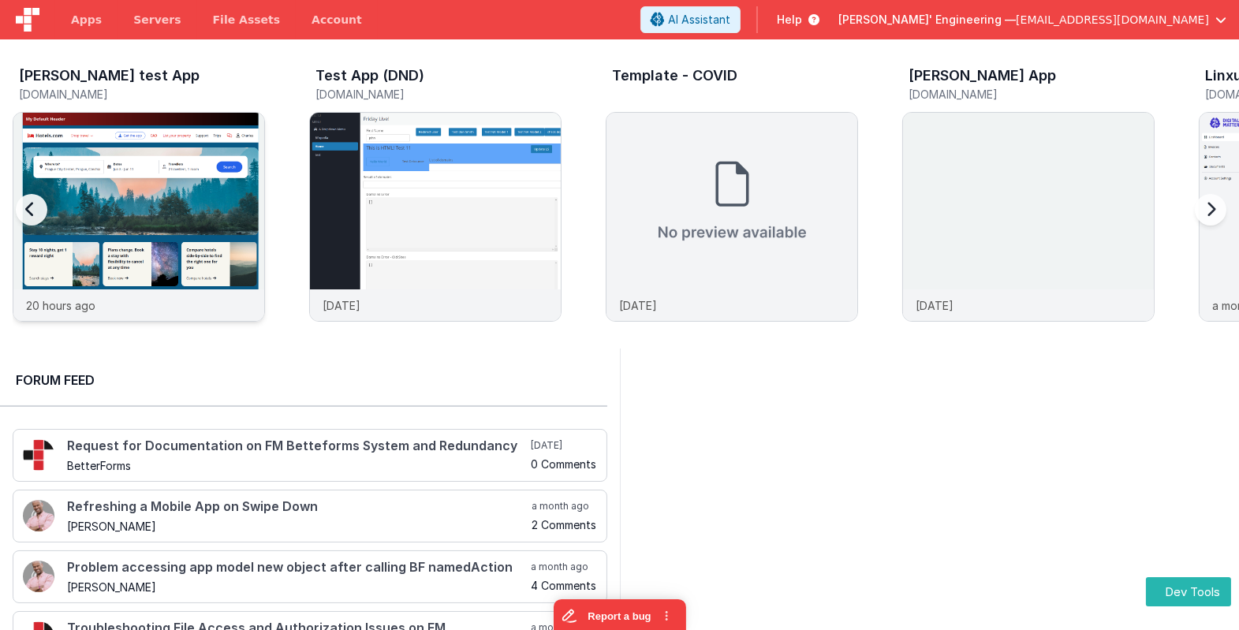
click at [196, 229] on img at bounding box center [138, 238] width 251 height 251
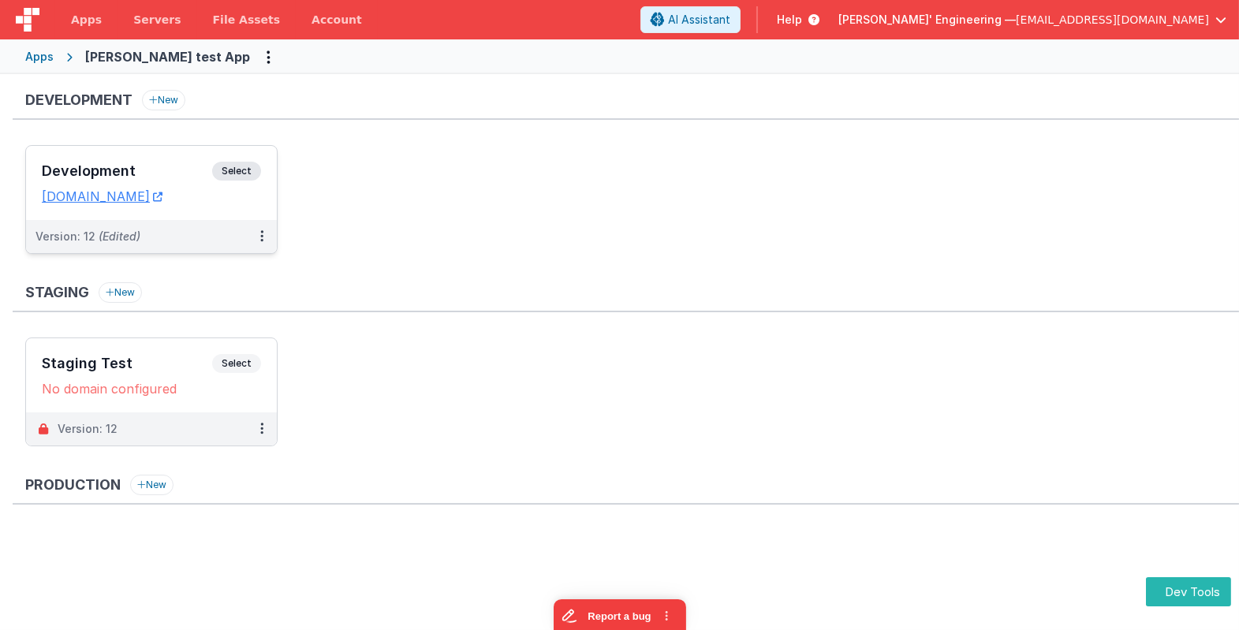
click at [250, 174] on span "Select" at bounding box center [236, 171] width 49 height 19
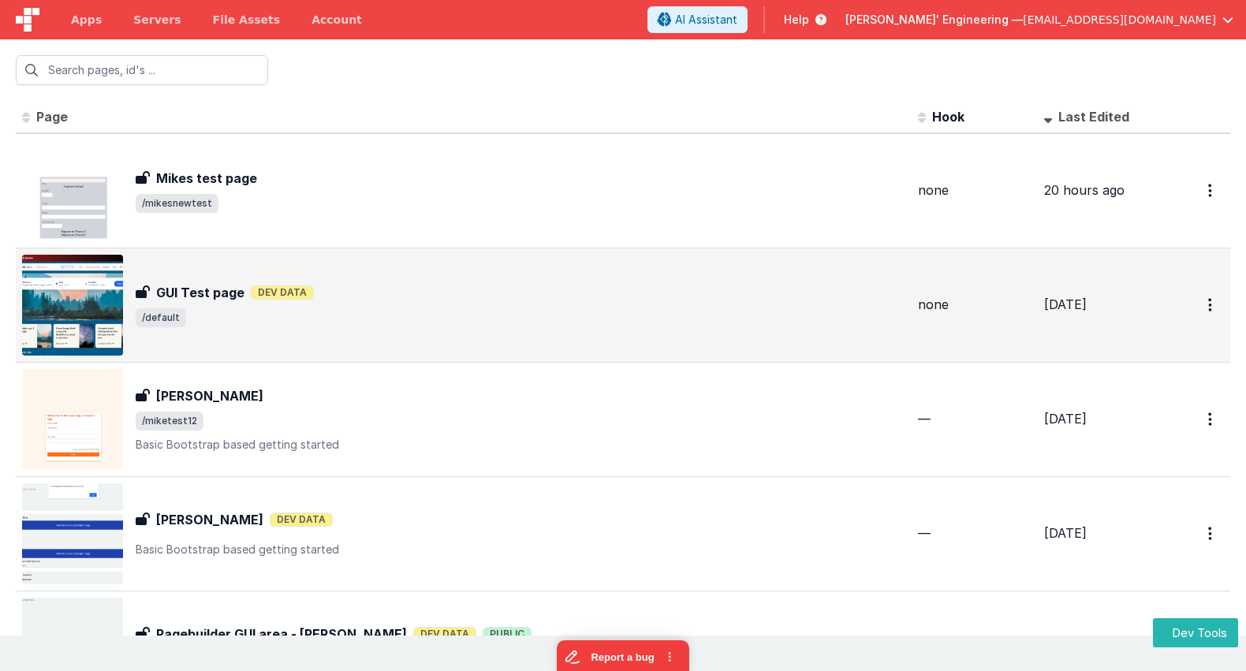
click at [264, 308] on span "/default" at bounding box center [521, 317] width 770 height 19
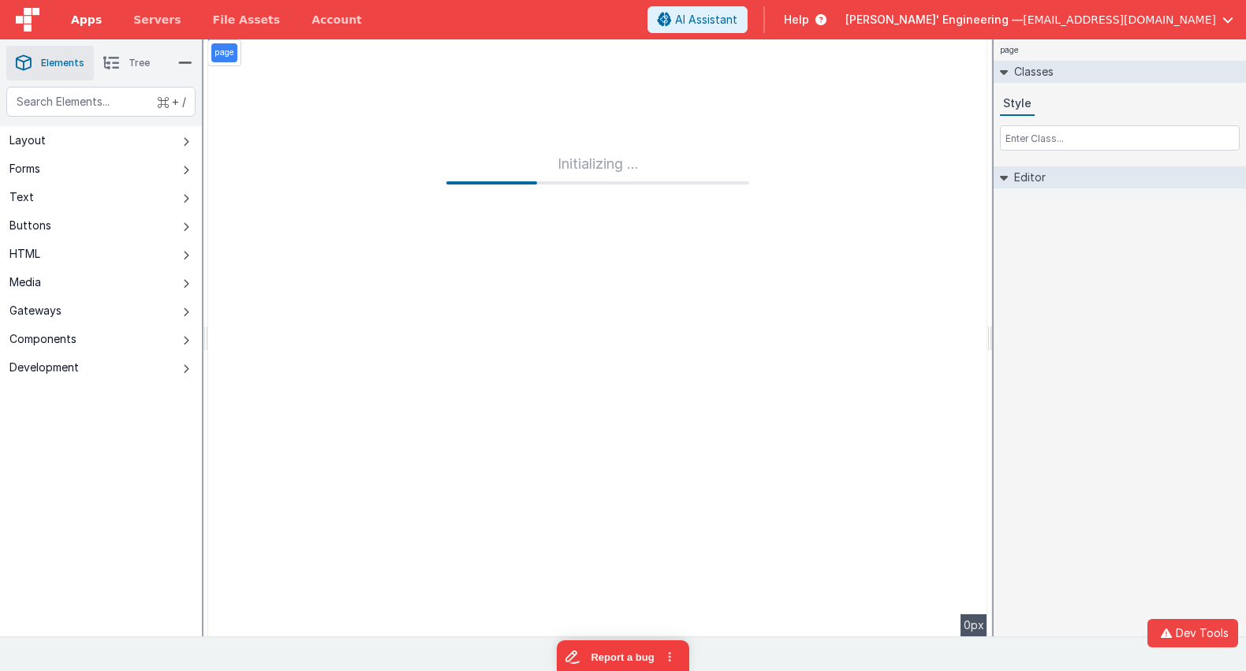
click at [84, 20] on span "Apps" at bounding box center [86, 20] width 31 height 16
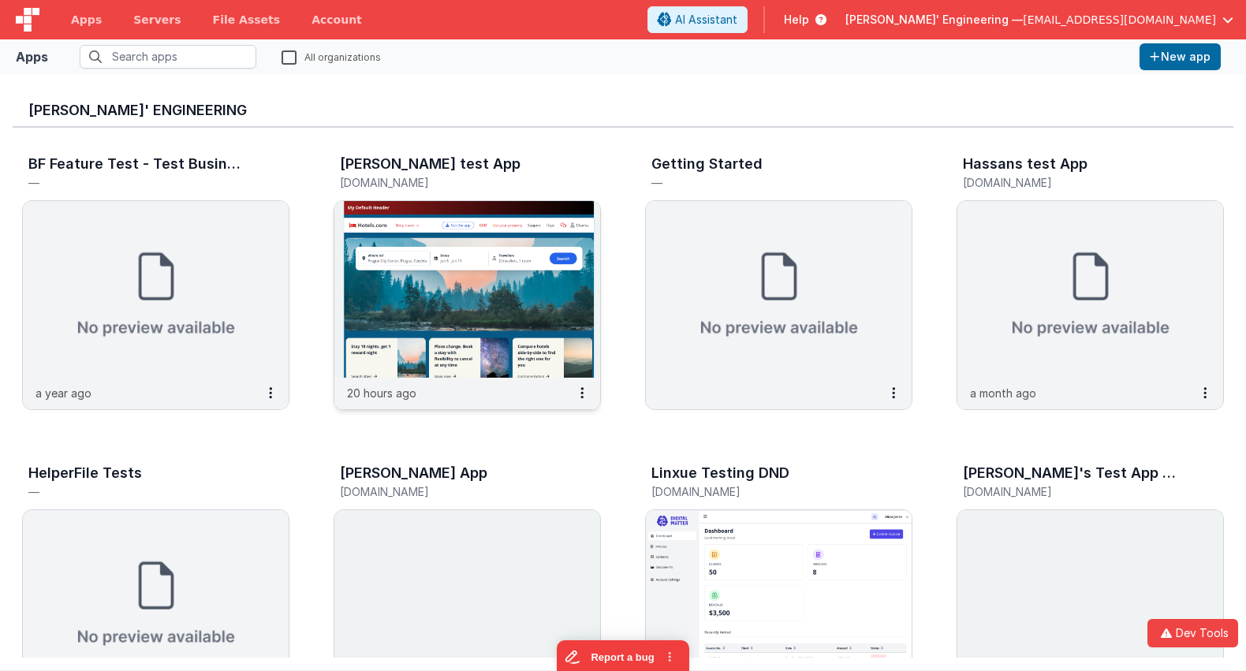
click at [526, 296] on img at bounding box center [467, 289] width 266 height 177
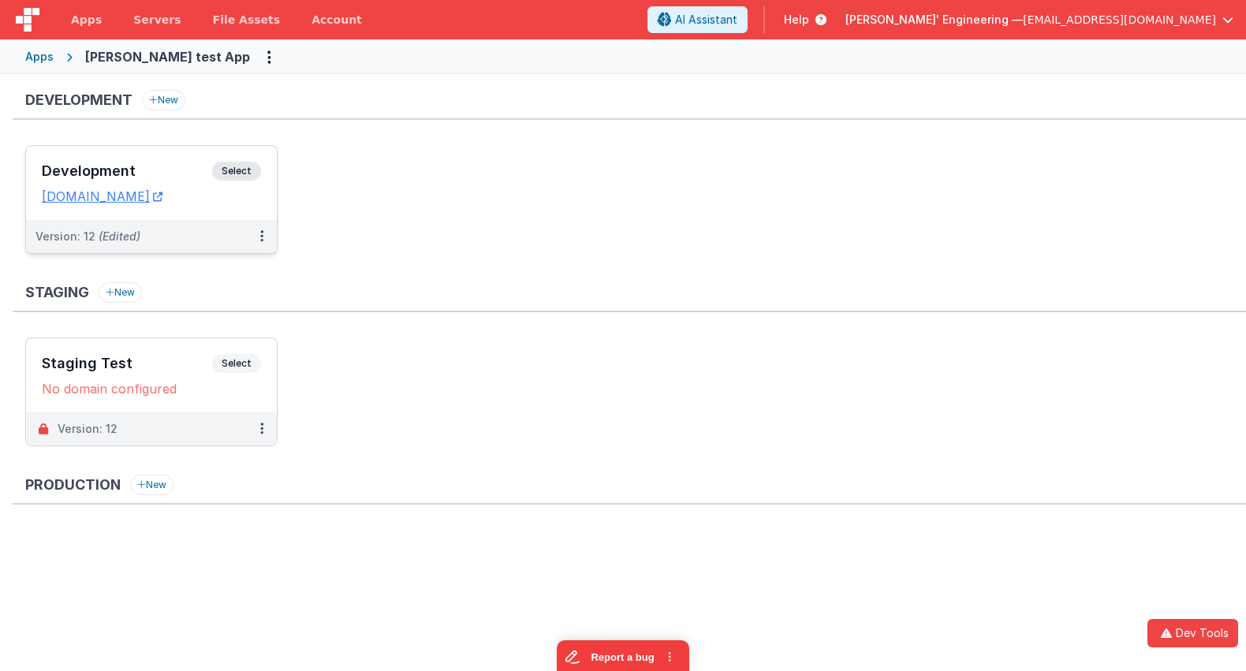
click at [225, 165] on span "Select" at bounding box center [236, 171] width 49 height 19
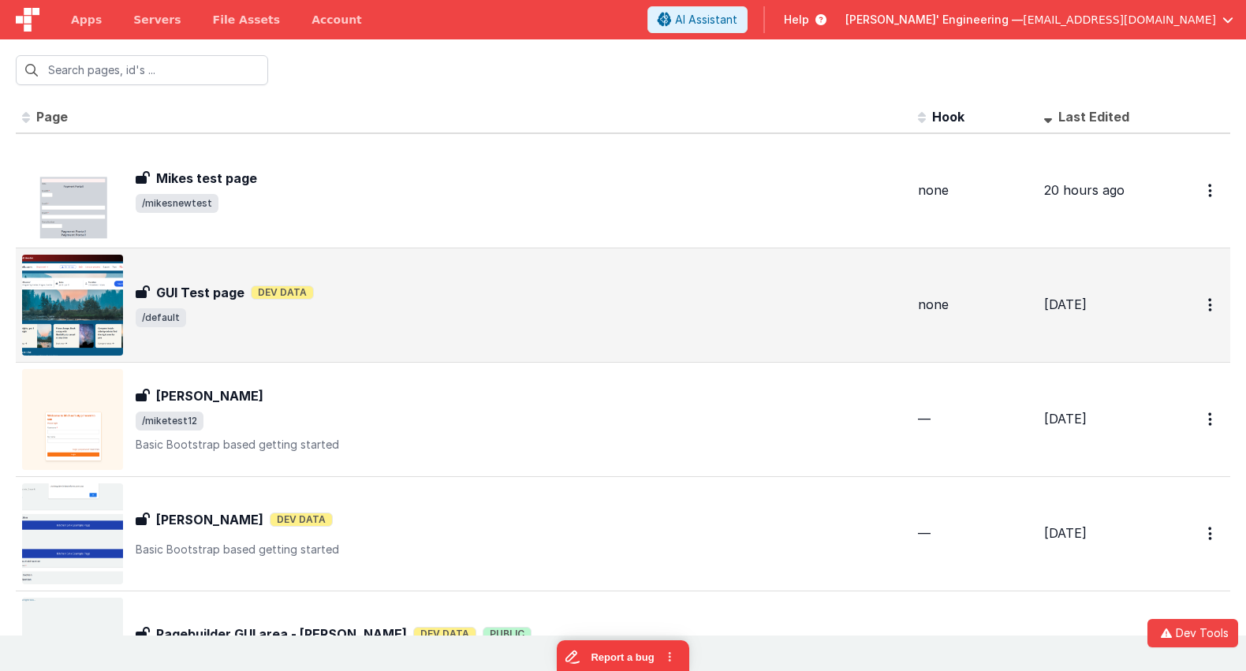
click at [374, 288] on div "GUI Test page Dev Data" at bounding box center [521, 292] width 770 height 19
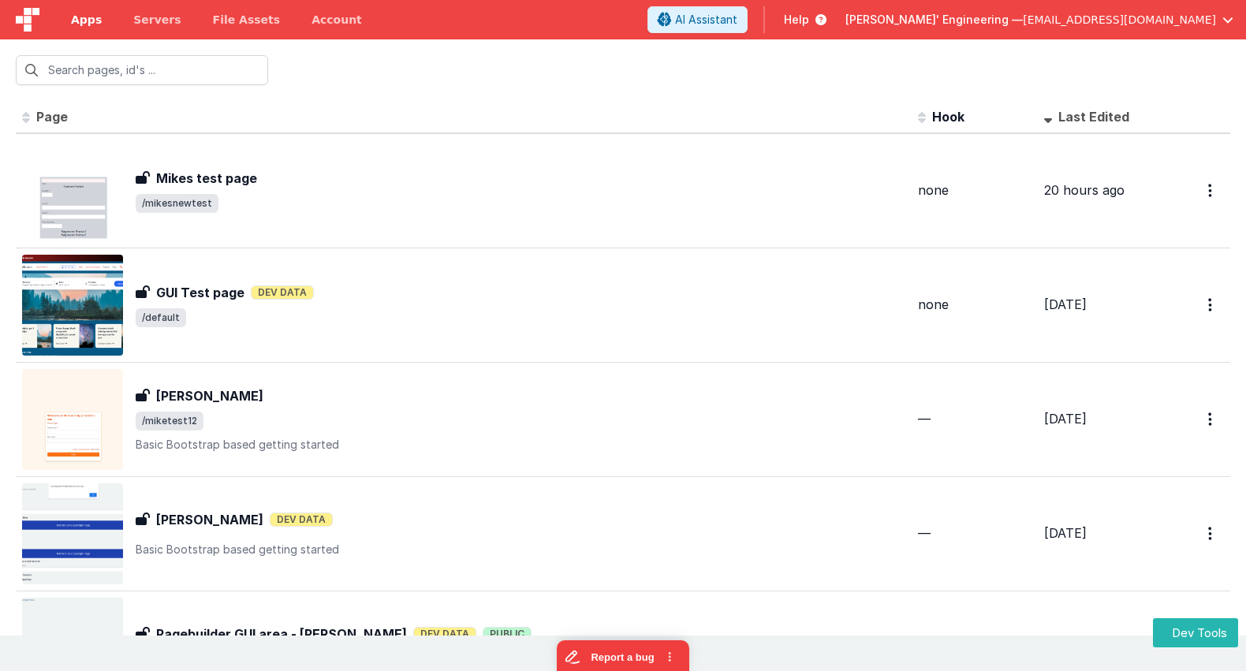
click at [84, 18] on span "Apps" at bounding box center [86, 20] width 31 height 16
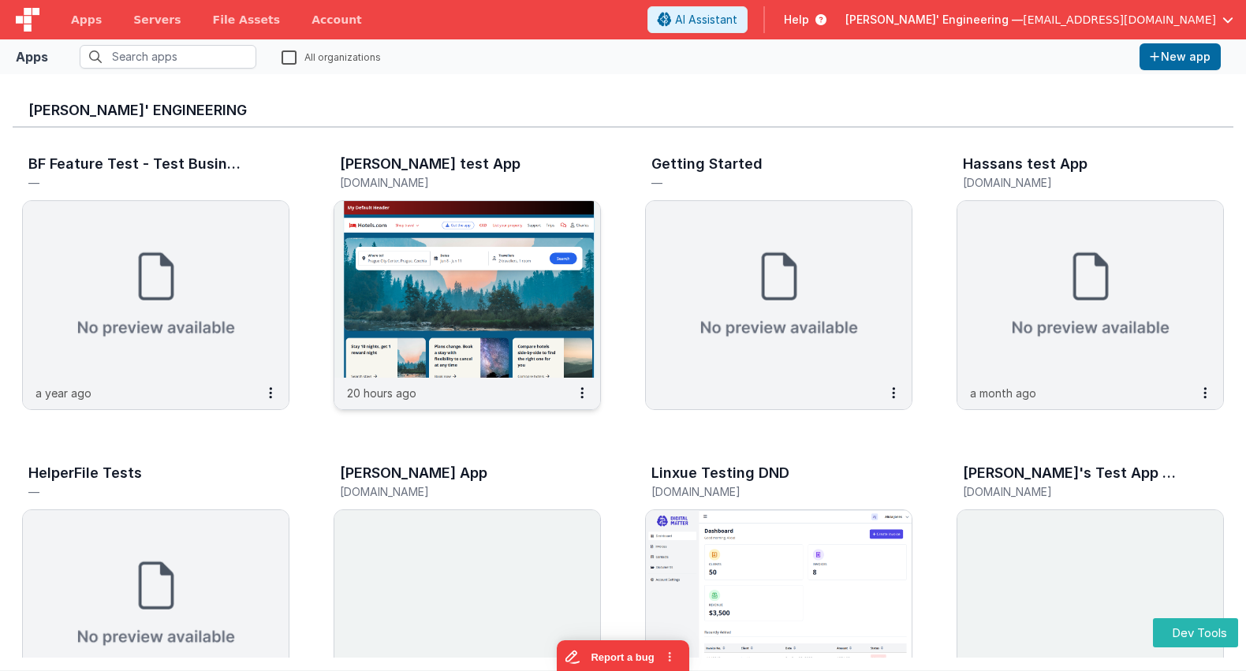
click at [473, 239] on img at bounding box center [467, 289] width 266 height 177
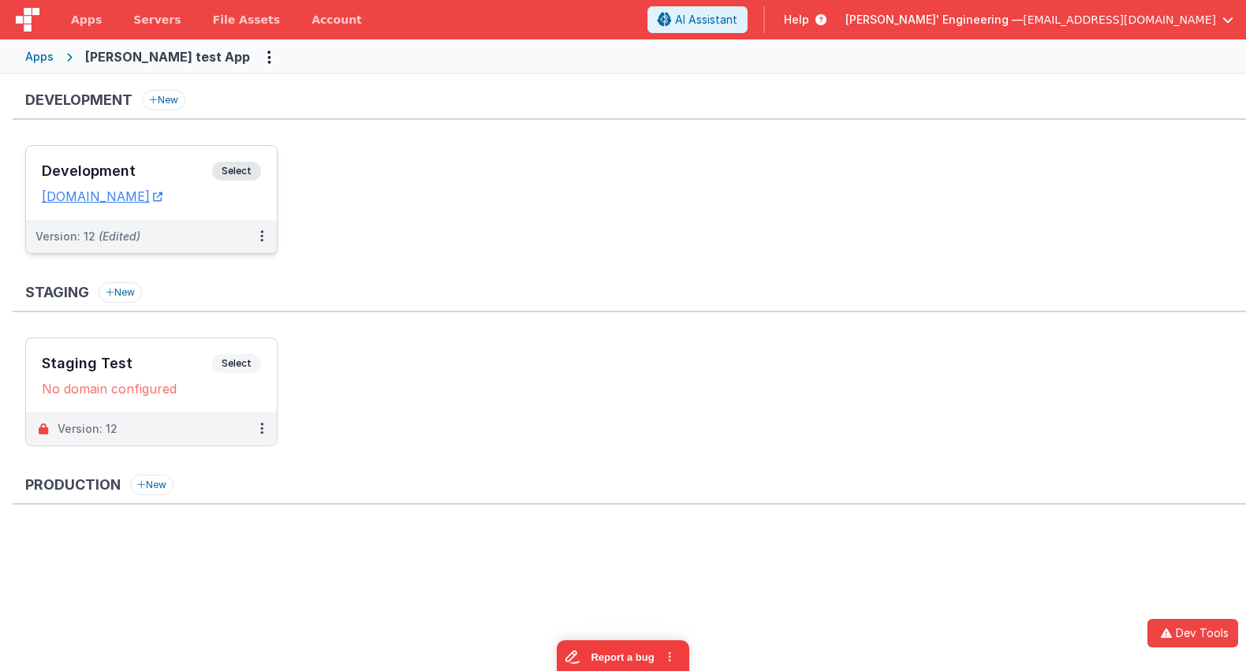
click at [255, 156] on div "Development Select URLs [DOMAIN_NAME]" at bounding box center [151, 183] width 251 height 74
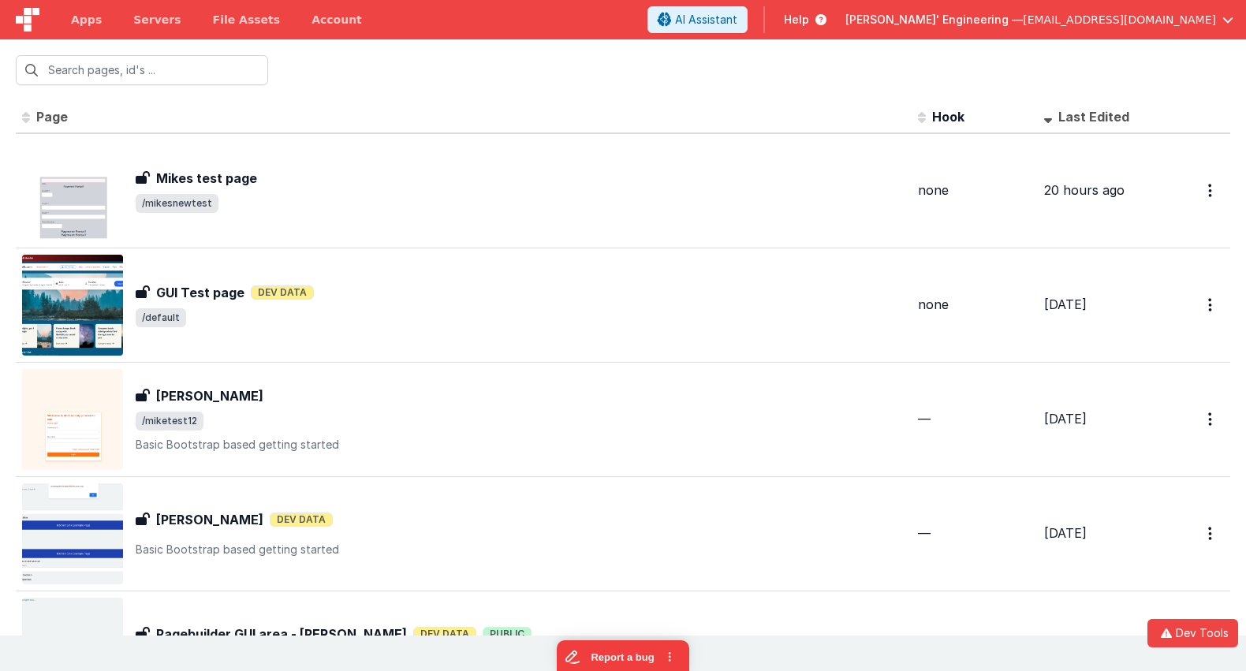
click at [1172, 21] on span "[EMAIL_ADDRESS][DOMAIN_NAME]" at bounding box center [1119, 20] width 193 height 16
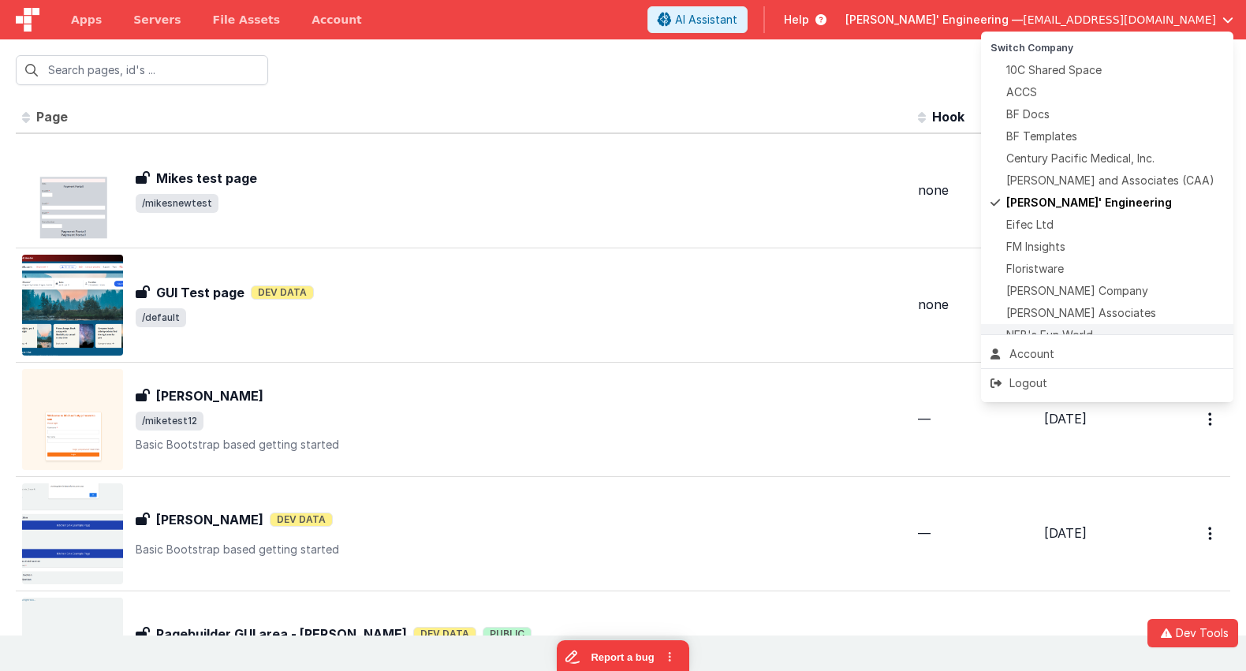
drag, startPoint x: 1051, startPoint y: 376, endPoint x: 1080, endPoint y: 325, distance: 59.0
click at [1051, 376] on div "Logout" at bounding box center [1106, 383] width 233 height 16
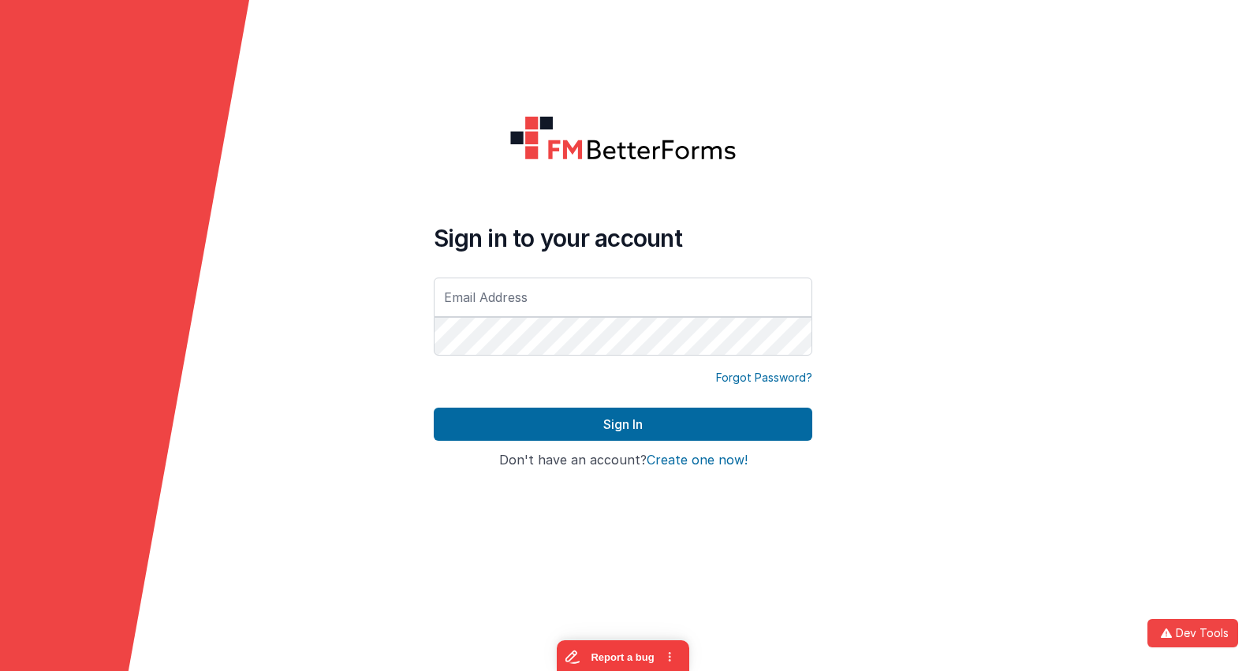
click at [0, 670] on com-1password-button at bounding box center [0, 671] width 0 height 0
type input "[EMAIL_ADDRESS][DOMAIN_NAME]"
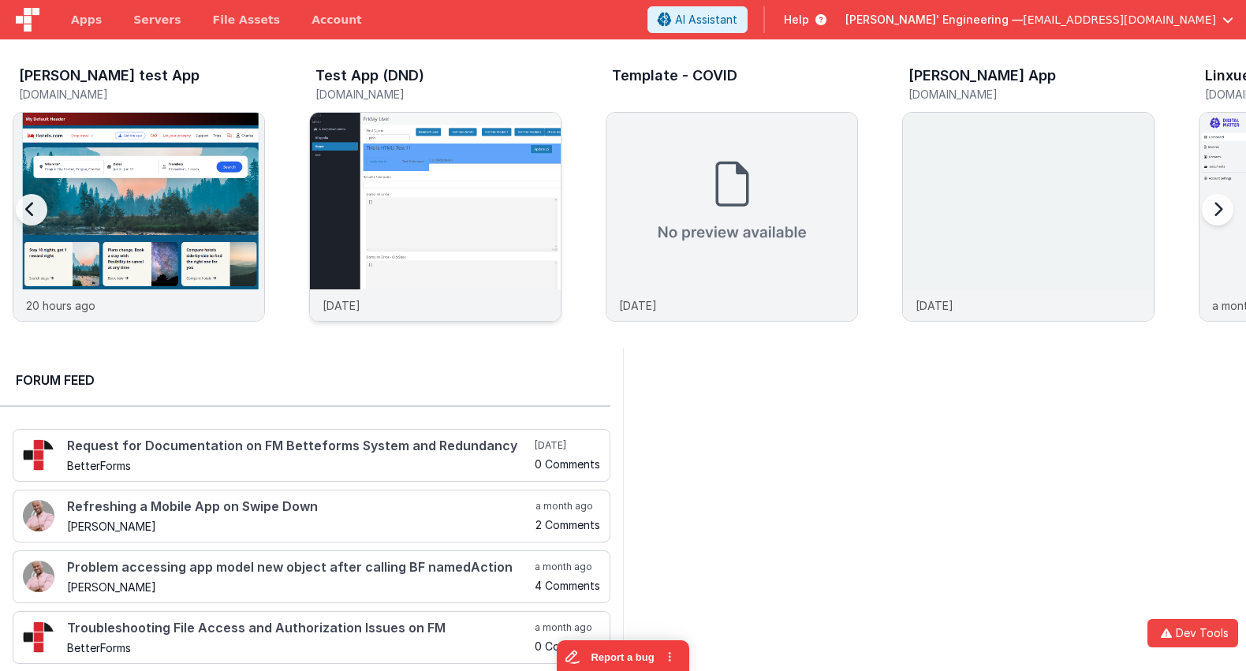
click at [400, 146] on img at bounding box center [435, 238] width 251 height 251
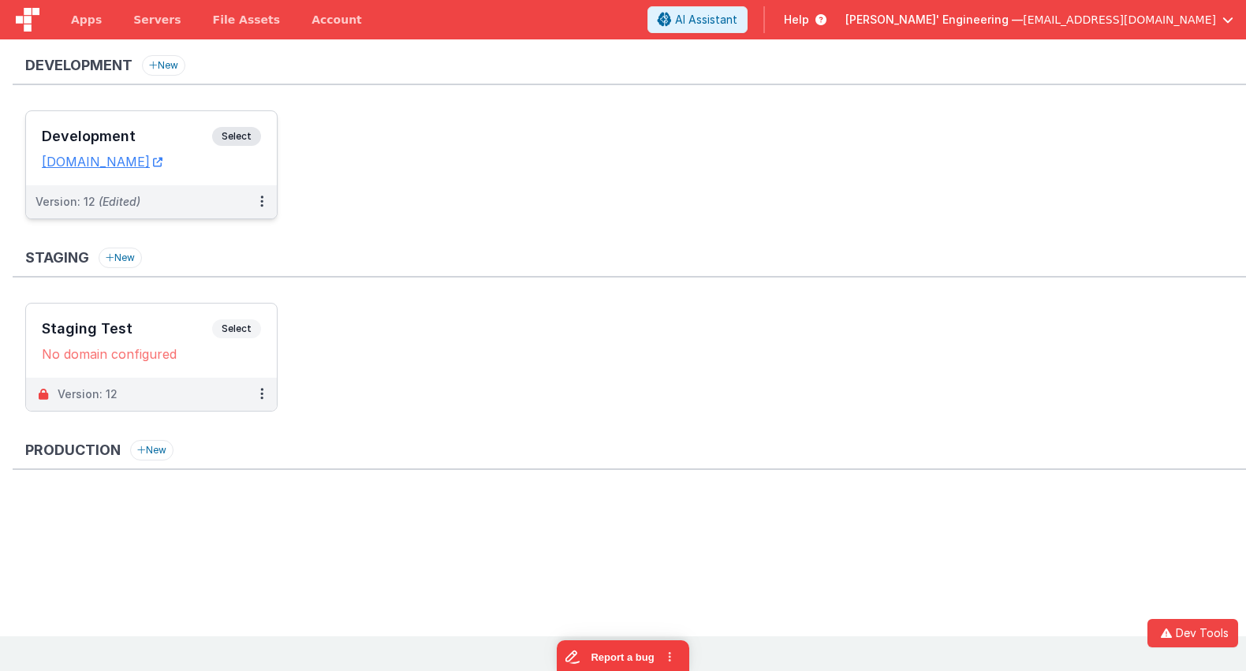
click at [235, 136] on span "Select" at bounding box center [236, 136] width 49 height 19
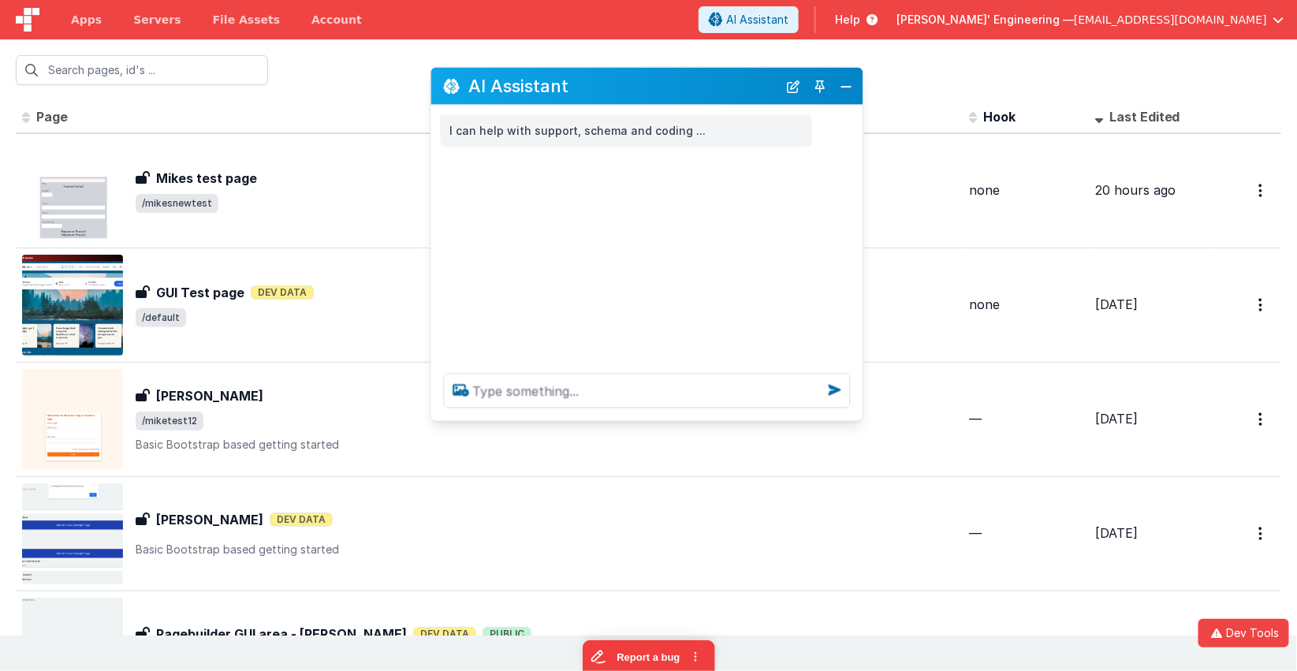
drag, startPoint x: 286, startPoint y: 330, endPoint x: 703, endPoint y: 91, distance: 480.7
click at [703, 91] on h2 "AI Assistant" at bounding box center [623, 85] width 309 height 19
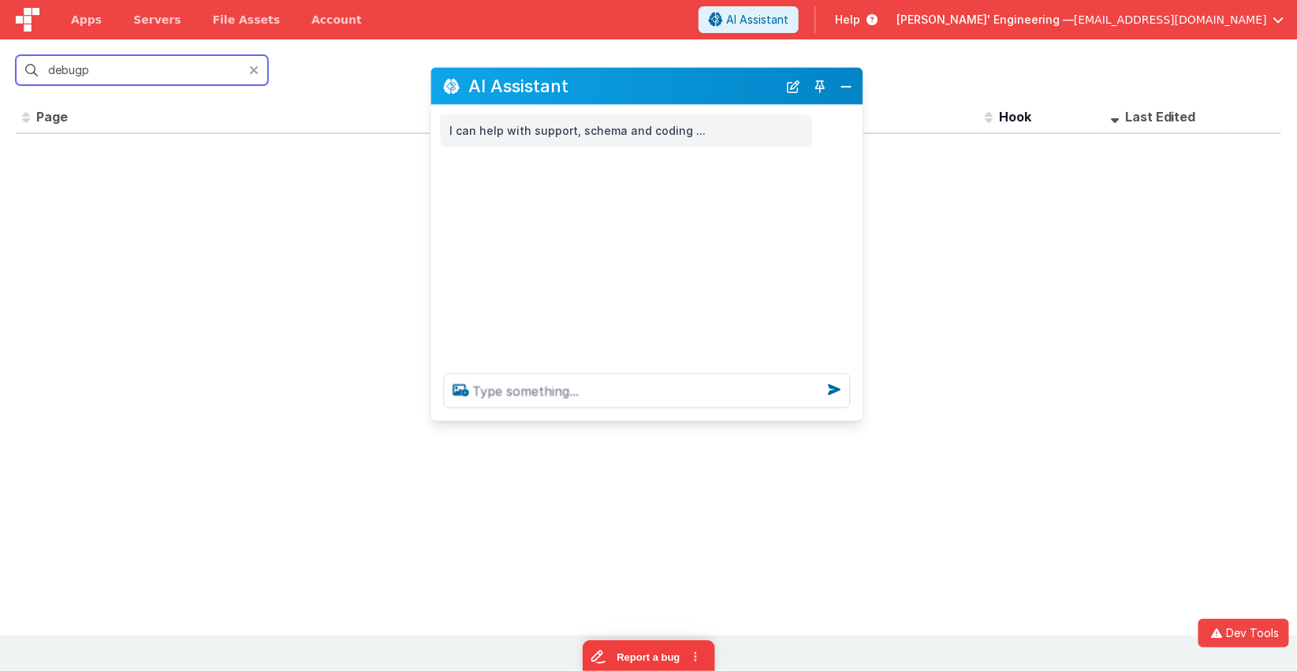
type input "debugp"
click at [688, 391] on textarea at bounding box center [647, 391] width 407 height 35
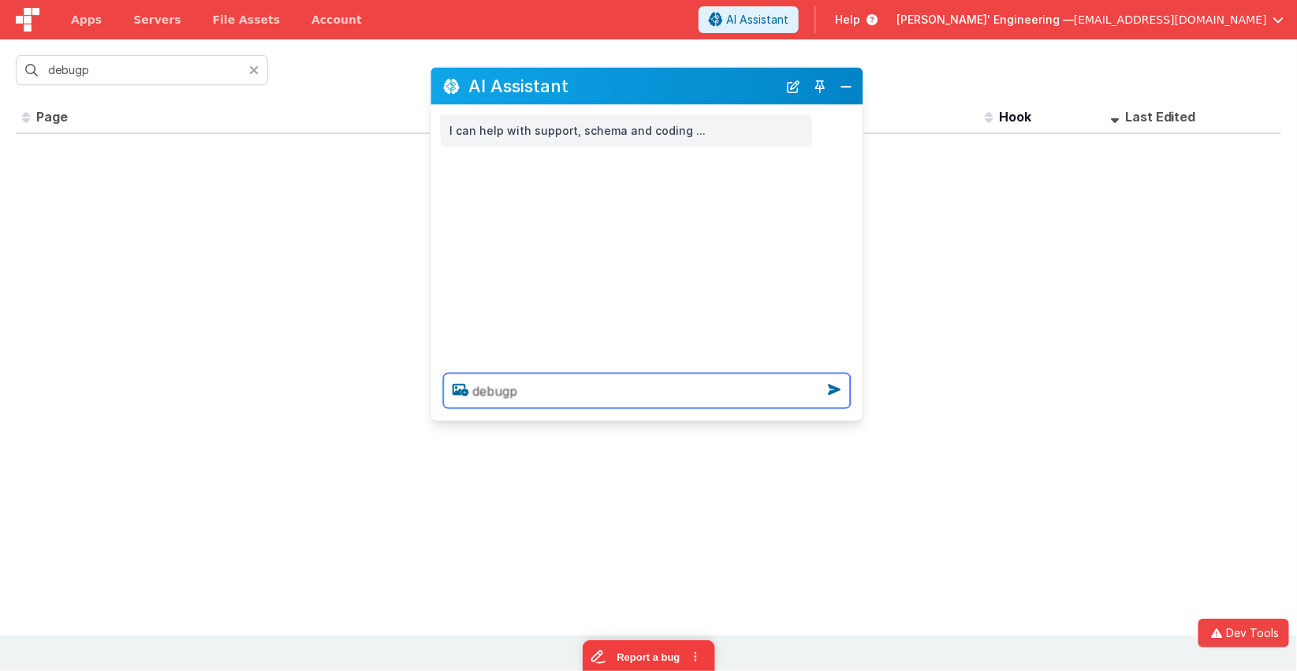
type textarea "debugp"
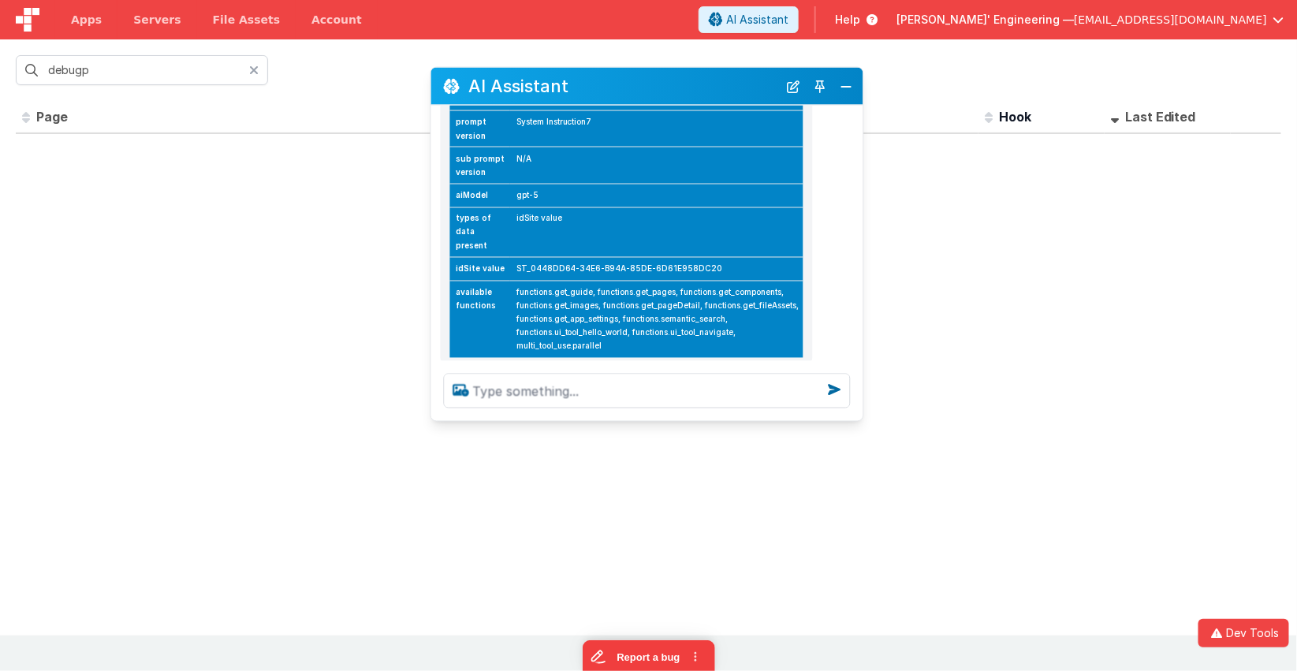
scroll to position [155, 0]
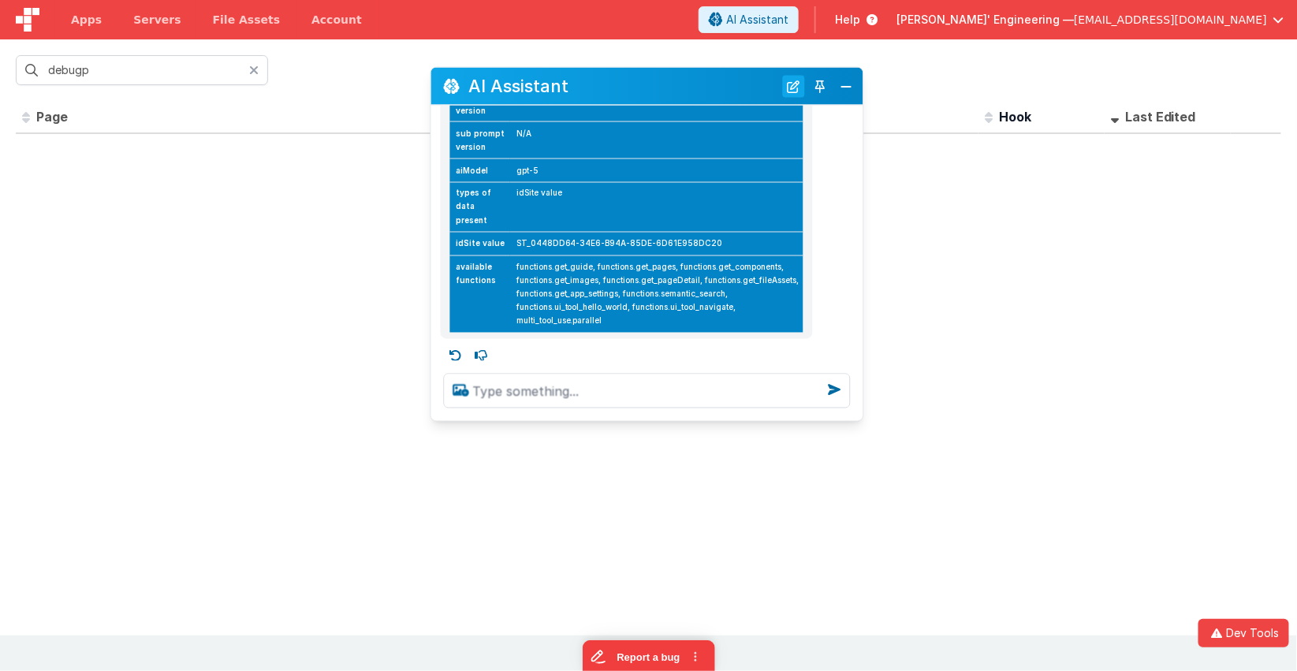
click at [792, 90] on button "New Chat" at bounding box center [794, 86] width 22 height 22
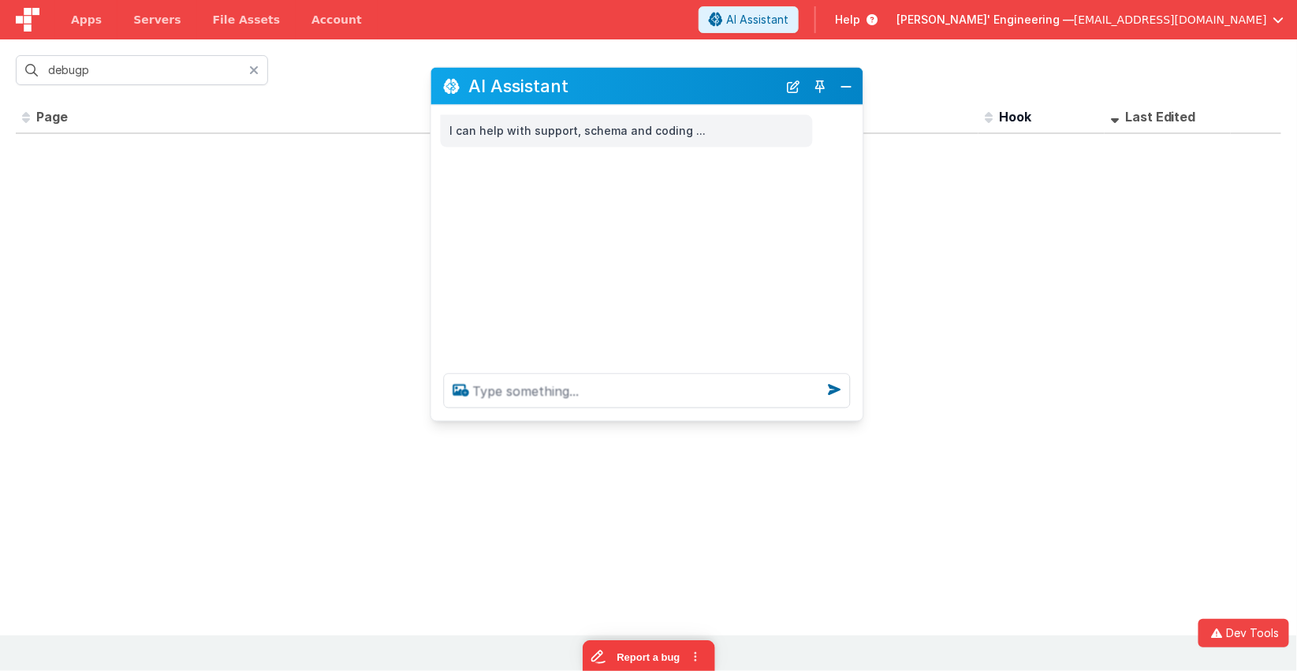
scroll to position [0, 0]
click at [609, 390] on textarea at bounding box center [647, 391] width 407 height 35
type textarea "get a pic of a cat and sho wme"
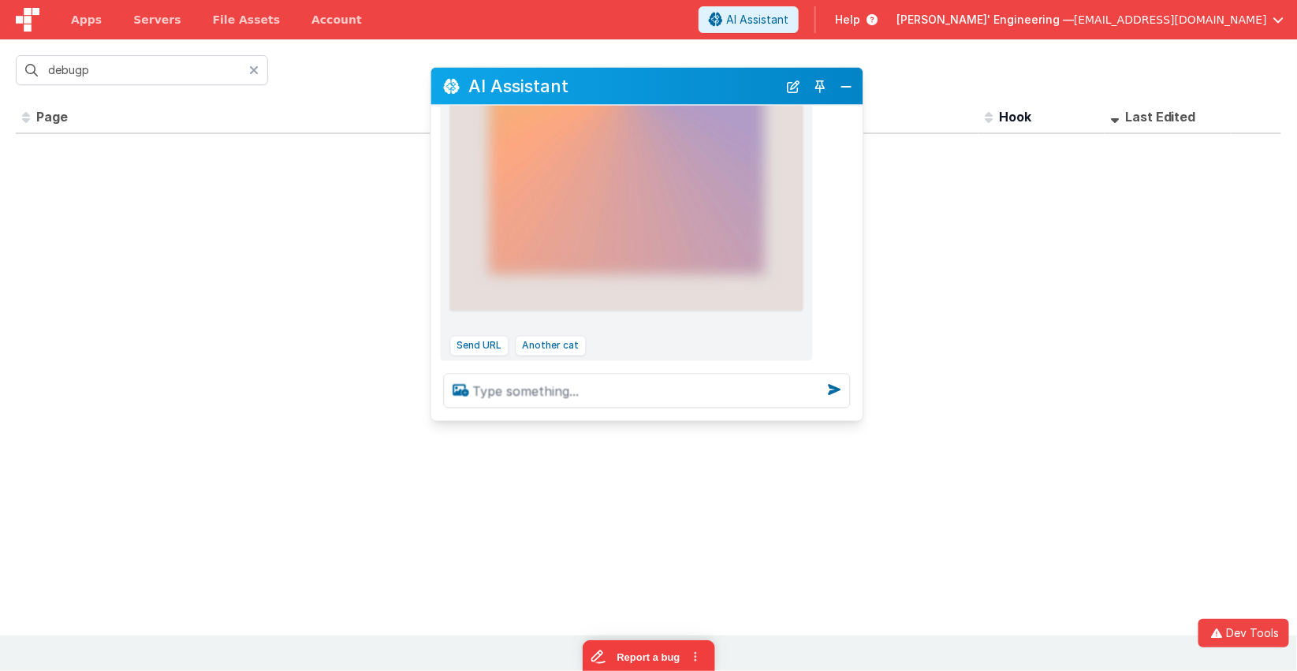
scroll to position [412, 0]
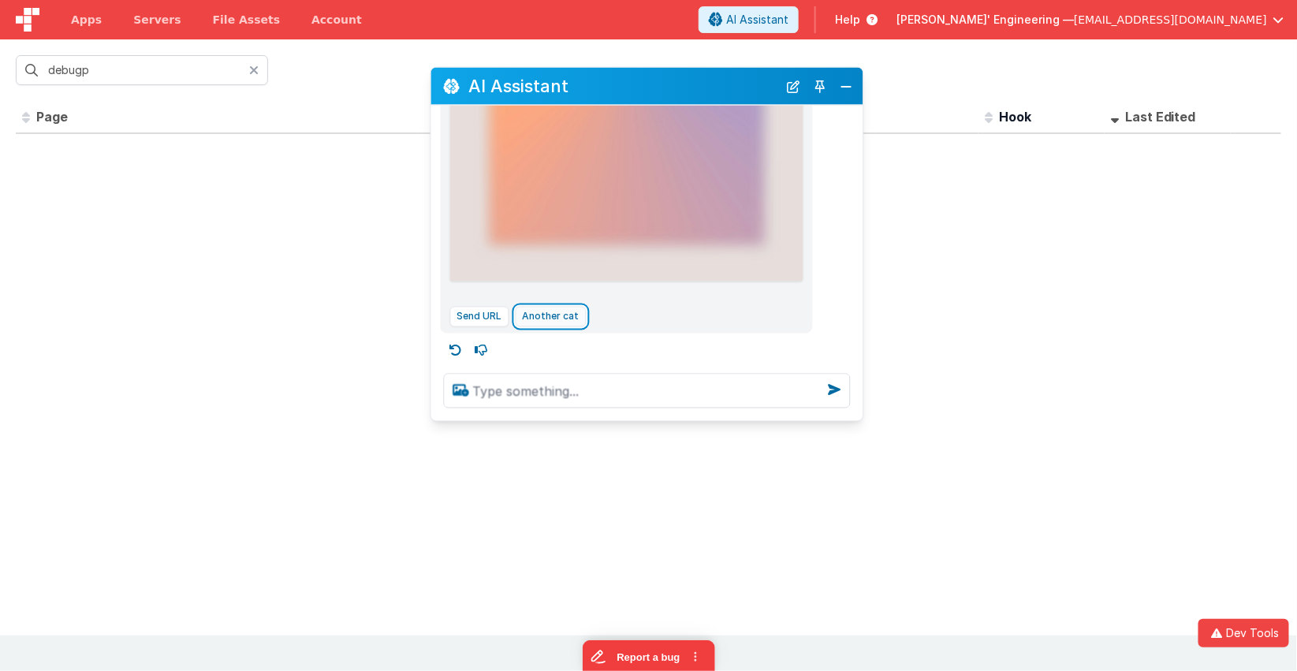
click at [556, 315] on button "Another cat" at bounding box center [551, 317] width 71 height 20
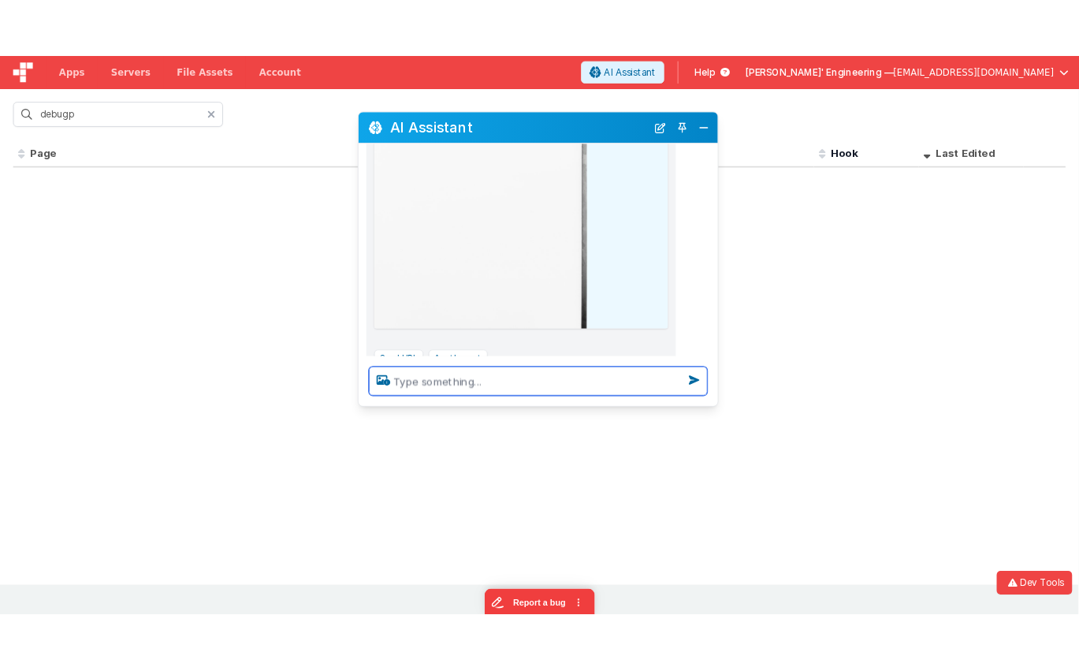
scroll to position [959, 0]
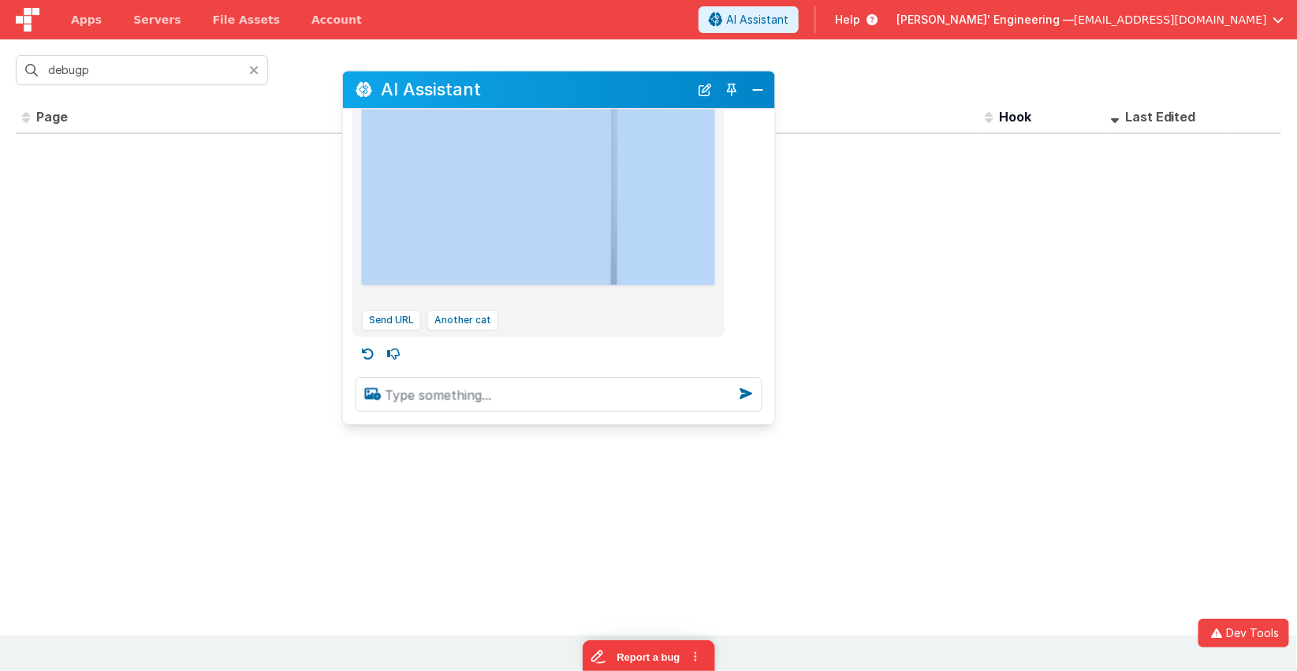
drag, startPoint x: 649, startPoint y: 88, endPoint x: 561, endPoint y: 92, distance: 88.4
click at [561, 92] on h2 "AI Assistant" at bounding box center [535, 89] width 309 height 19
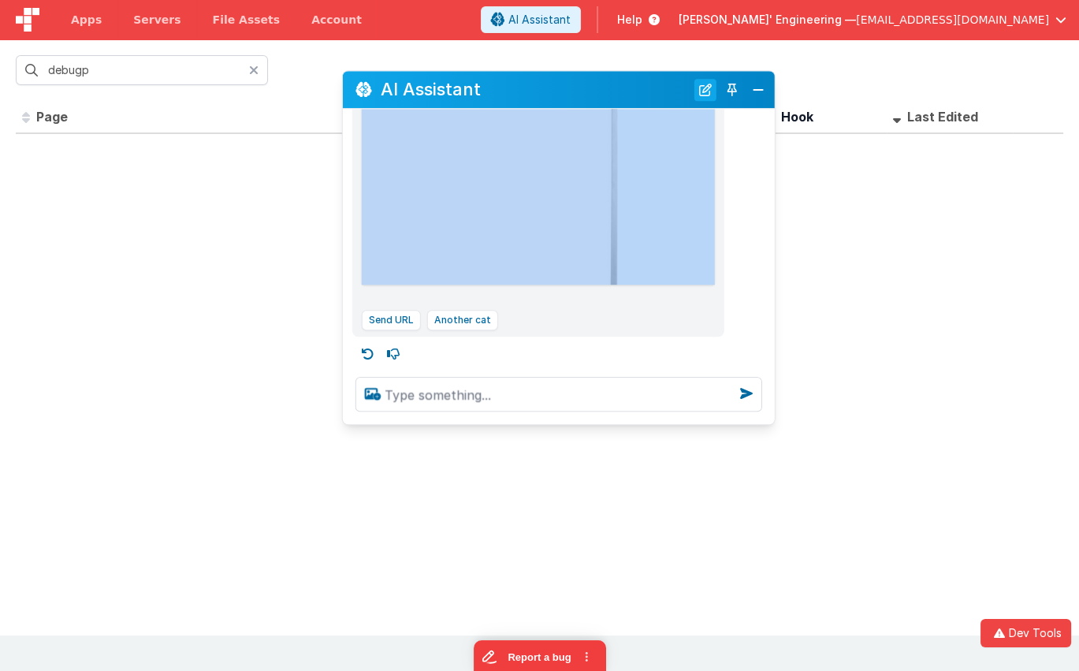
click at [710, 97] on button "New Chat" at bounding box center [706, 90] width 22 height 22
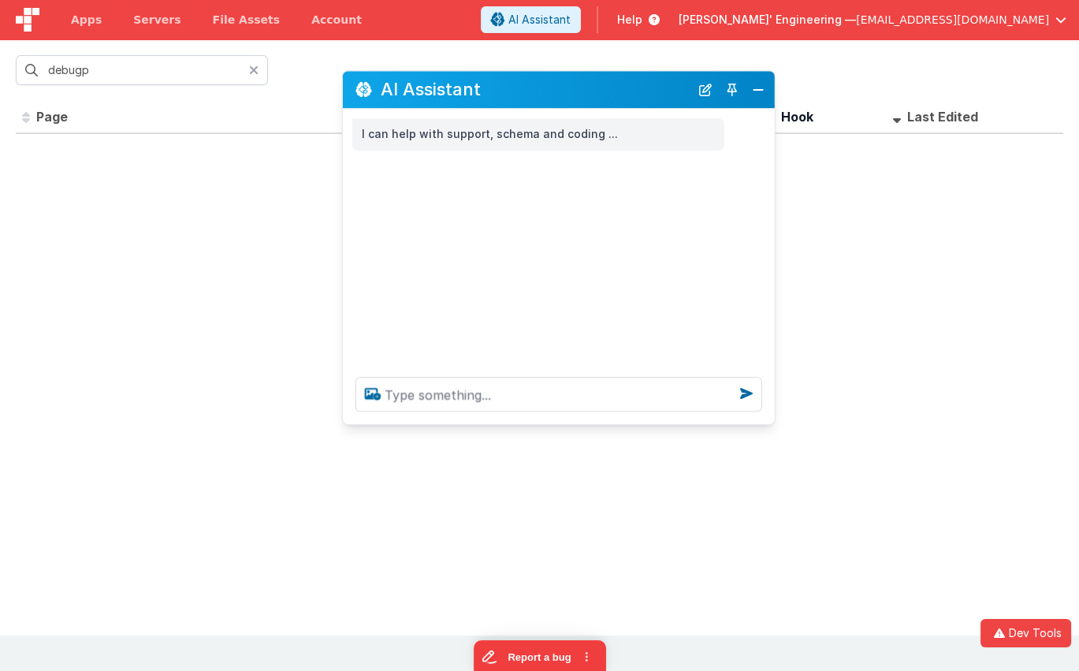
scroll to position [0, 0]
click at [541, 398] on textarea at bounding box center [559, 394] width 407 height 35
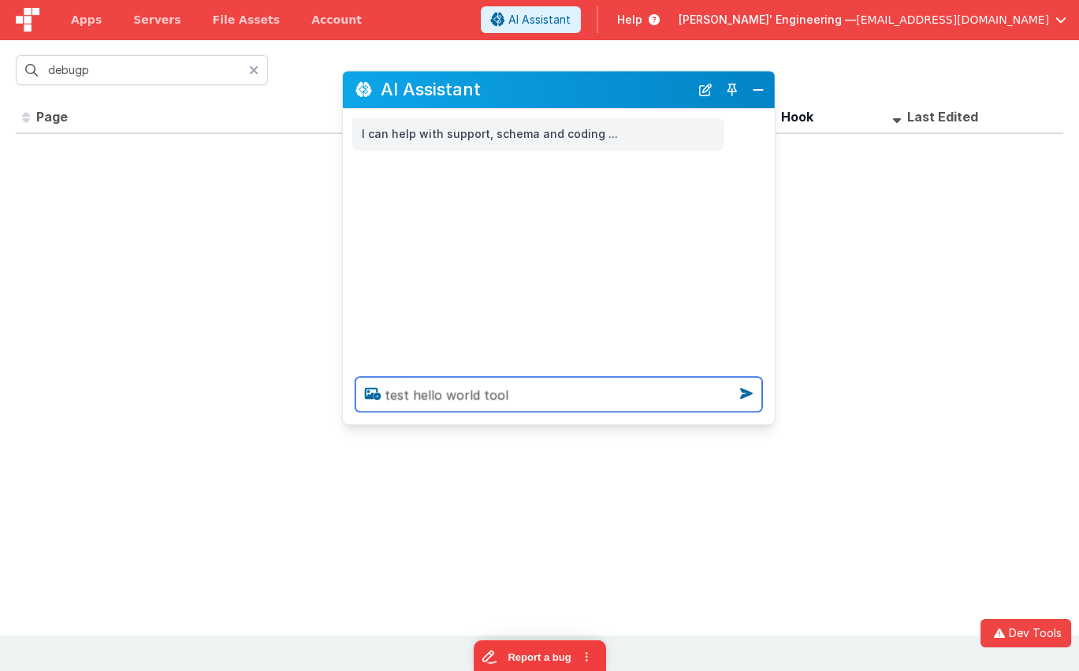
type textarea "test hello world tool"
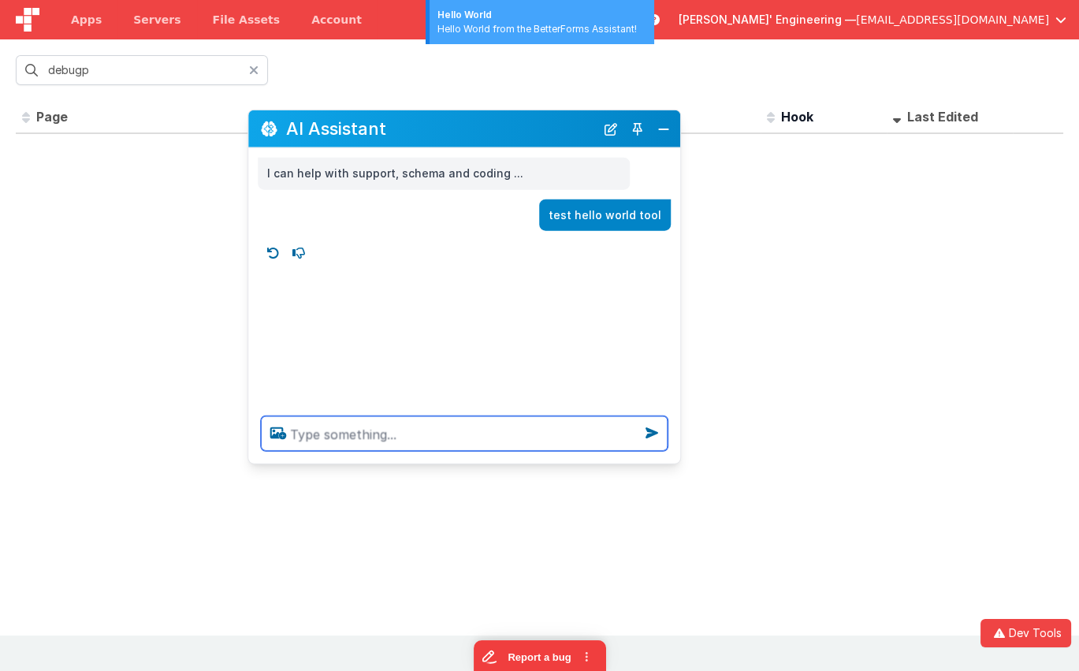
drag, startPoint x: 502, startPoint y: 91, endPoint x: 408, endPoint y: 130, distance: 101.8
click at [408, 130] on h2 "AI Assistant" at bounding box center [440, 128] width 309 height 19
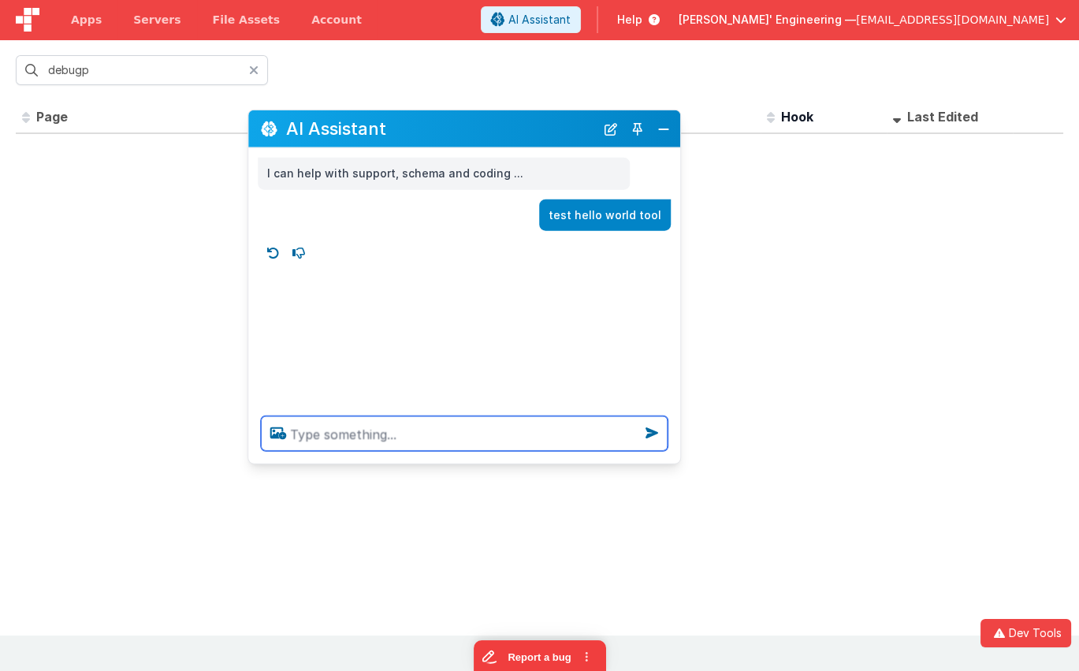
click at [465, 442] on textarea at bounding box center [464, 433] width 407 height 35
type textarea "waht did it return"
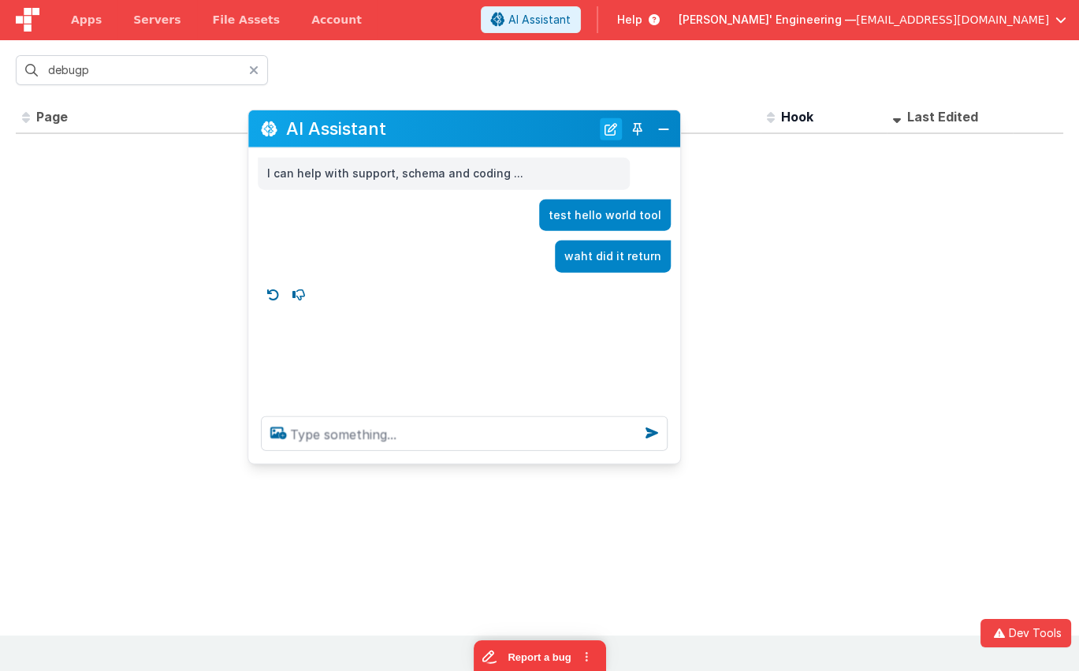
click at [608, 127] on button "New Chat" at bounding box center [611, 128] width 22 height 22
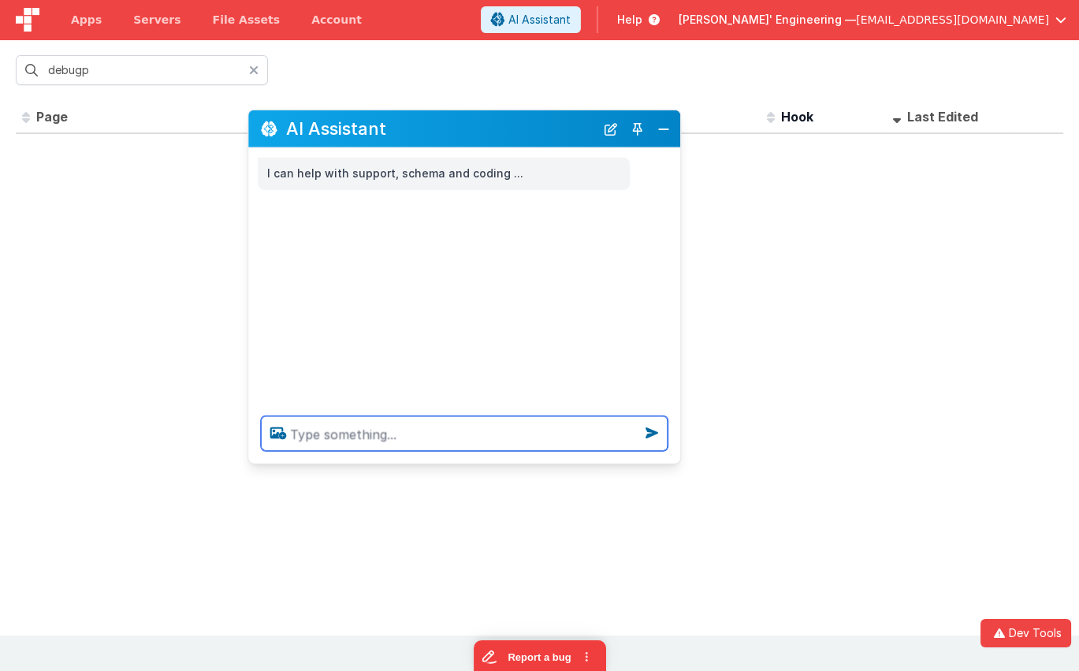
click at [337, 429] on textarea at bounding box center [464, 433] width 407 height 35
click at [470, 444] on textarea "get a pic of a cat" at bounding box center [464, 433] width 407 height 35
type textarea "get a pic of a cat"
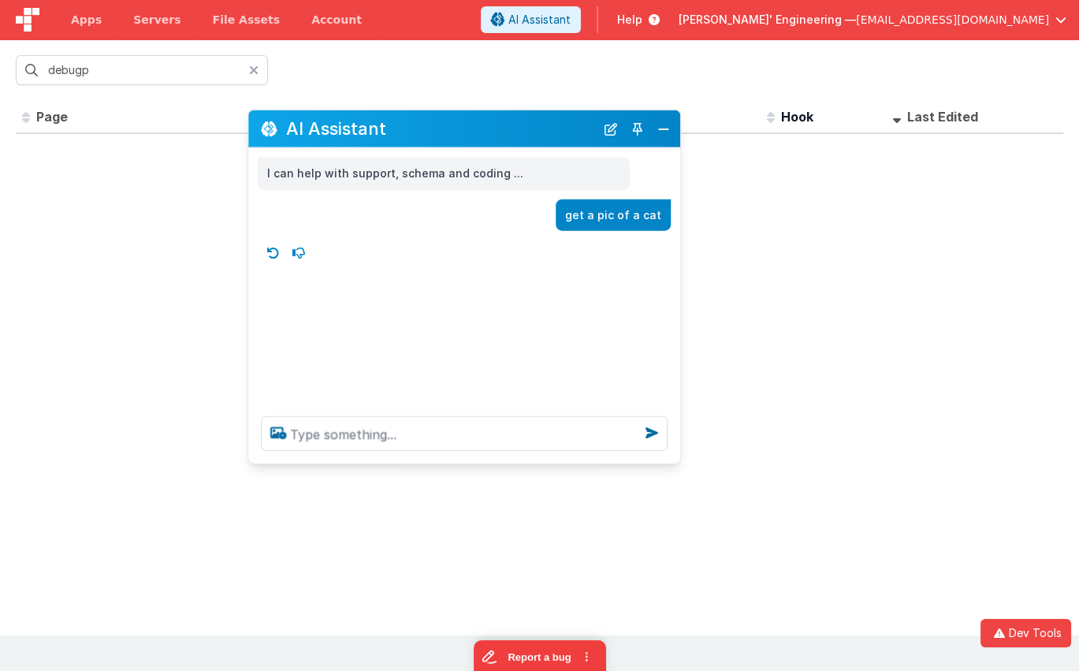
click at [271, 249] on icon at bounding box center [273, 252] width 25 height 25
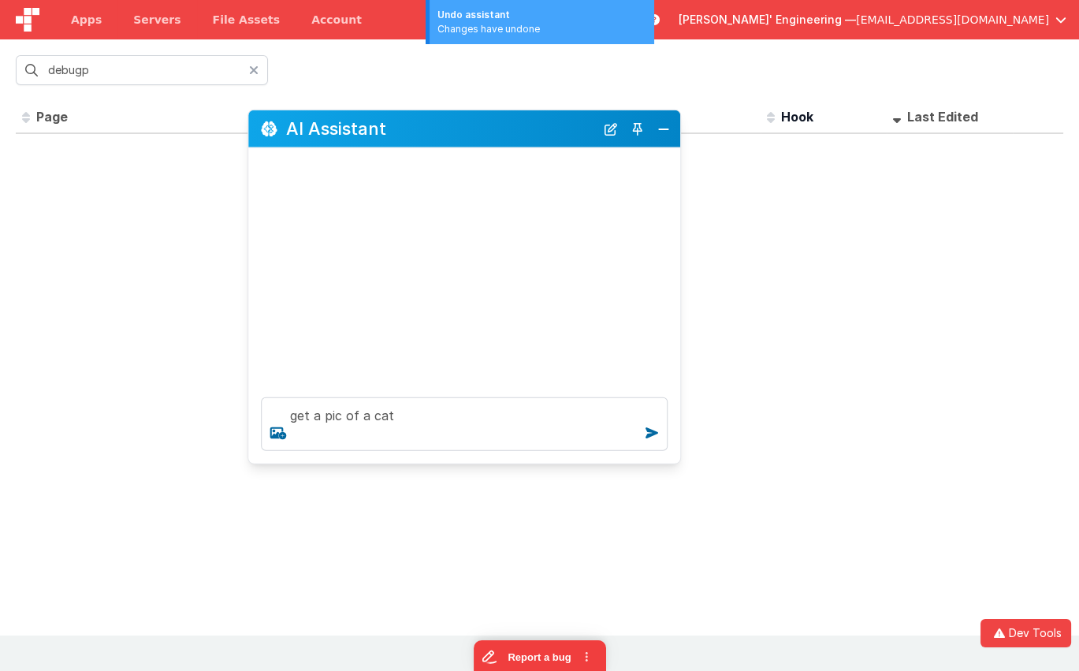
click at [271, 249] on div at bounding box center [464, 266] width 432 height 237
click at [429, 416] on textarea "get a pic of a cat" at bounding box center [464, 424] width 407 height 54
type textarea "get a pic of a cat"
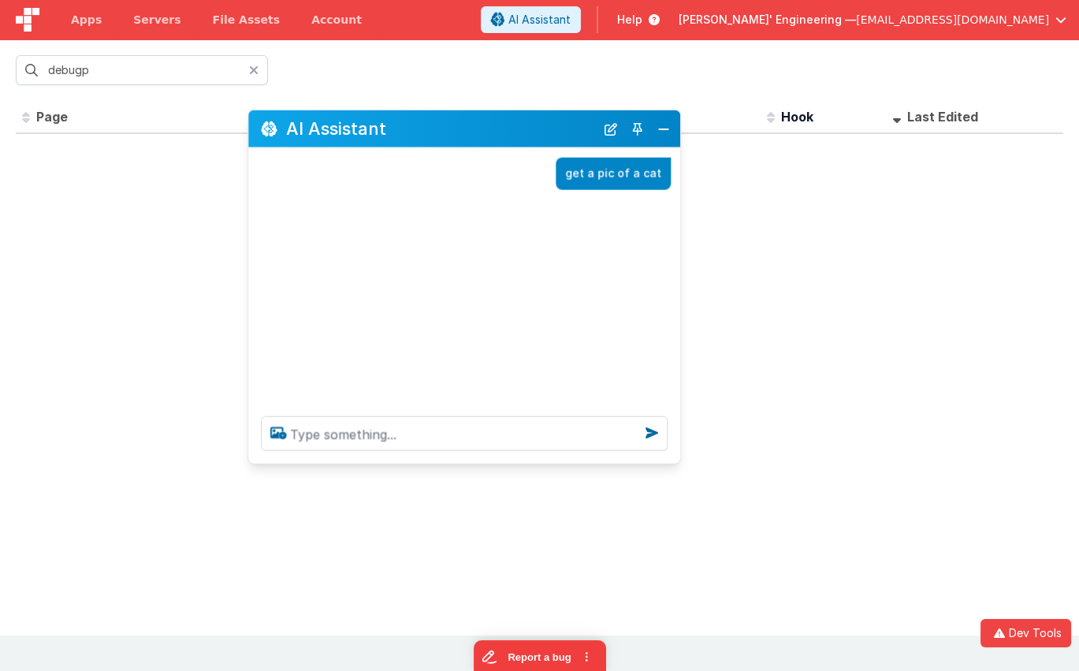
drag, startPoint x: 614, startPoint y: 126, endPoint x: 550, endPoint y: 240, distance: 131.3
click at [614, 126] on button "New Chat" at bounding box center [611, 128] width 22 height 22
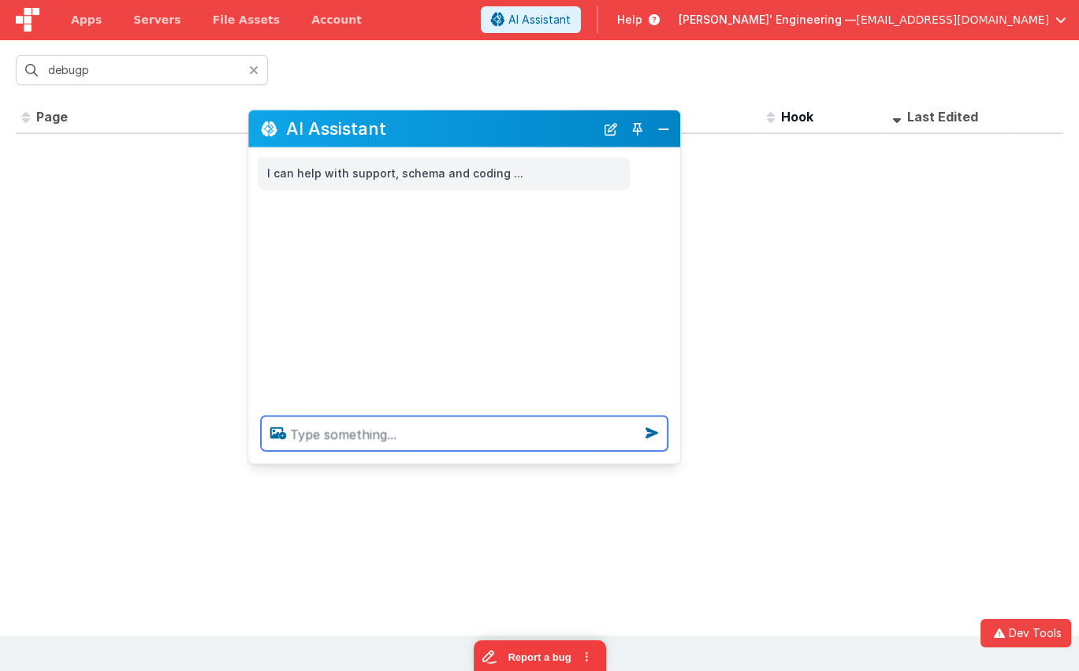
click at [386, 440] on textarea at bounding box center [464, 433] width 407 height 35
type textarea "get a picture of a cat"
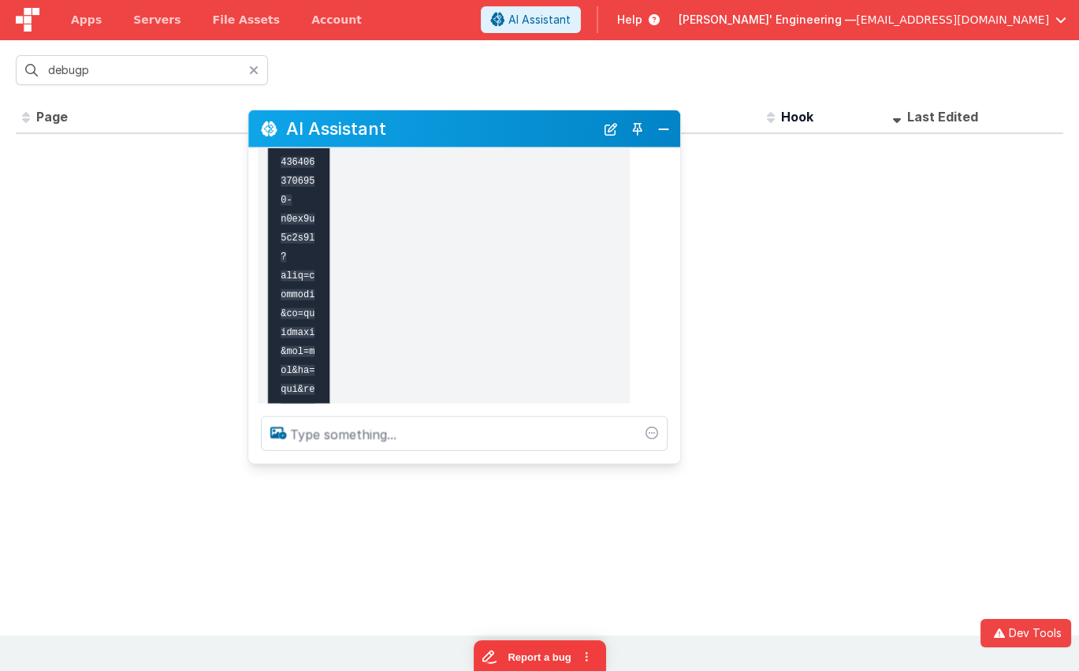
scroll to position [13184, 0]
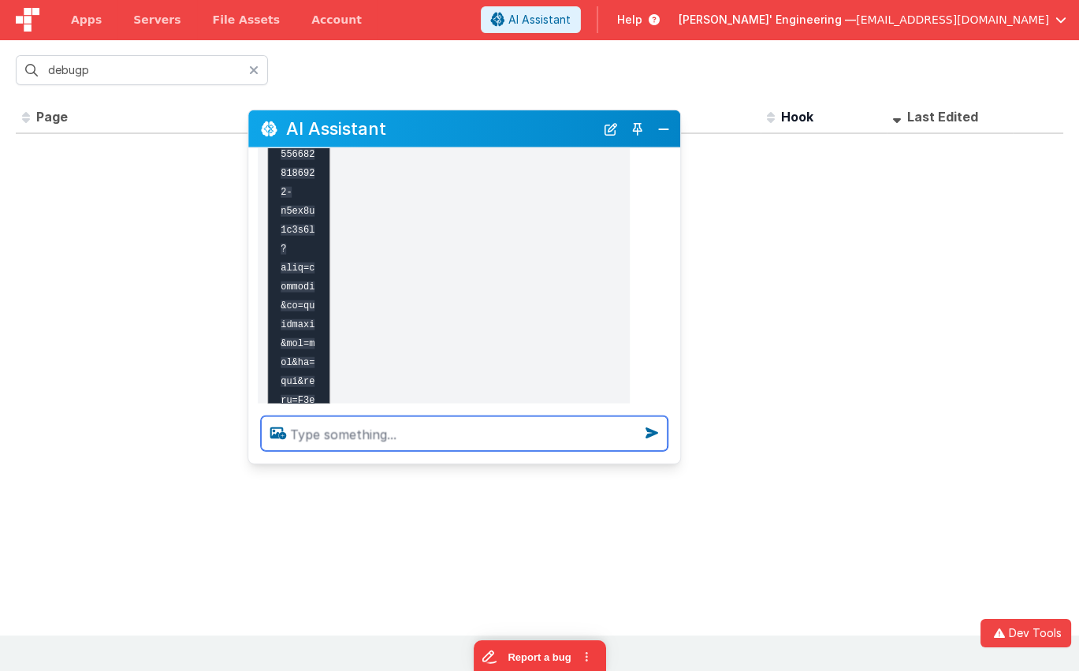
click at [439, 438] on textarea at bounding box center [464, 433] width 407 height 35
type textarea "that last result didnt render, just show the cat url for now"
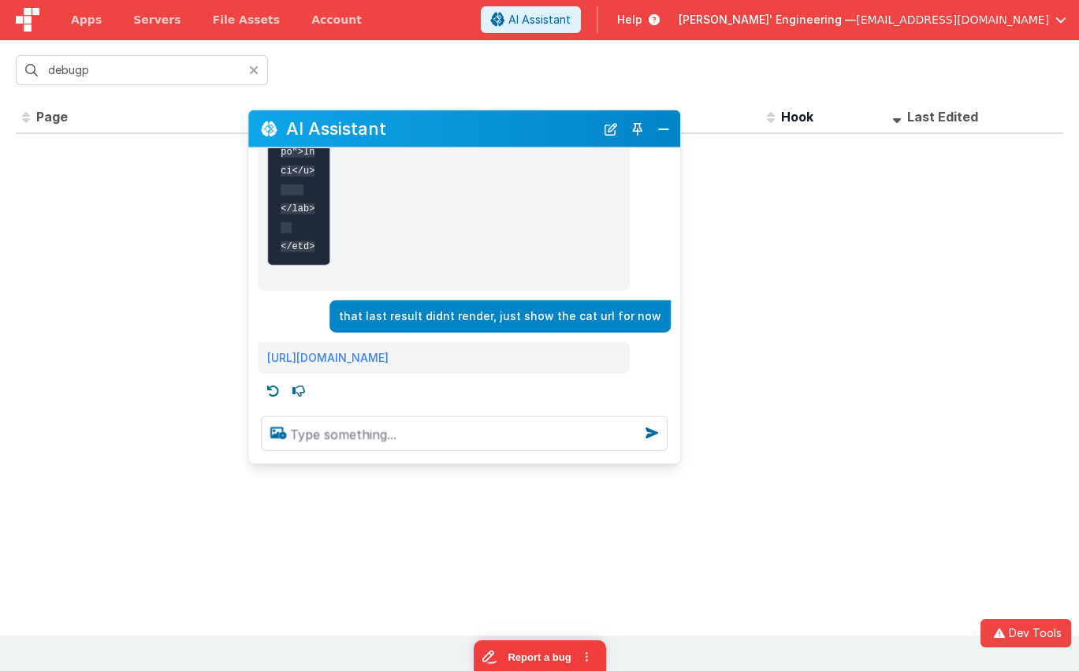
scroll to position [24541, 0]
click at [345, 350] on link "[URL][DOMAIN_NAME]" at bounding box center [327, 356] width 121 height 13
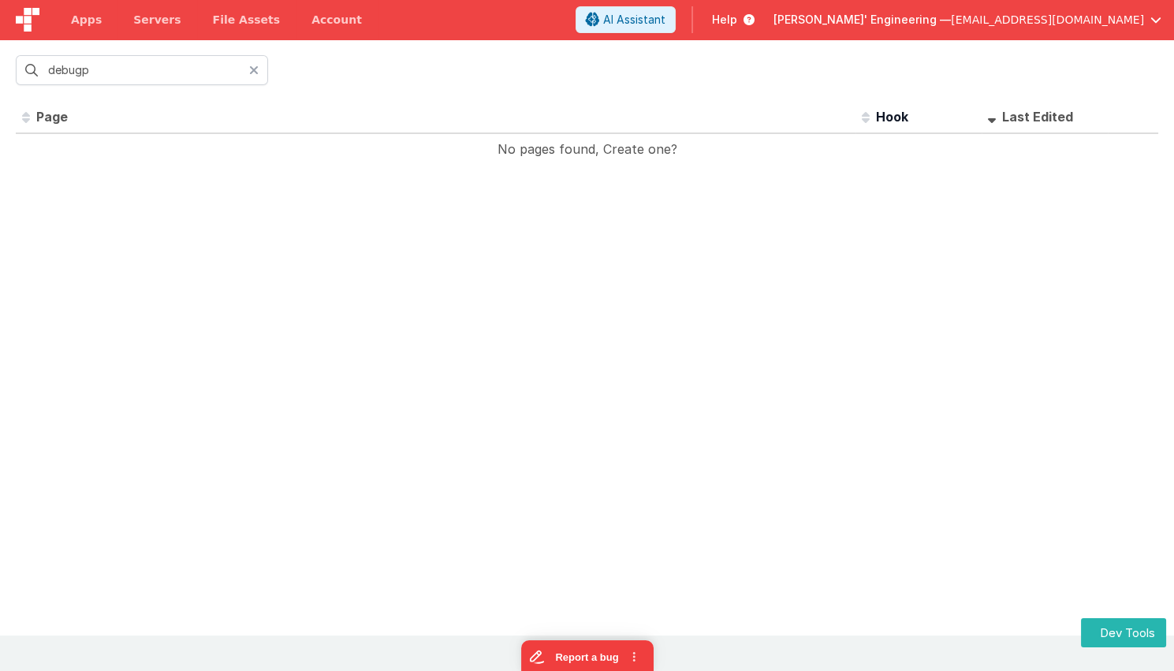
click at [257, 69] on icon at bounding box center [253, 70] width 9 height 13
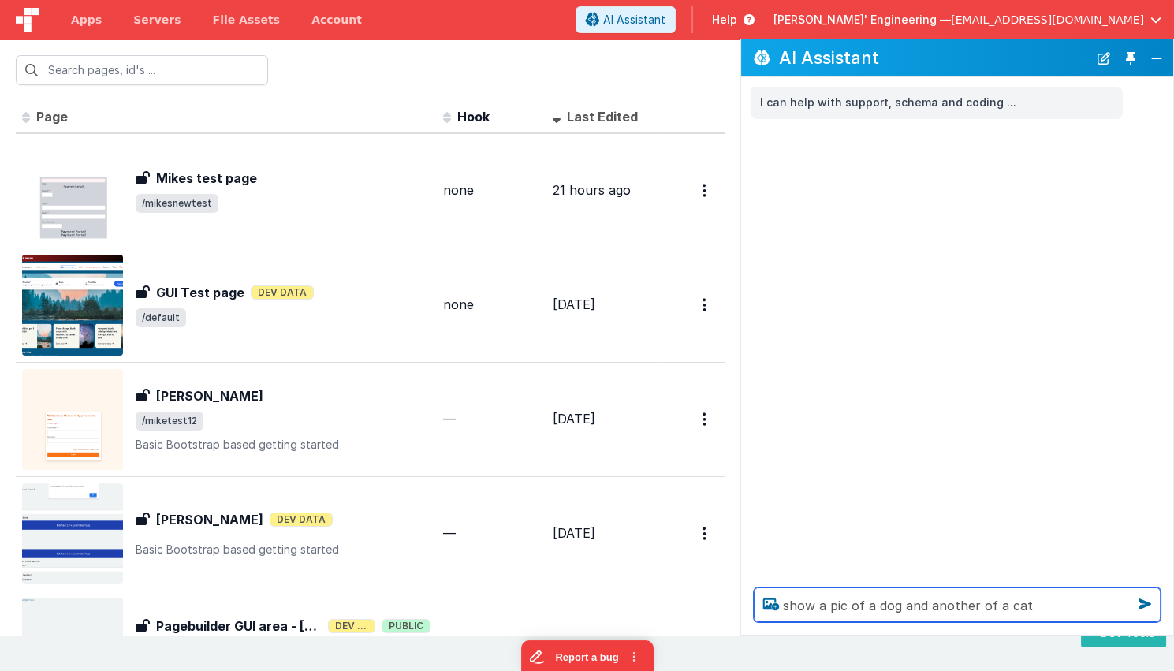
type textarea "show a pic of a dog and another of a cat"
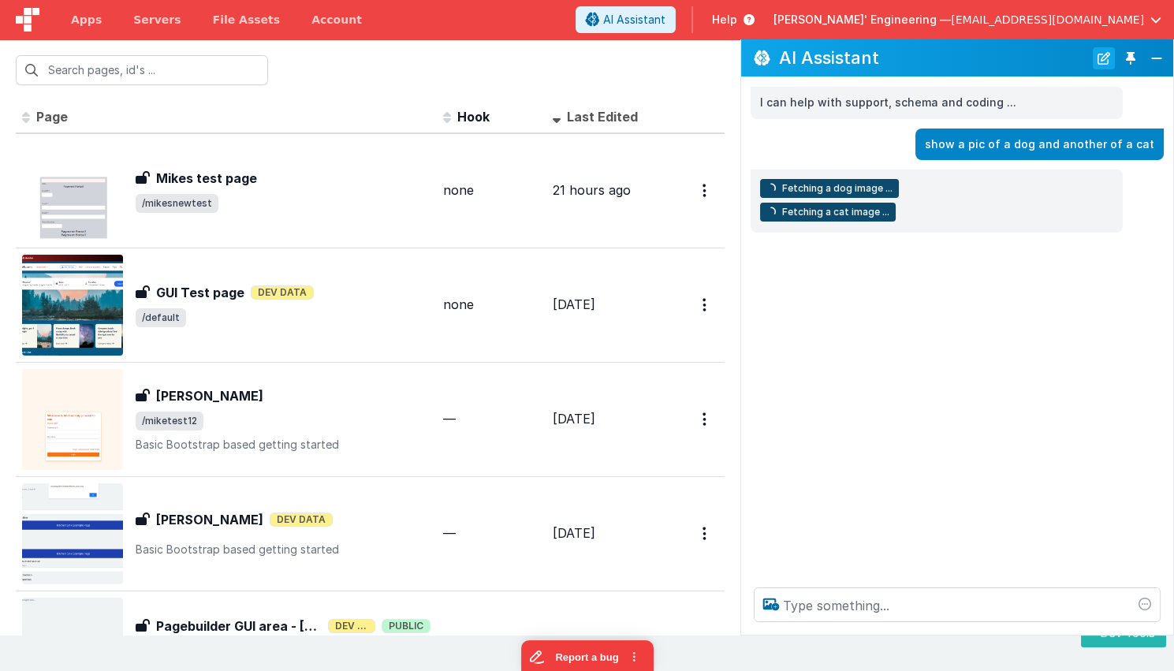
click at [1079, 58] on button "New Chat" at bounding box center [1104, 58] width 22 height 22
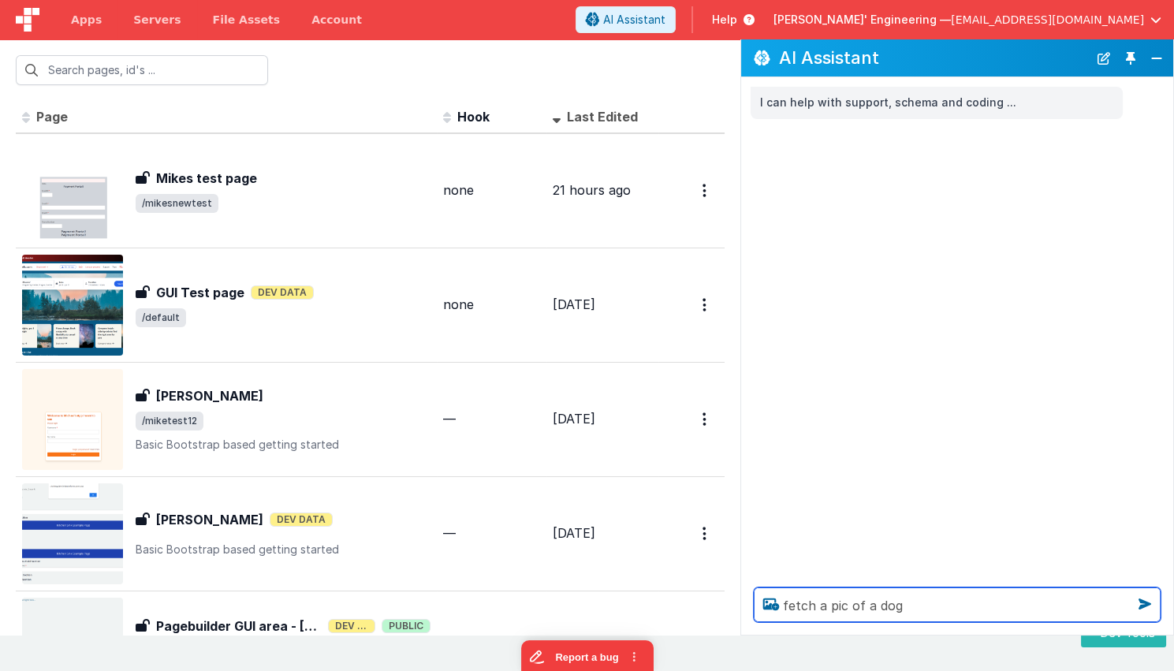
type textarea "fetch a pic of a dog"
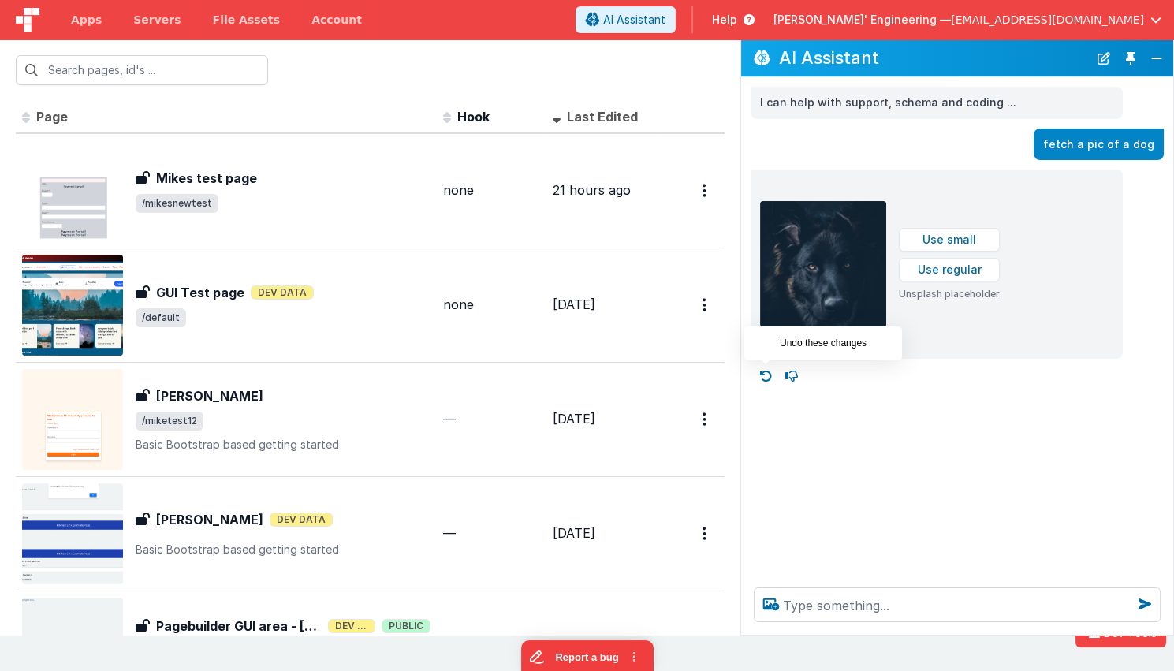
click at [762, 372] on icon at bounding box center [766, 375] width 25 height 25
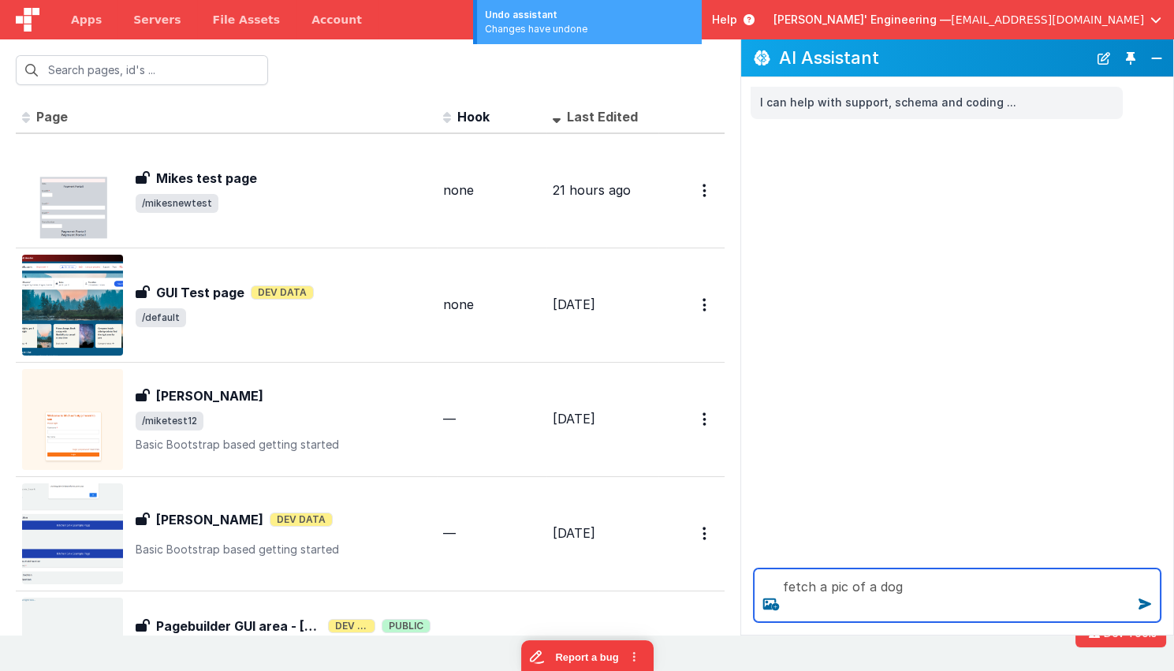
click at [922, 580] on textarea "fetch a pic of a dog" at bounding box center [957, 595] width 407 height 54
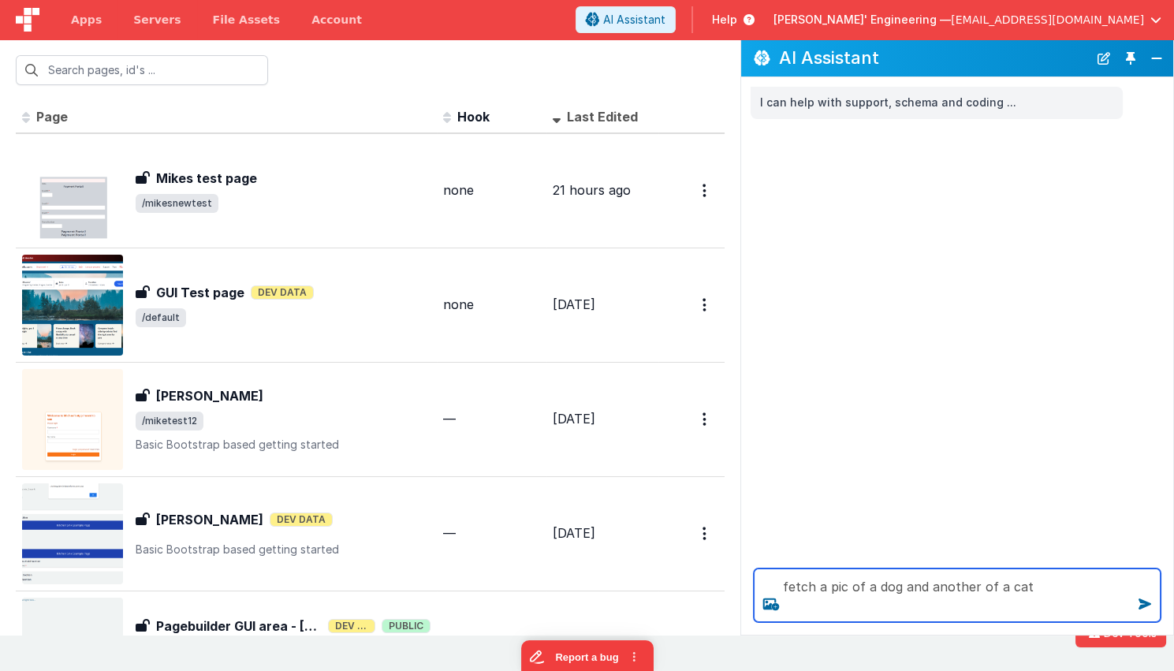
scroll to position [1, 0]
type textarea "fetch a pic of a dog and another of a cat"
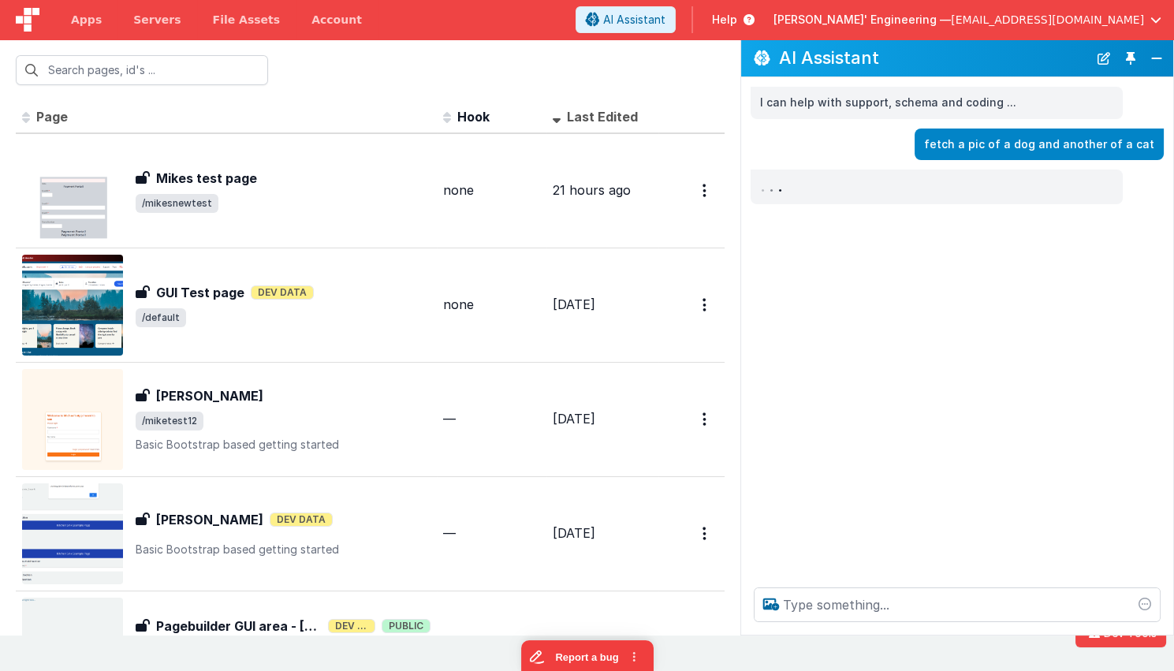
scroll to position [0, 0]
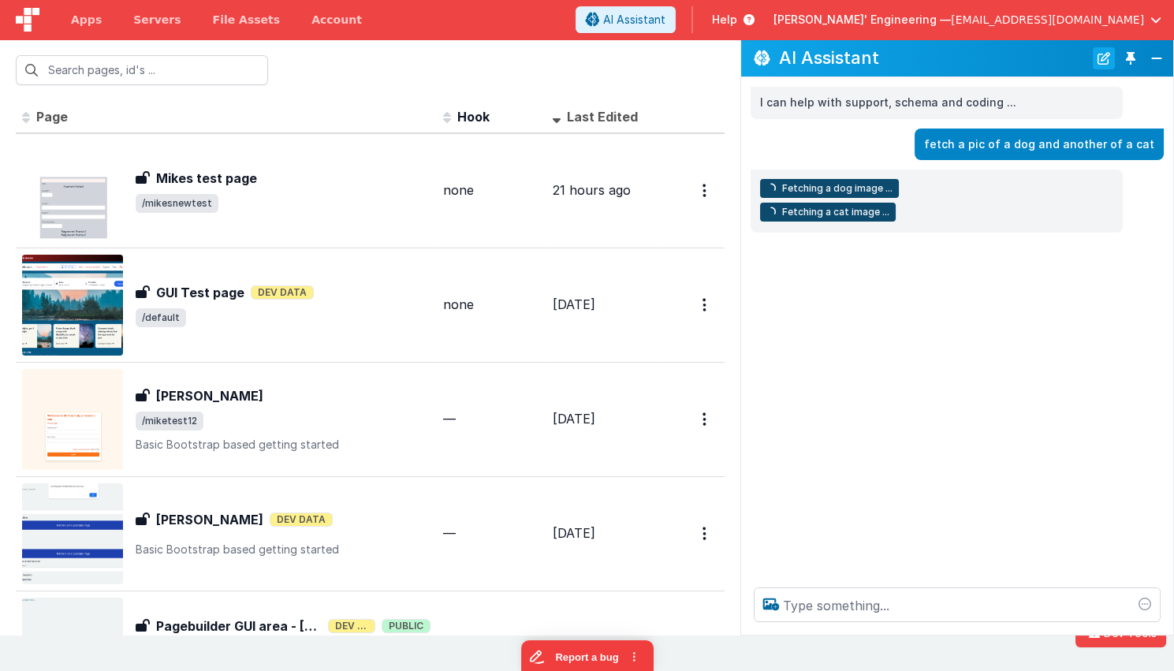
click at [1079, 61] on button "New Chat" at bounding box center [1104, 58] width 22 height 22
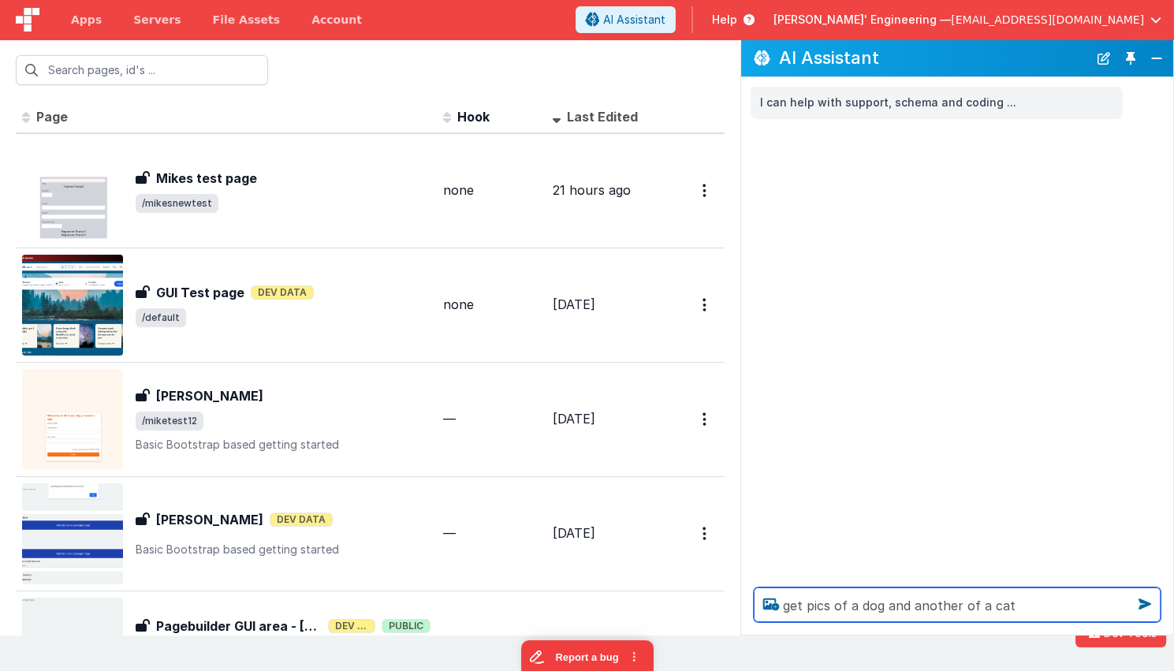
type textarea "get pics of a dog and another of a cat"
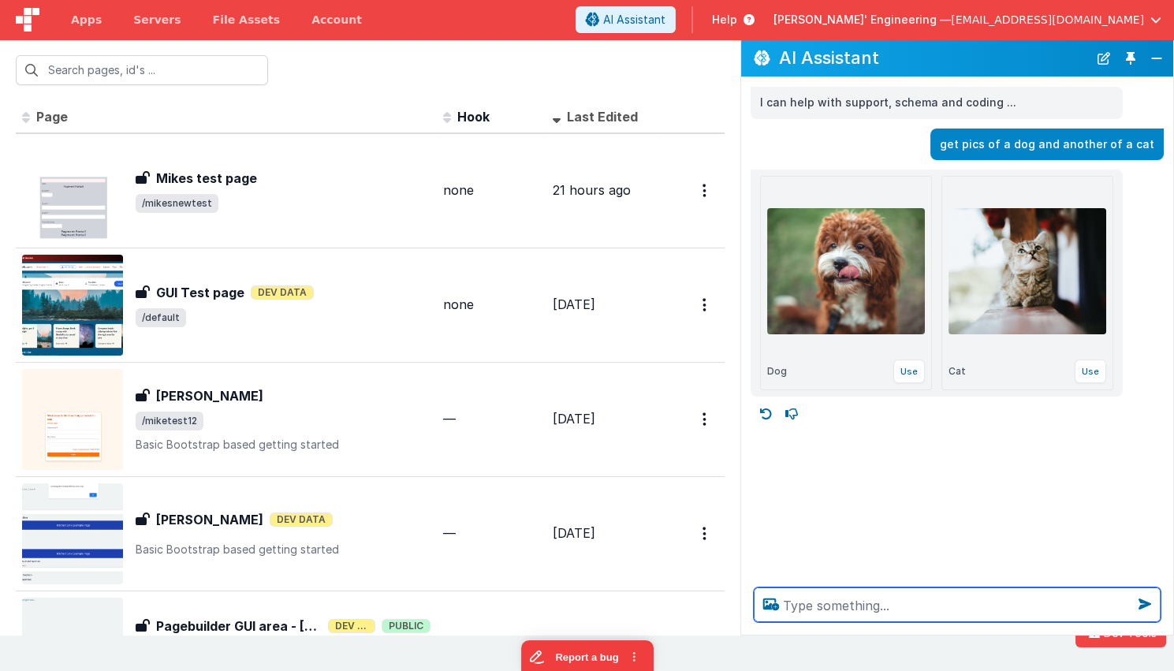
click at [813, 603] on textarea at bounding box center [957, 604] width 407 height 35
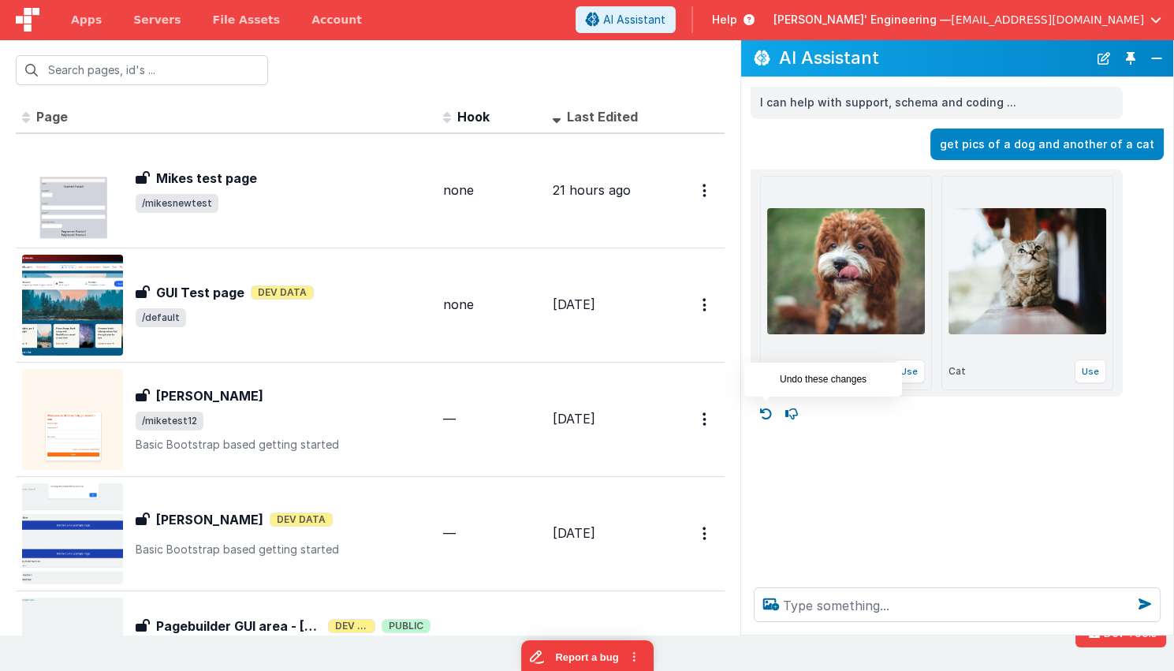
click at [774, 412] on icon at bounding box center [766, 413] width 25 height 25
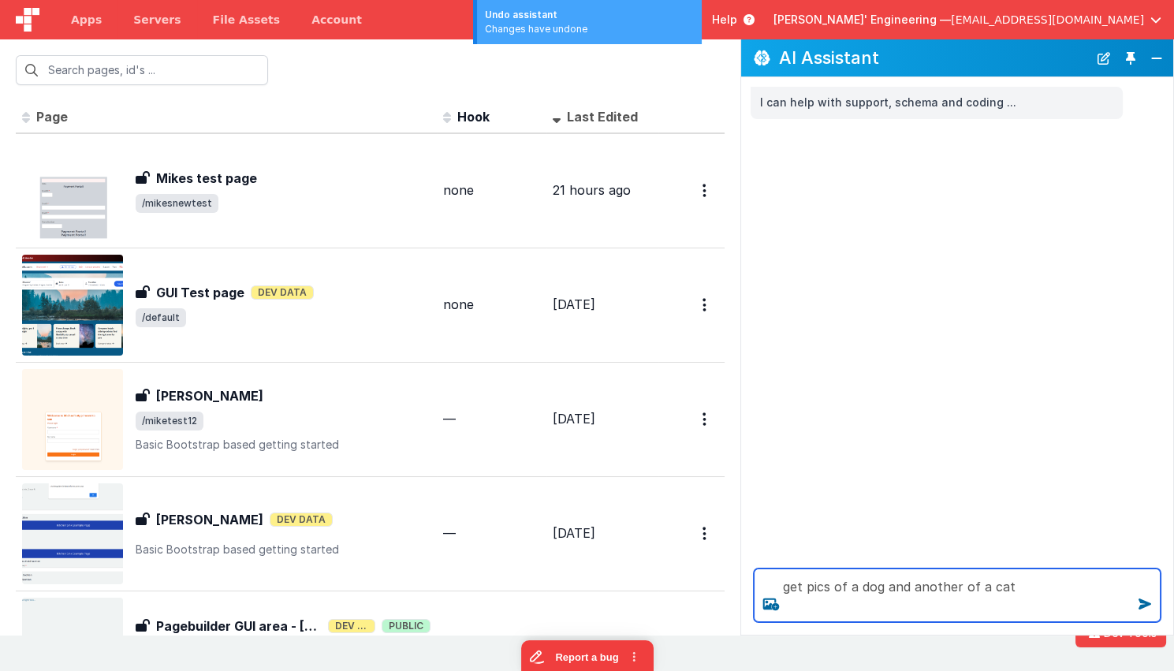
click at [1035, 592] on textarea "get pics of a dog and another of a cat" at bounding box center [957, 595] width 407 height 54
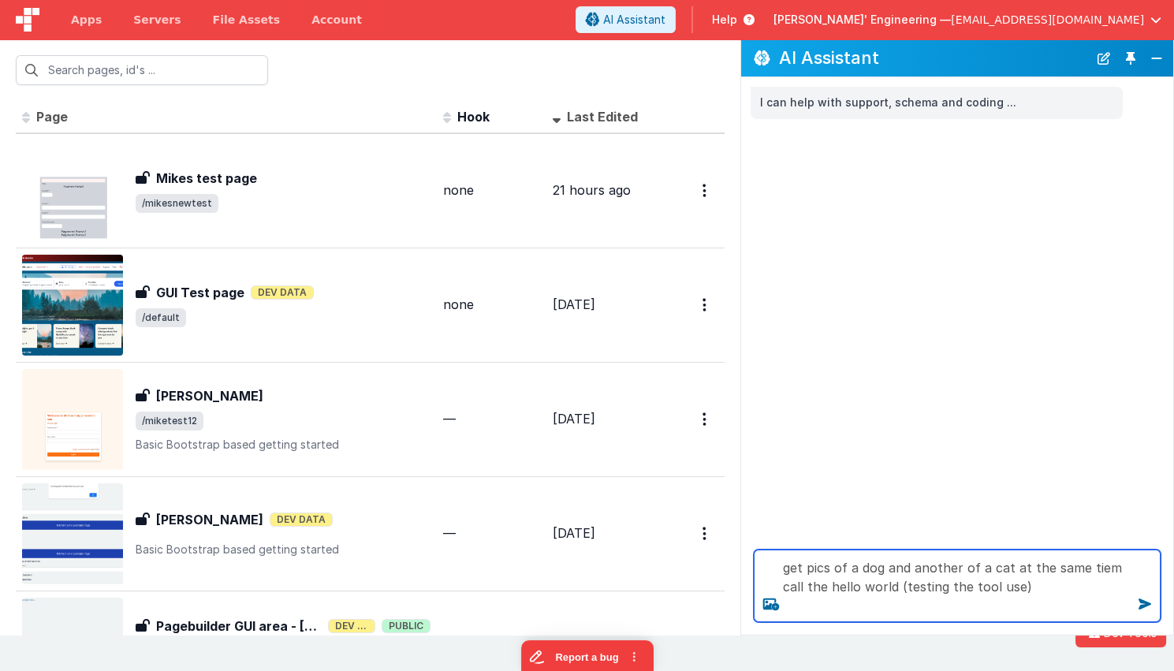
type textarea "get pics of a dog and another of a cat at the same tiem call the hello world (t…"
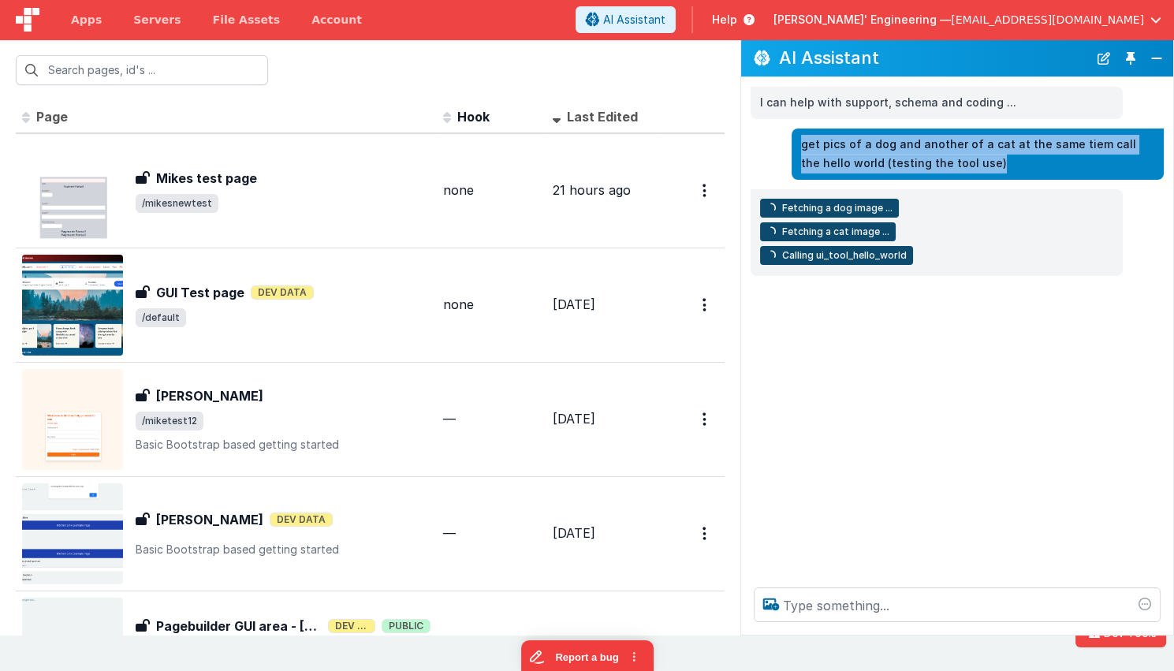
drag, startPoint x: 934, startPoint y: 147, endPoint x: 975, endPoint y: 96, distance: 65.1
click at [781, 122] on div "I can help with support, schema and coding ... get pics of a dog and another of…" at bounding box center [957, 326] width 432 height 498
copy p "get pics of a dog and another of a cat at the same tiem call the hello world (t…"
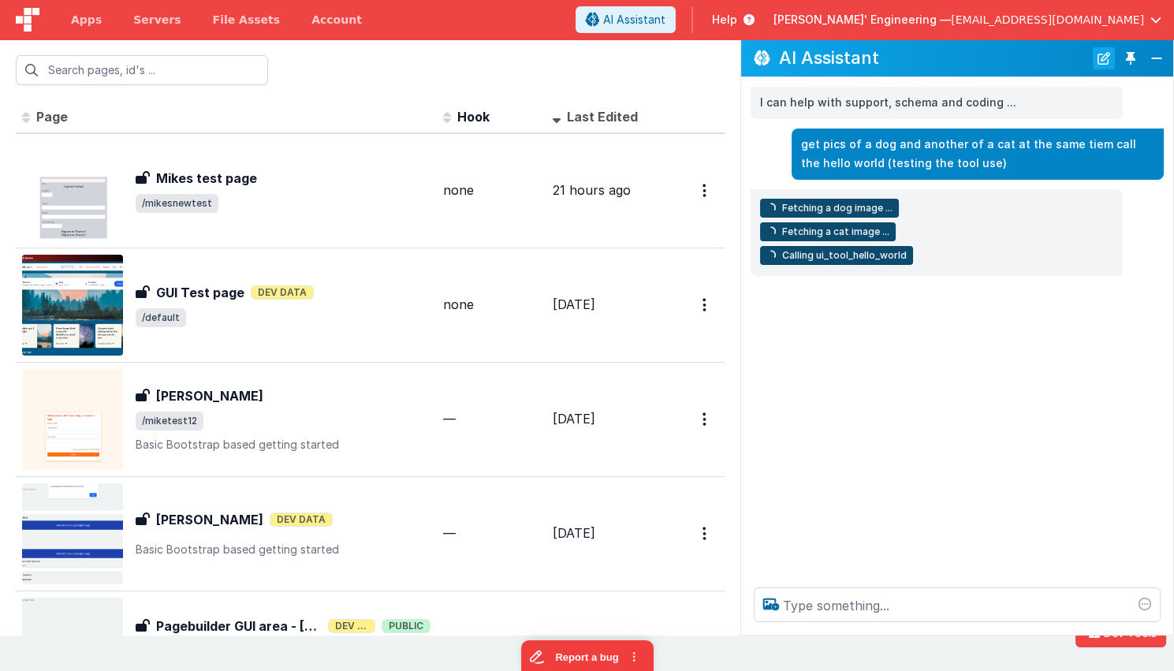
click at [1079, 56] on button "New Chat" at bounding box center [1104, 58] width 22 height 22
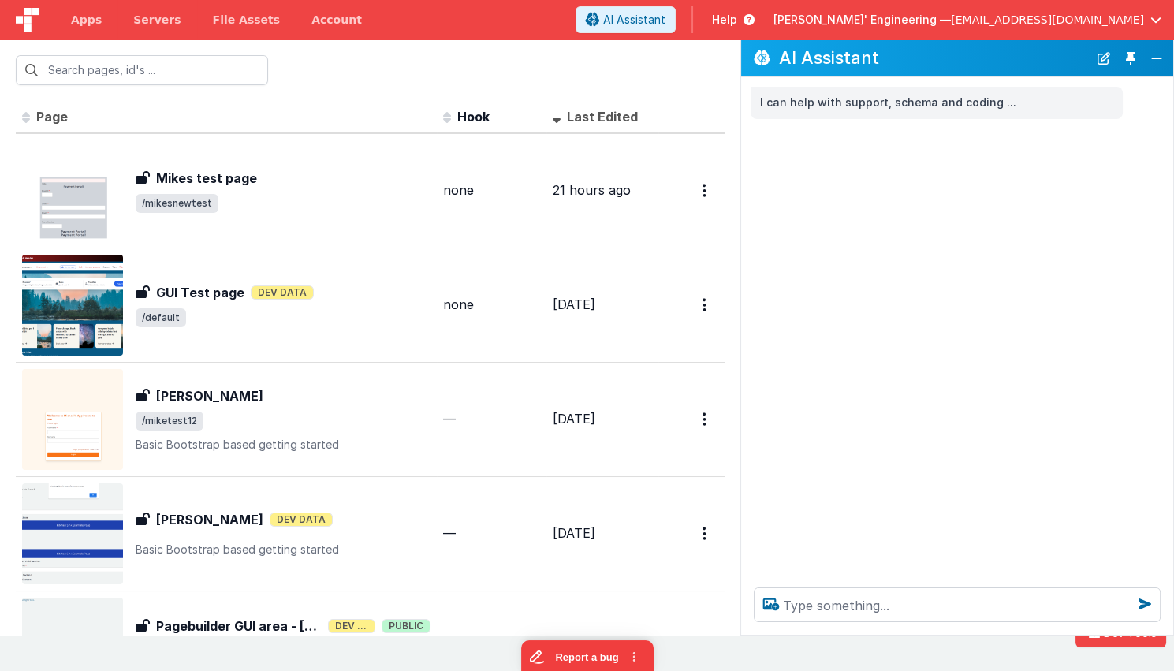
click at [963, 392] on div "I can help with support, schema and coding ..." at bounding box center [957, 326] width 432 height 498
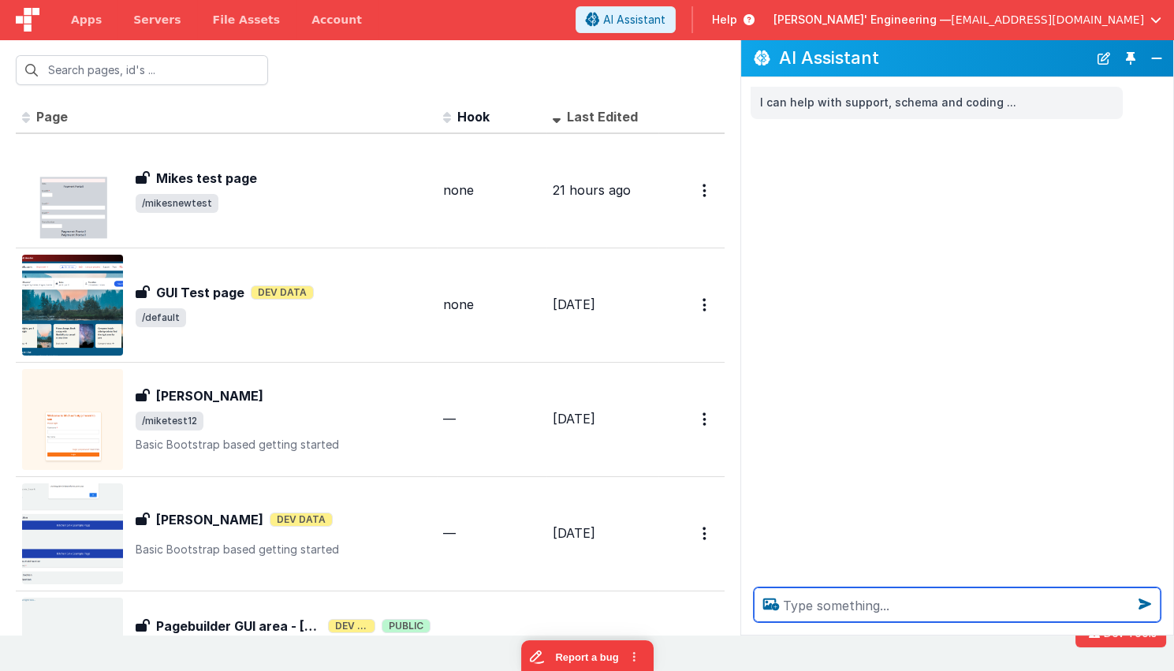
click at [892, 610] on textarea at bounding box center [957, 604] width 407 height 35
paste textarea "[redis] returning cached value for -480024531-775651618-111644153. > Expires on…"
type textarea "[redis] returning cached value for -480024531-775651618-111644153. > Expires on…"
click at [885, 609] on textarea at bounding box center [957, 604] width 407 height 35
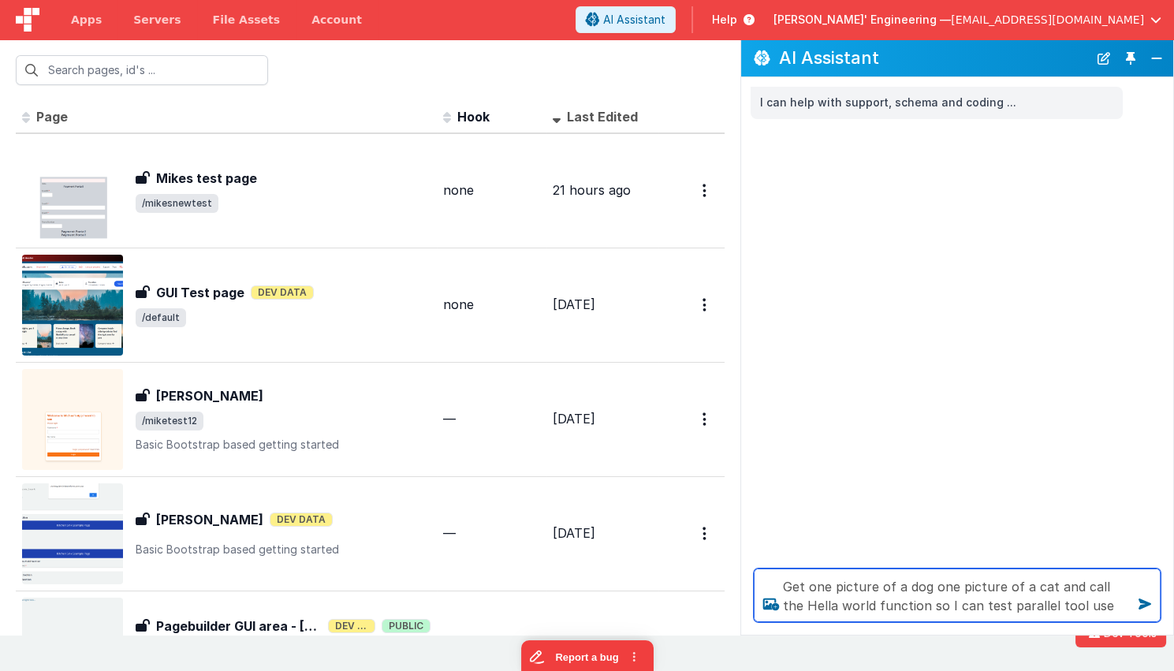
type textarea "Get one picture of a dog one picture of a cat and call the Hella world function…"
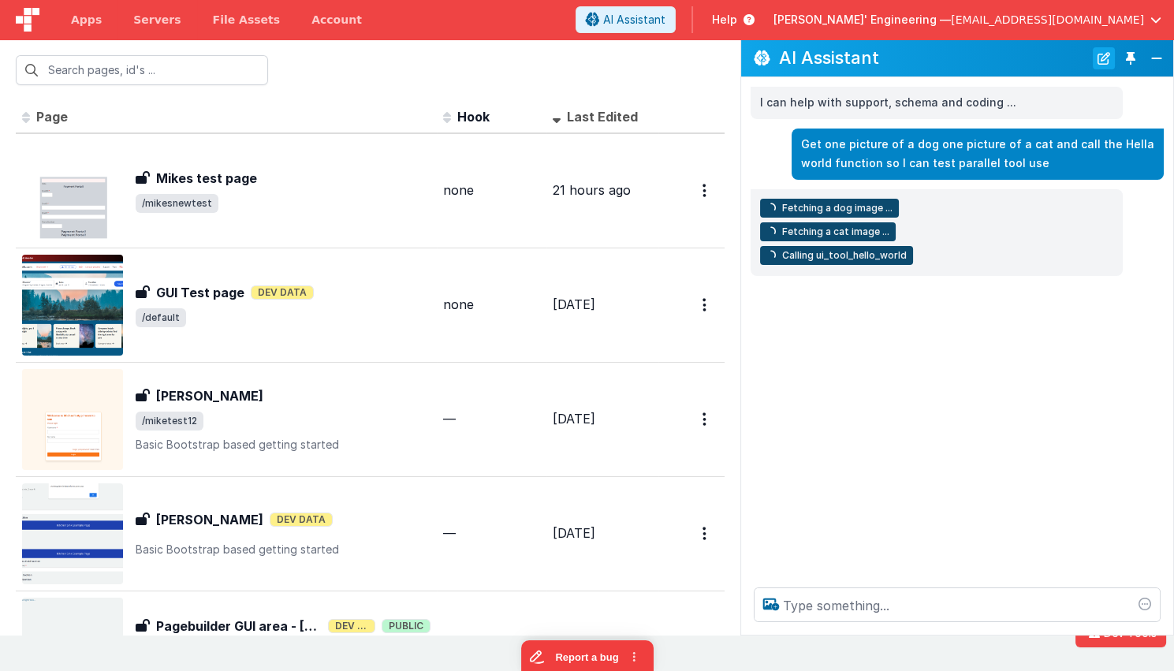
click at [1079, 59] on button "New Chat" at bounding box center [1104, 58] width 22 height 22
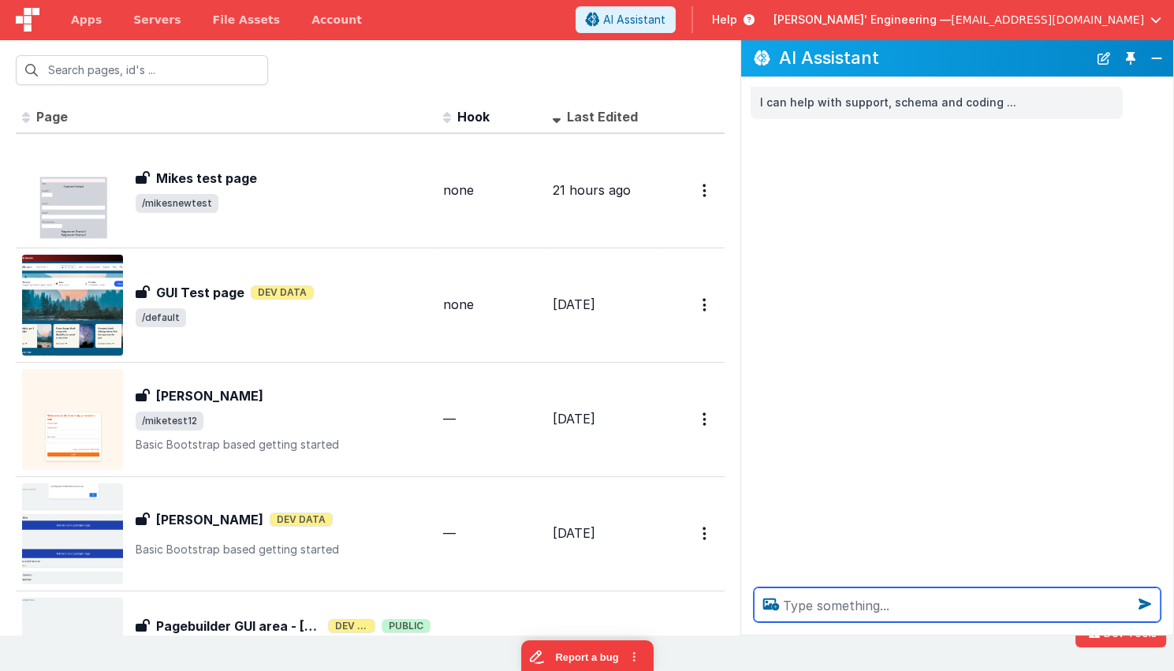
click at [875, 602] on textarea at bounding box center [957, 604] width 407 height 35
type textarea "Get one picture of a cat and one picture of a zebra"
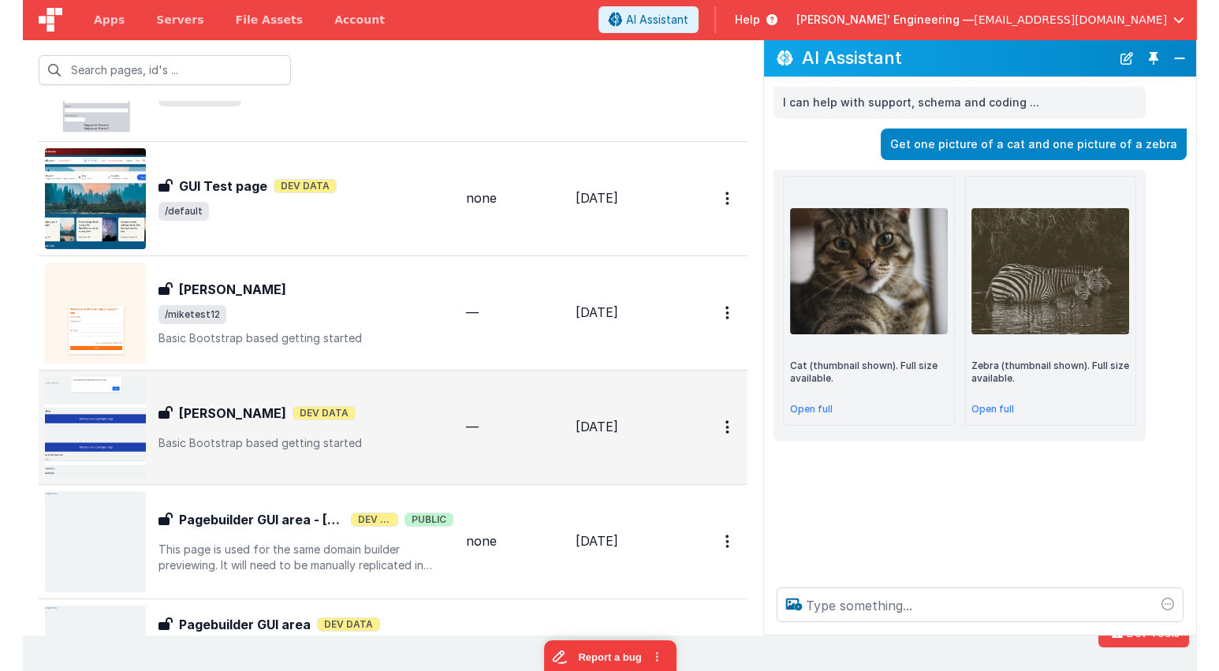
scroll to position [109, 0]
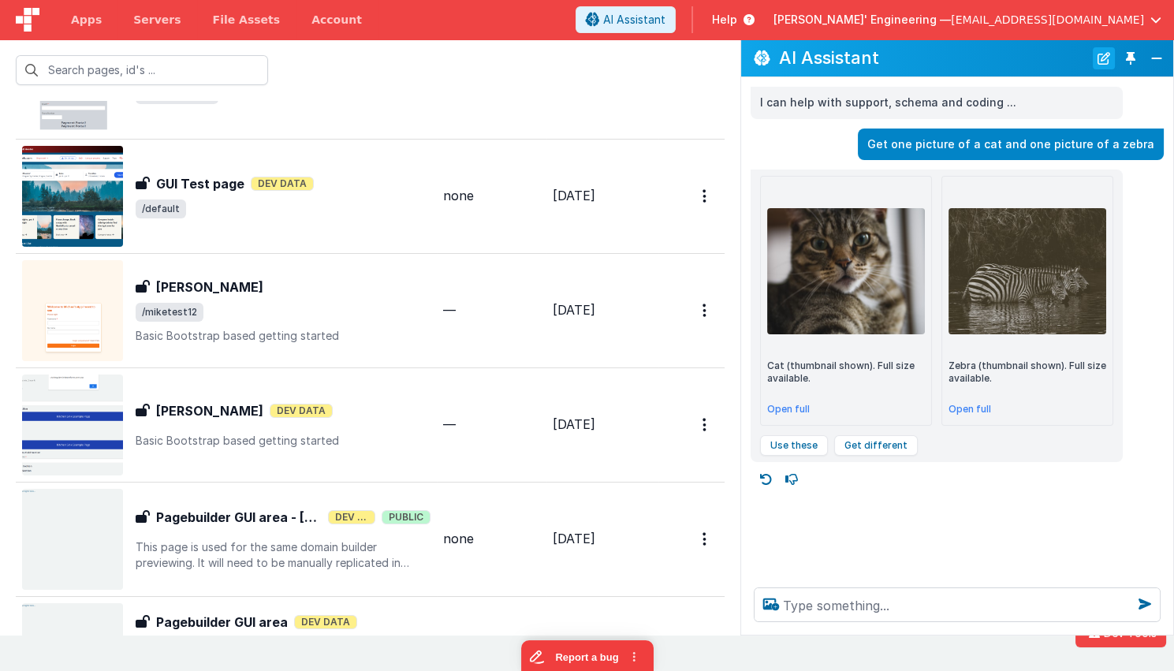
click at [1079, 58] on button "New Chat" at bounding box center [1104, 58] width 22 height 22
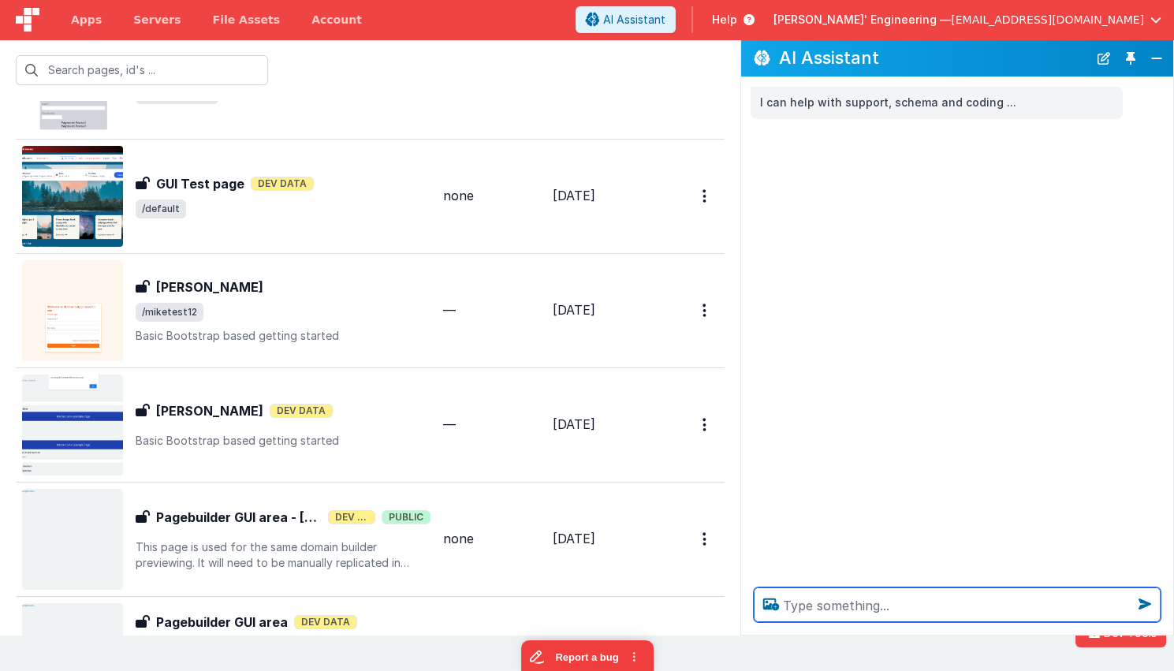
click at [867, 602] on textarea at bounding box center [957, 604] width 407 height 35
click at [870, 612] on textarea at bounding box center [957, 604] width 407 height 35
type textarea "Call the Hell world tool, and show me the results"
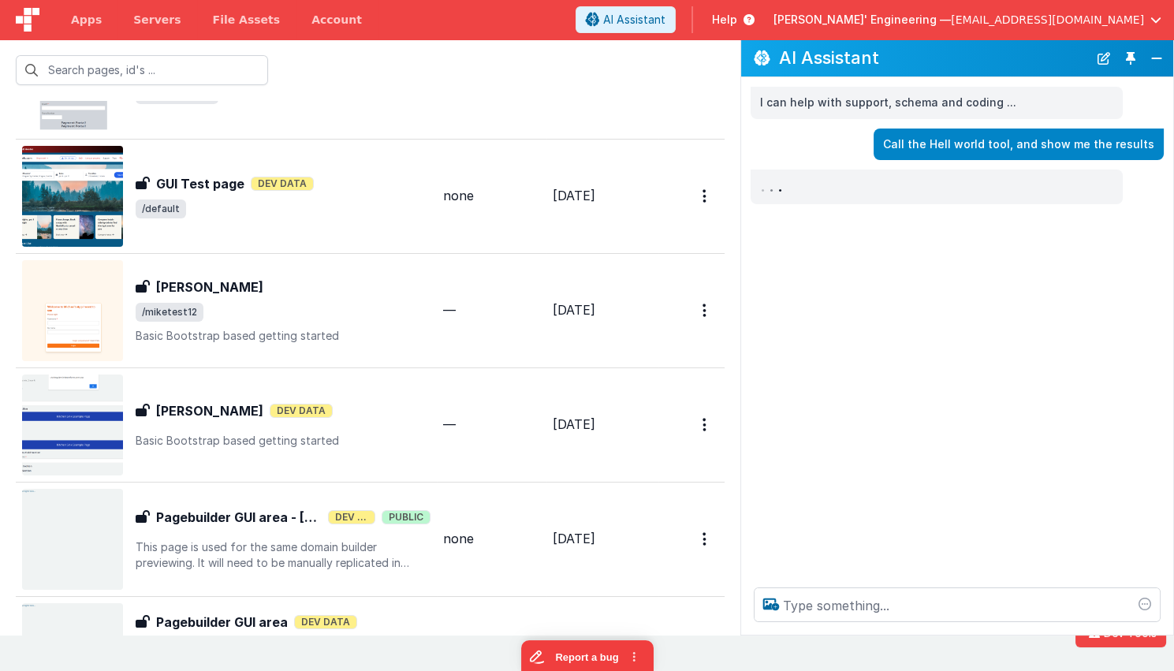
click at [912, 330] on div "I can help with support, schema and coding ... Call the Hell world tool, and sh…" at bounding box center [957, 326] width 432 height 498
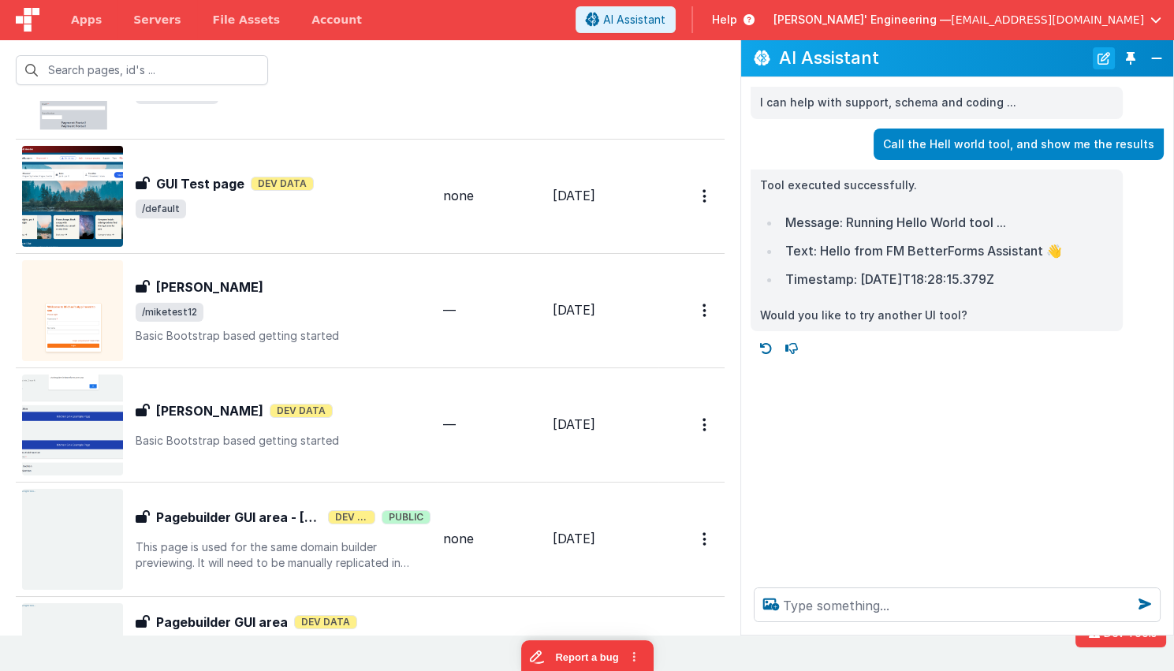
click at [1079, 64] on button "New Chat" at bounding box center [1104, 58] width 22 height 22
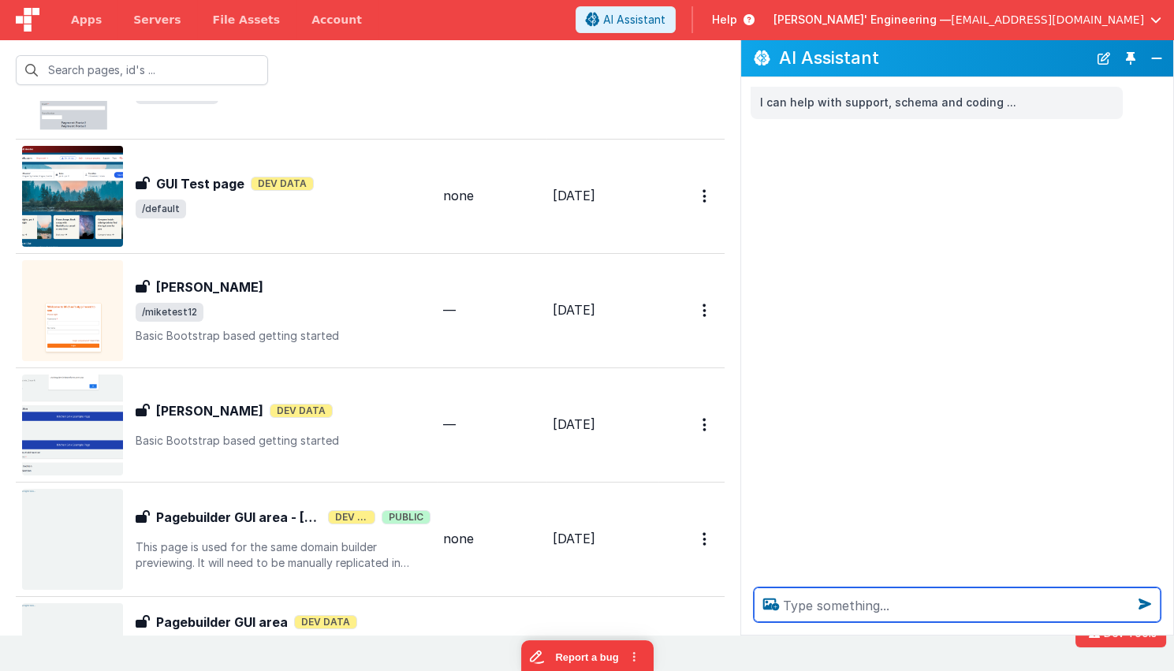
click at [986, 605] on textarea at bounding box center [957, 604] width 407 height 35
type textarea "list your tools in a pretty way"
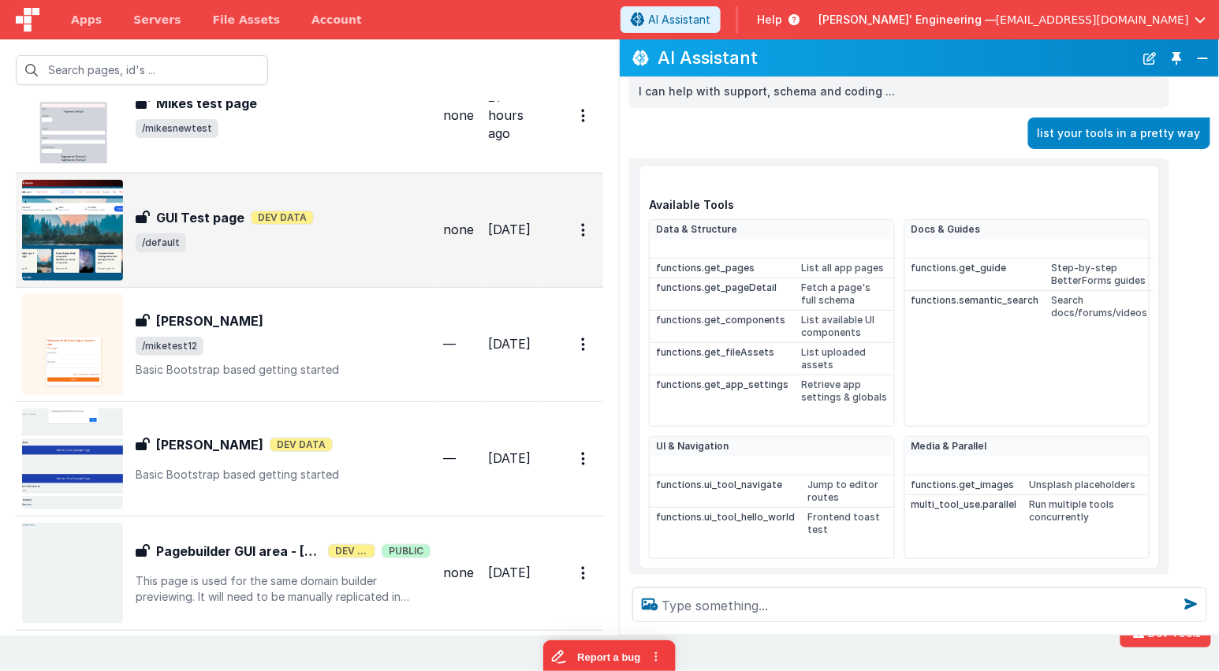
scroll to position [0, 0]
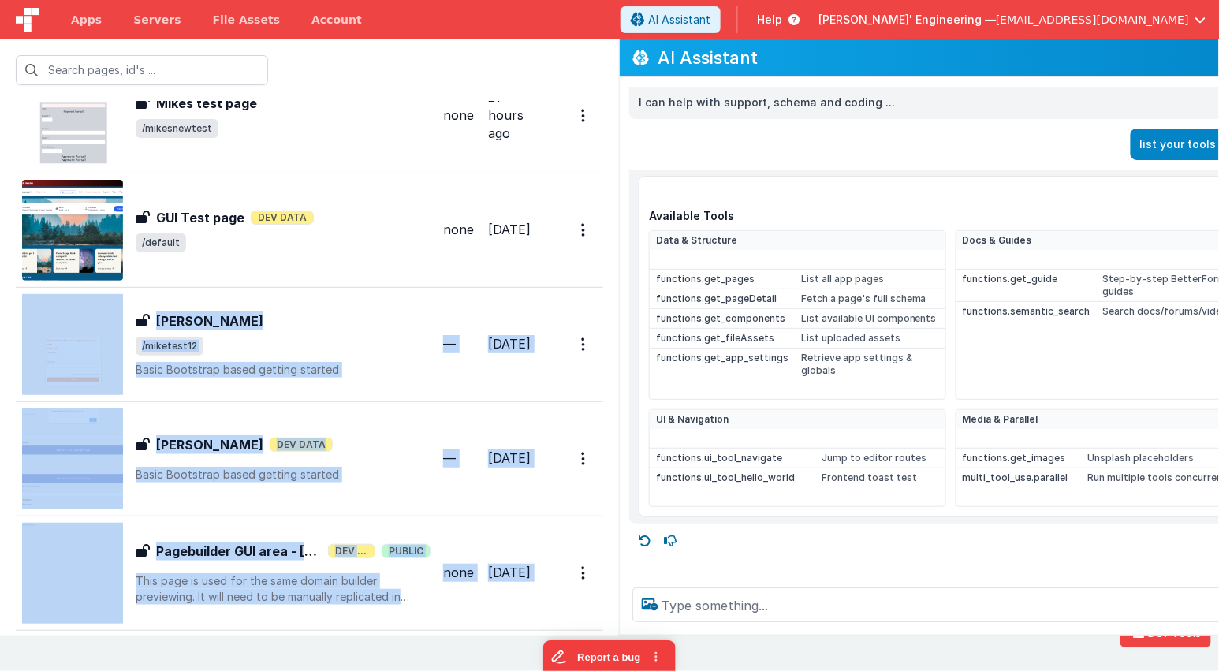
drag, startPoint x: 790, startPoint y: 255, endPoint x: 617, endPoint y: 250, distance: 172.7
click at [520, 246] on section "Id Page Description Hook Last Edited FR_E0C135AD-12CF-C14C-BA37-7849516A90EA Mi…" at bounding box center [609, 337] width 1219 height 596
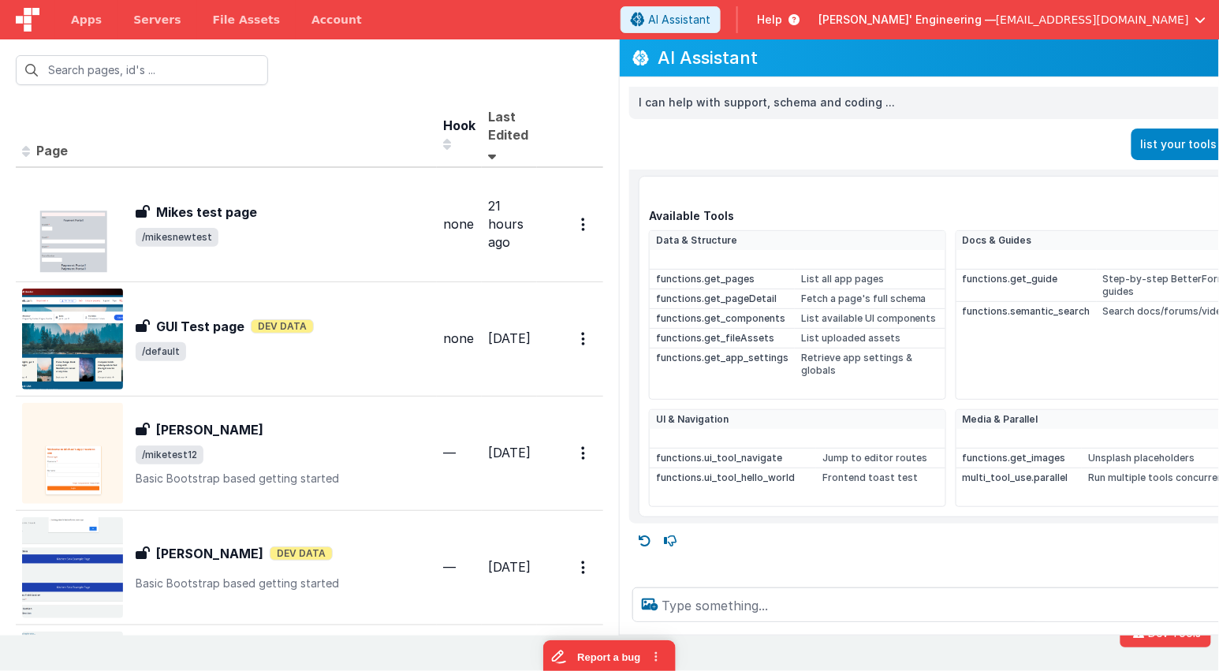
drag, startPoint x: 1065, startPoint y: 51, endPoint x: 892, endPoint y: 48, distance: 173.5
click at [889, 47] on div "AI Assistant" at bounding box center [971, 57] width 703 height 37
drag, startPoint x: 967, startPoint y: 73, endPoint x: 960, endPoint y: 81, distance: 11.2
click at [960, 81] on div "AI Assistant I can help with support, schema and coding ... list your tools in …" at bounding box center [971, 337] width 705 height 596
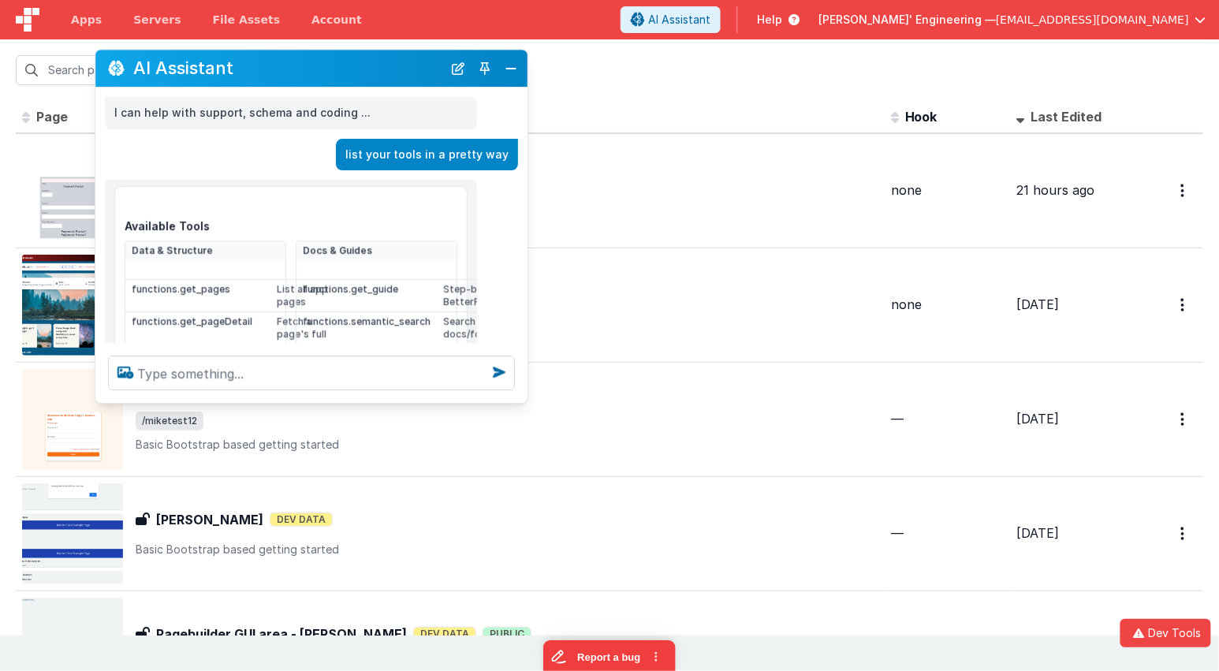
drag, startPoint x: 291, startPoint y: 326, endPoint x: 373, endPoint y: 69, distance: 269.0
click at [372, 69] on h2 "AI Assistant" at bounding box center [287, 68] width 309 height 19
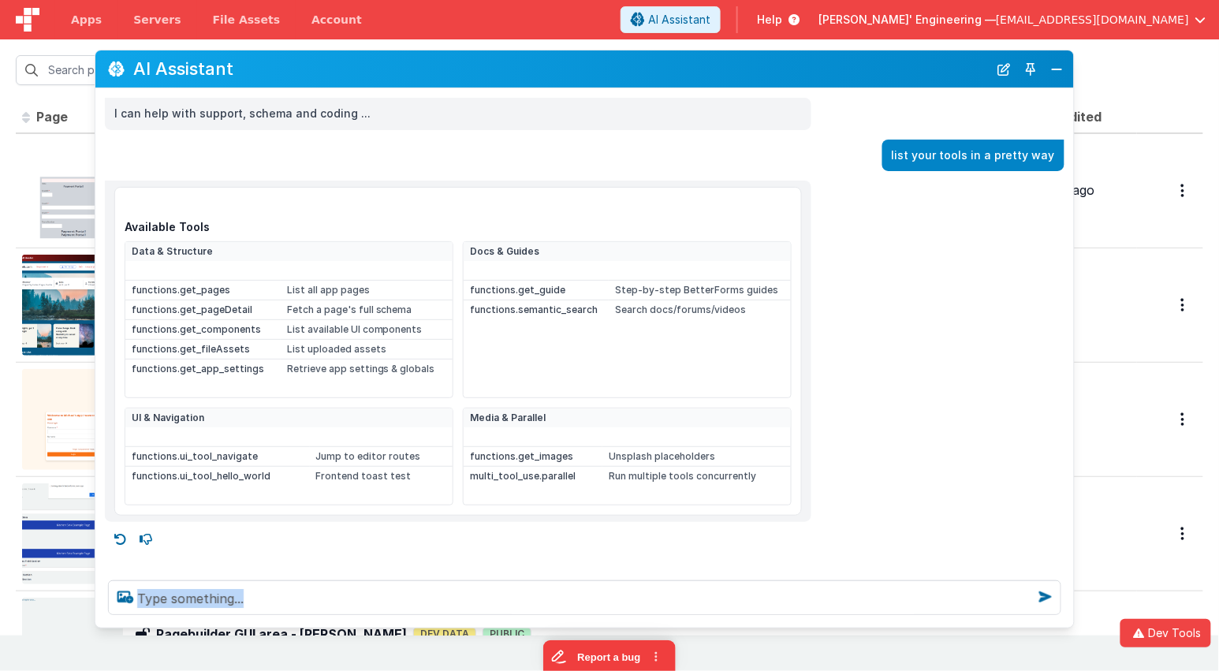
drag, startPoint x: 522, startPoint y: 393, endPoint x: 1068, endPoint y: 617, distance: 589.5
click at [1068, 617] on div at bounding box center [584, 598] width 978 height 60
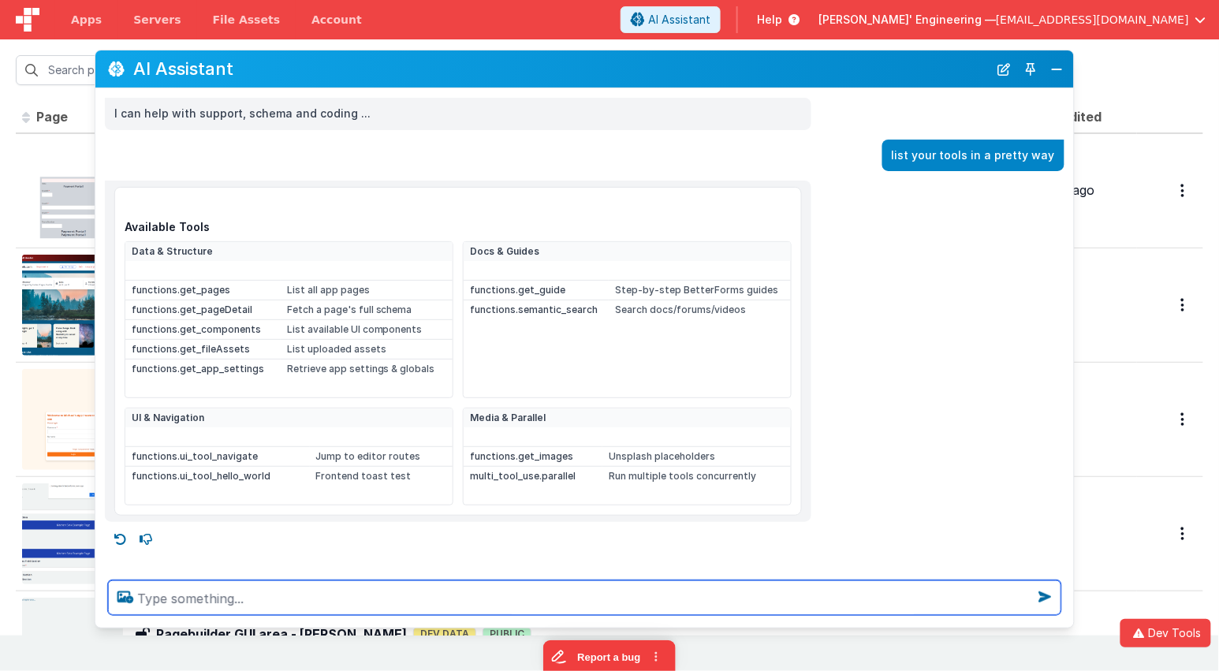
click at [480, 592] on textarea at bounding box center [584, 597] width 953 height 35
drag, startPoint x: 480, startPoint y: 592, endPoint x: 471, endPoint y: 593, distance: 8.7
click at [480, 592] on textarea at bounding box center [584, 597] width 953 height 35
type textarea "Create and also show me a pallet of various widgets and interface things you co…"
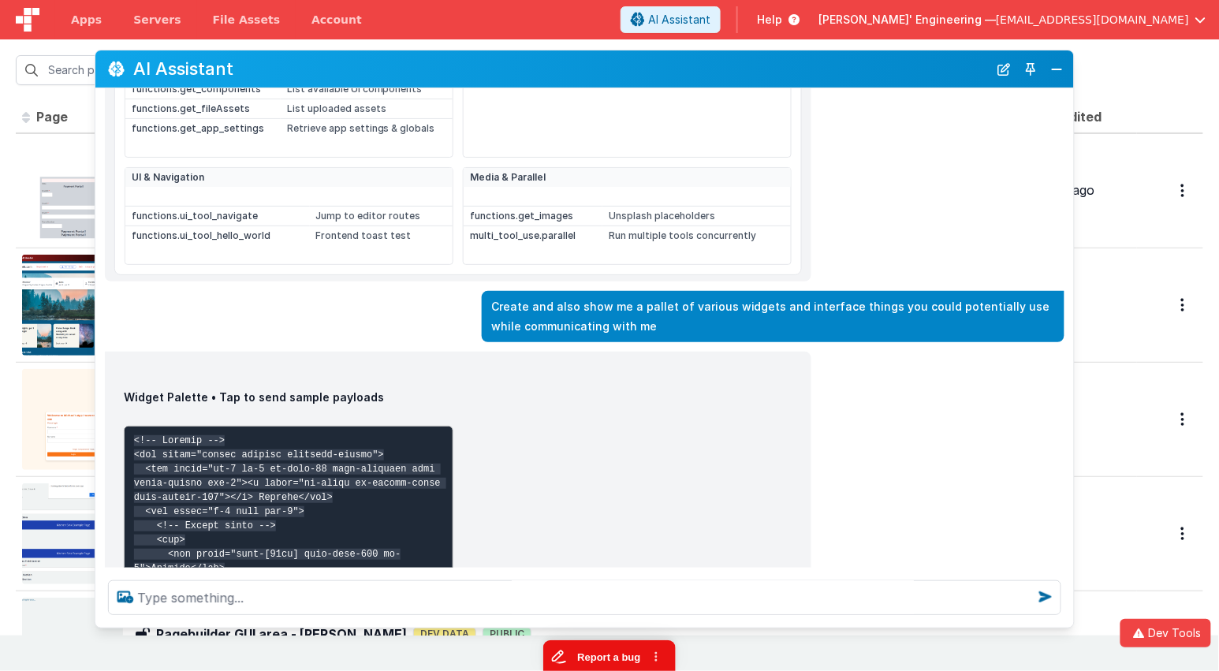
scroll to position [248, 0]
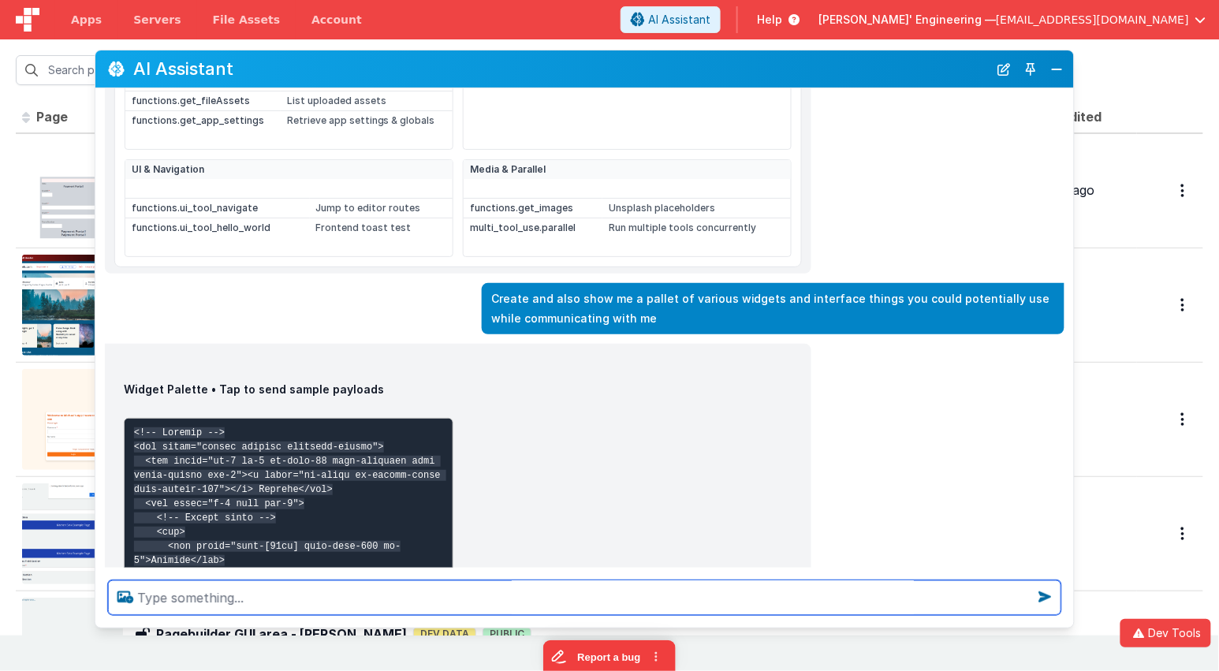
click at [626, 596] on textarea at bounding box center [584, 597] width 953 height 35
paste textarea "h"
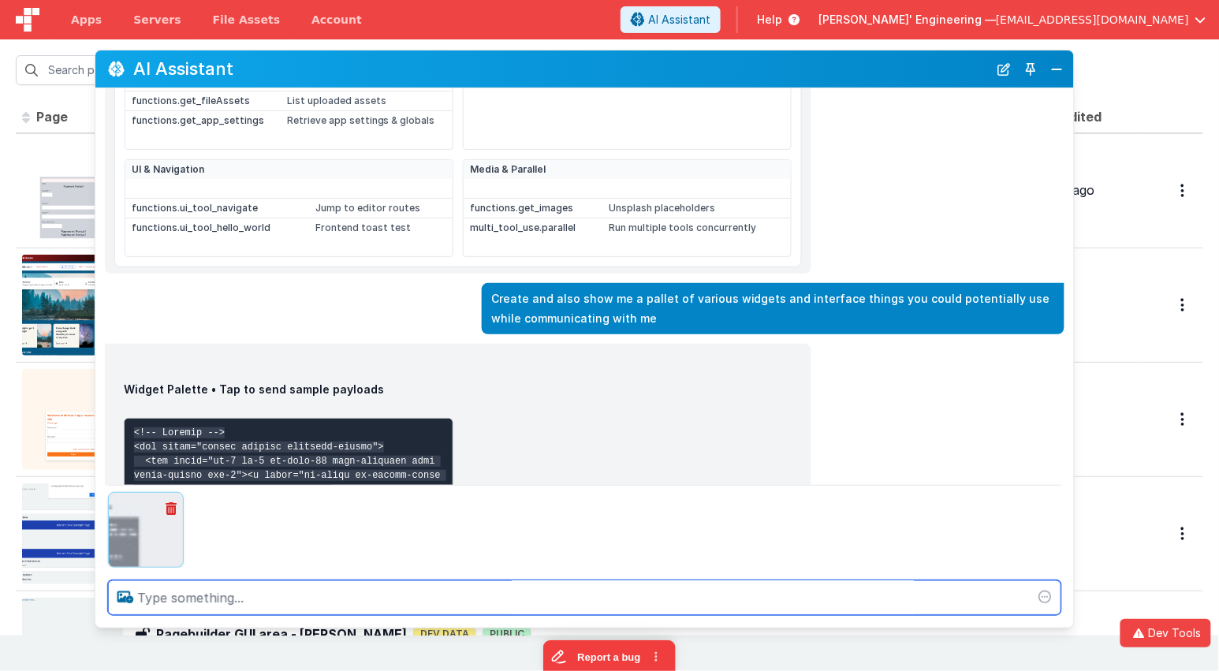
scroll to position [0, 0]
type textarea "hmm that didnt render right"
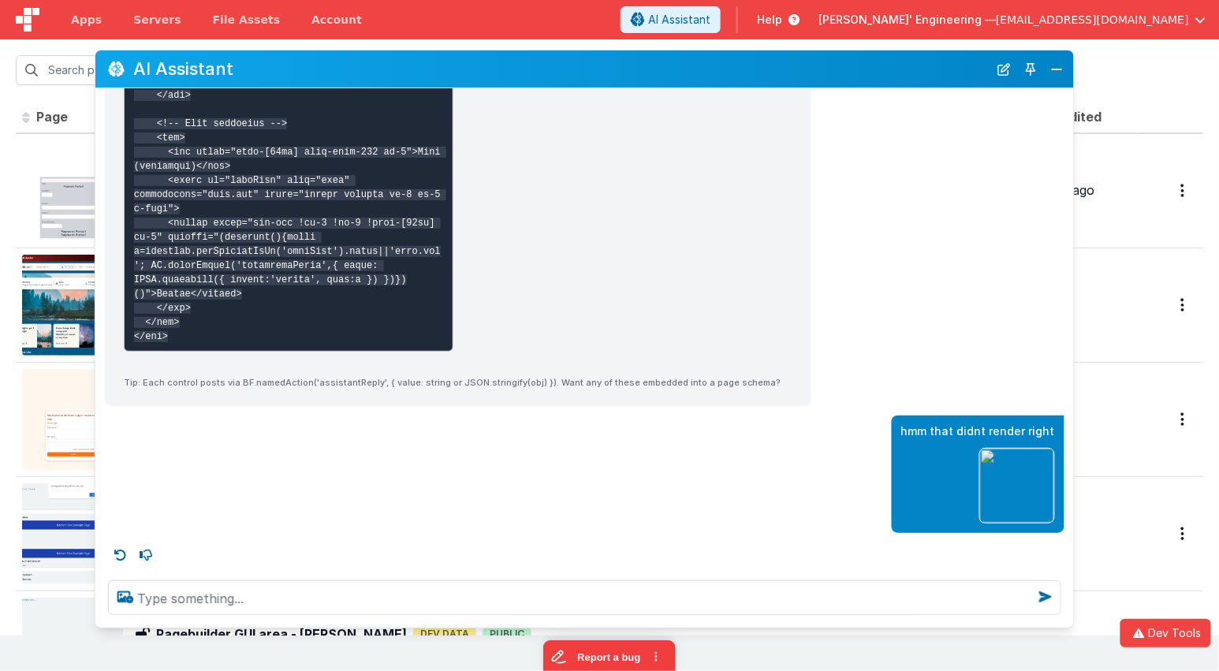
scroll to position [6470, 0]
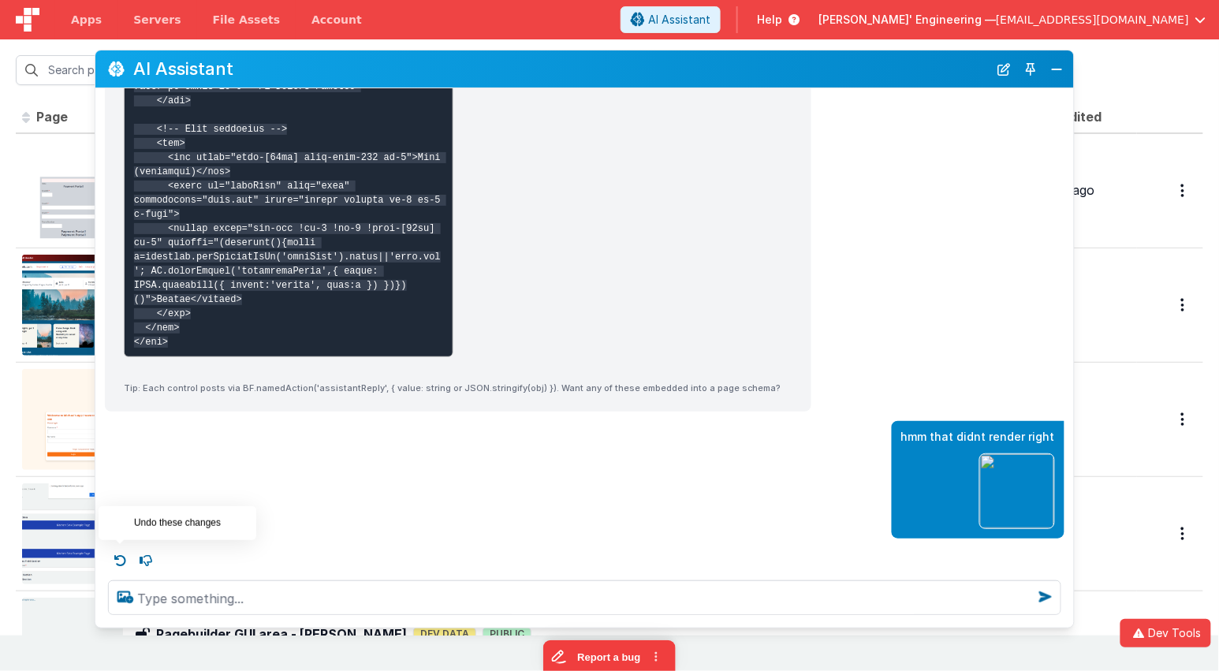
click at [120, 554] on icon at bounding box center [120, 560] width 25 height 25
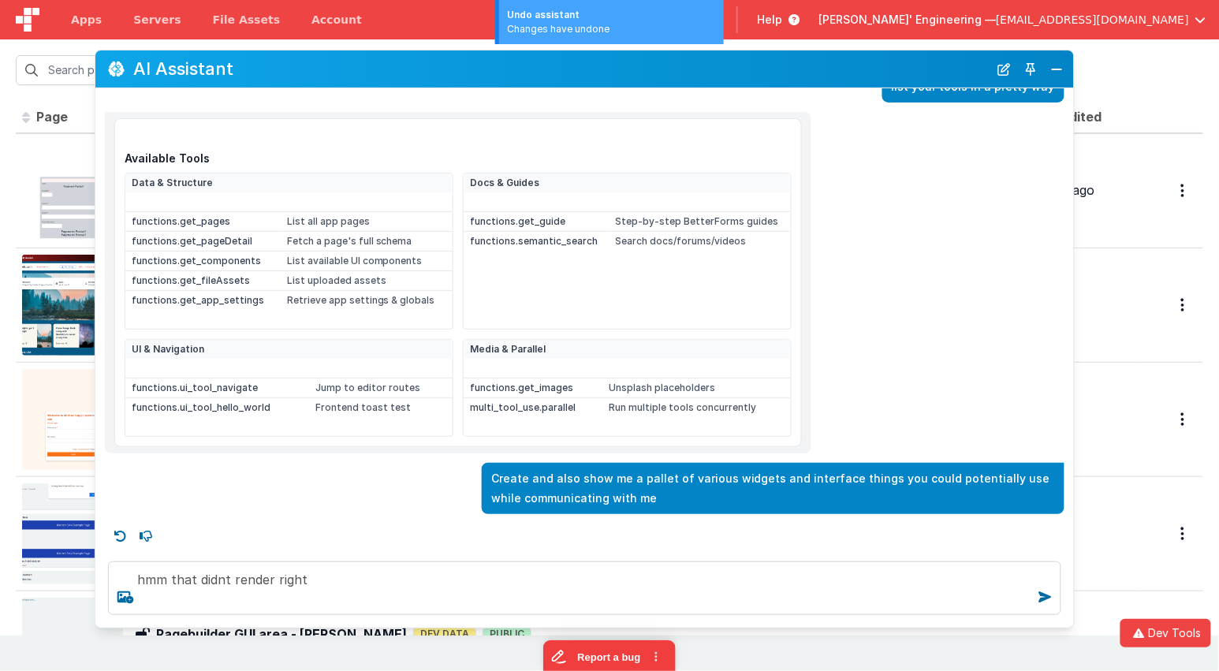
scroll to position [63, 0]
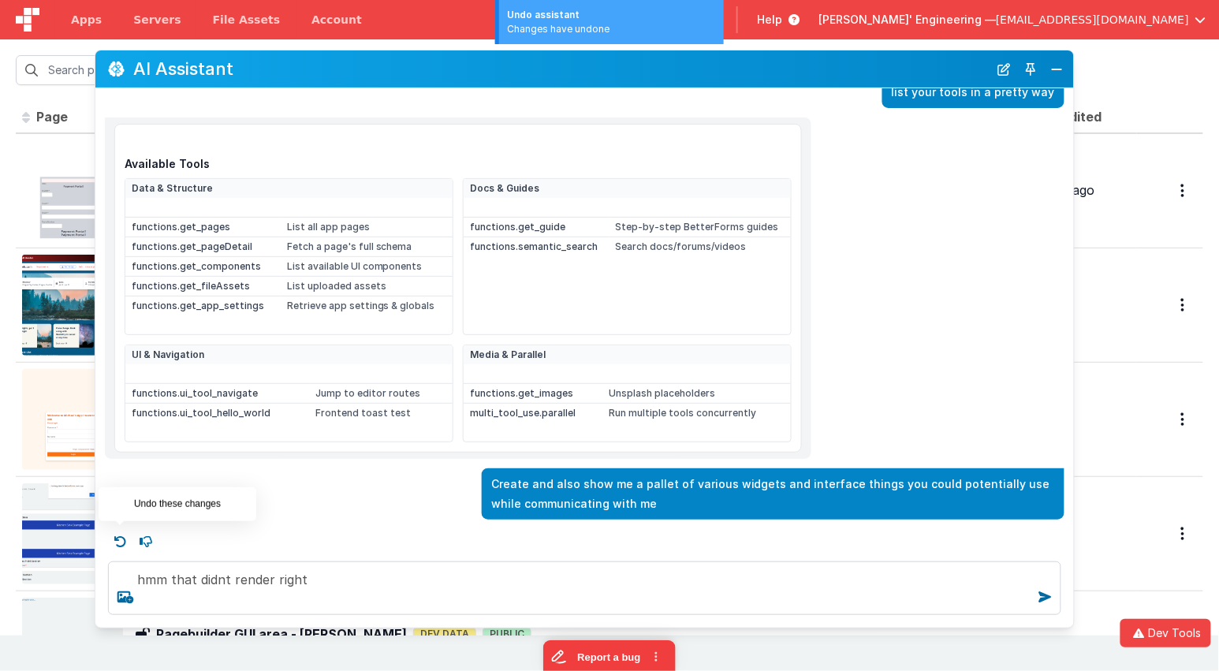
click at [125, 535] on icon at bounding box center [120, 541] width 25 height 25
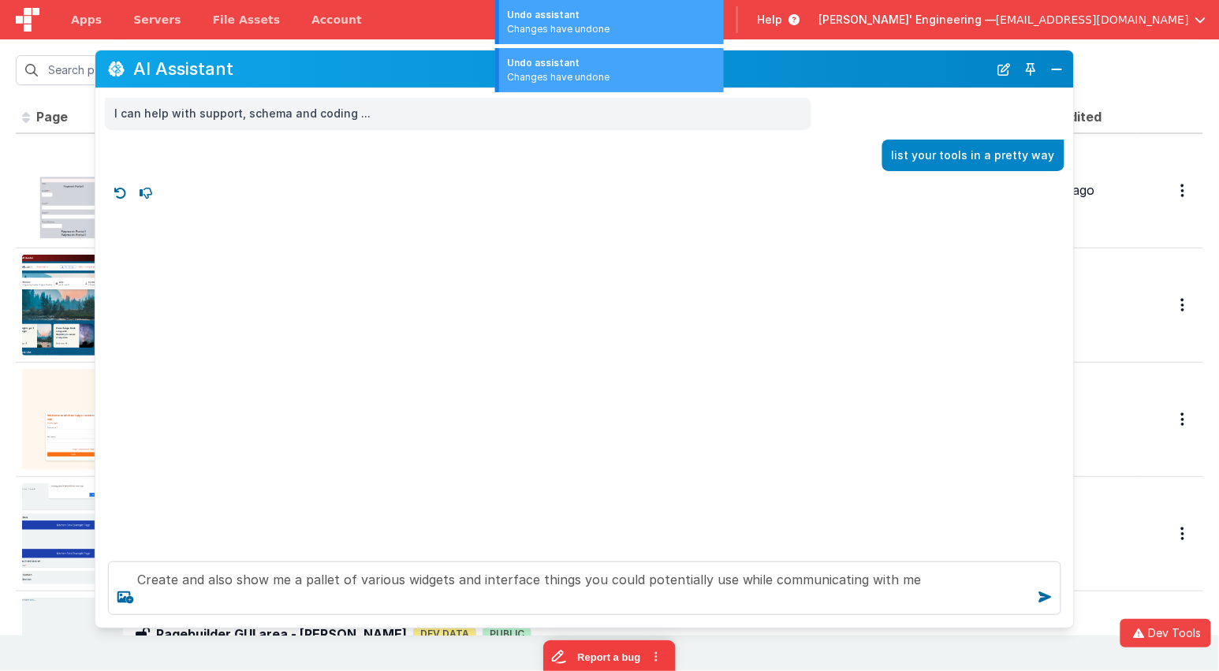
scroll to position [0, 0]
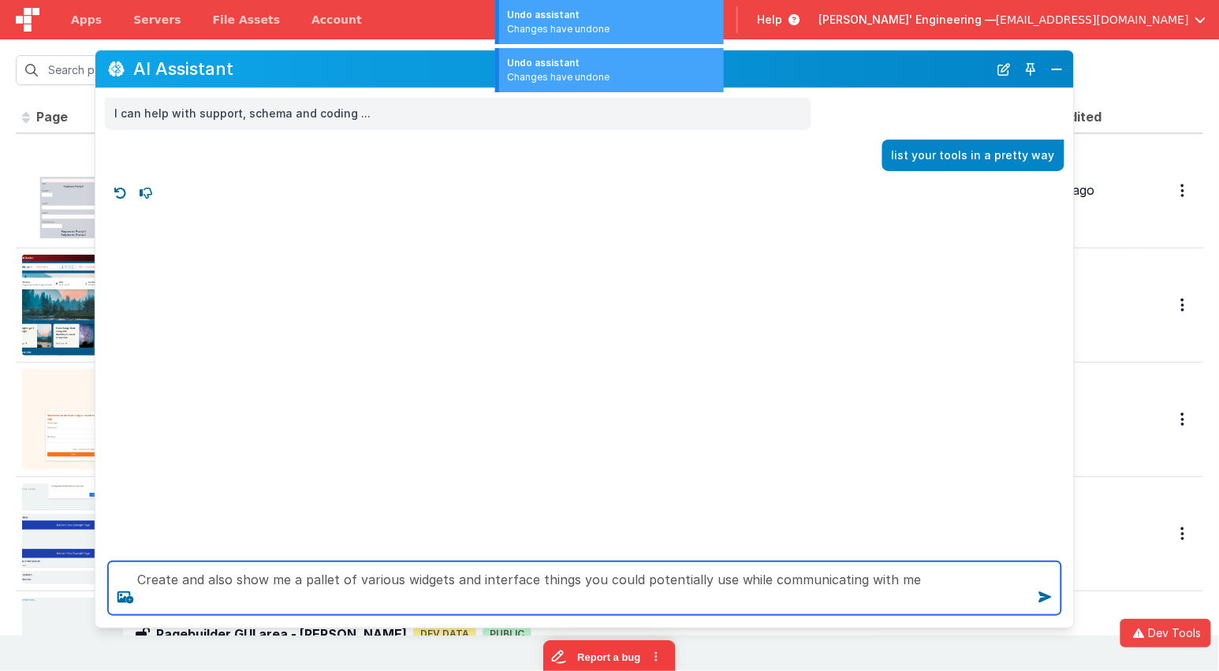
drag, startPoint x: 319, startPoint y: 599, endPoint x: 422, endPoint y: 595, distance: 103.4
click at [319, 599] on textarea "Create and also show me a pallet of various widgets and interface things you co…" at bounding box center [584, 588] width 953 height 54
click at [941, 590] on textarea "Create and also show me a pallet of various widgets and interface things you co…" at bounding box center [584, 588] width 953 height 54
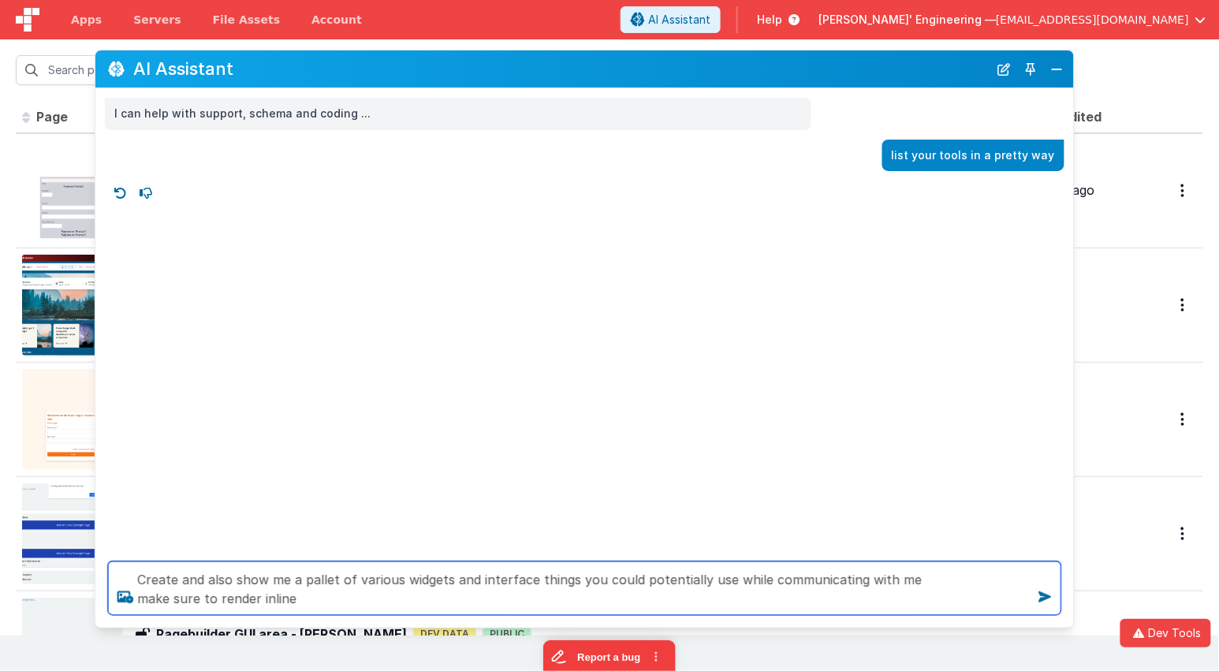
type textarea "Create and also show me a pallet of various widgets and interface things you co…"
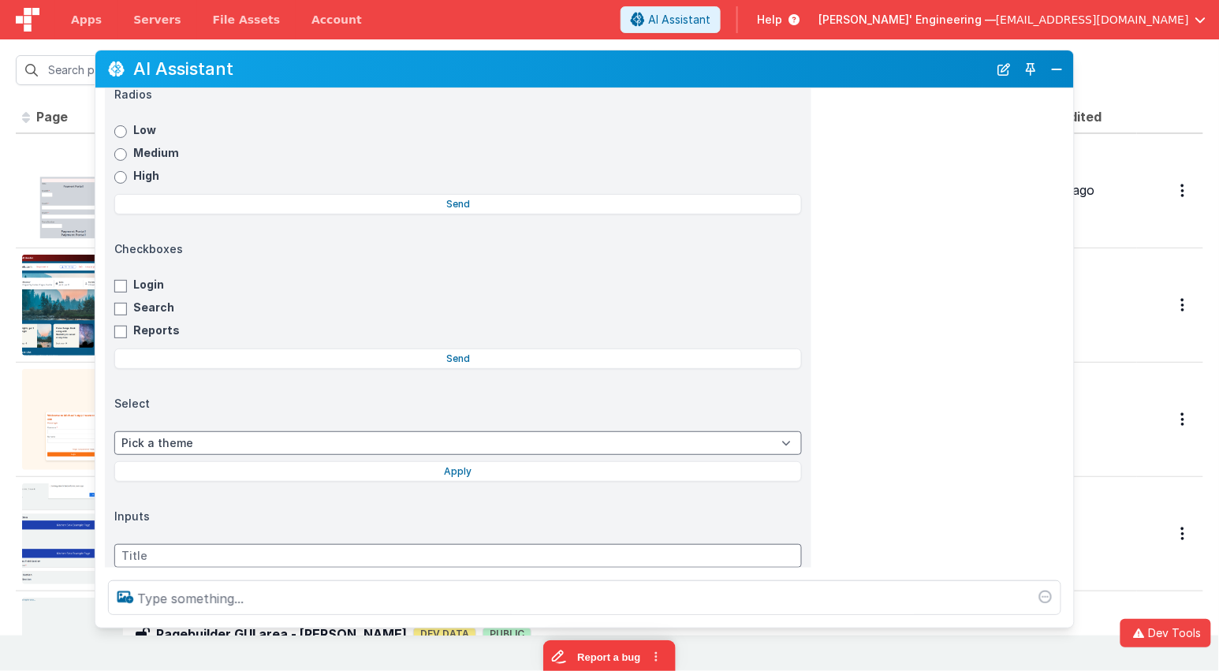
scroll to position [885, 0]
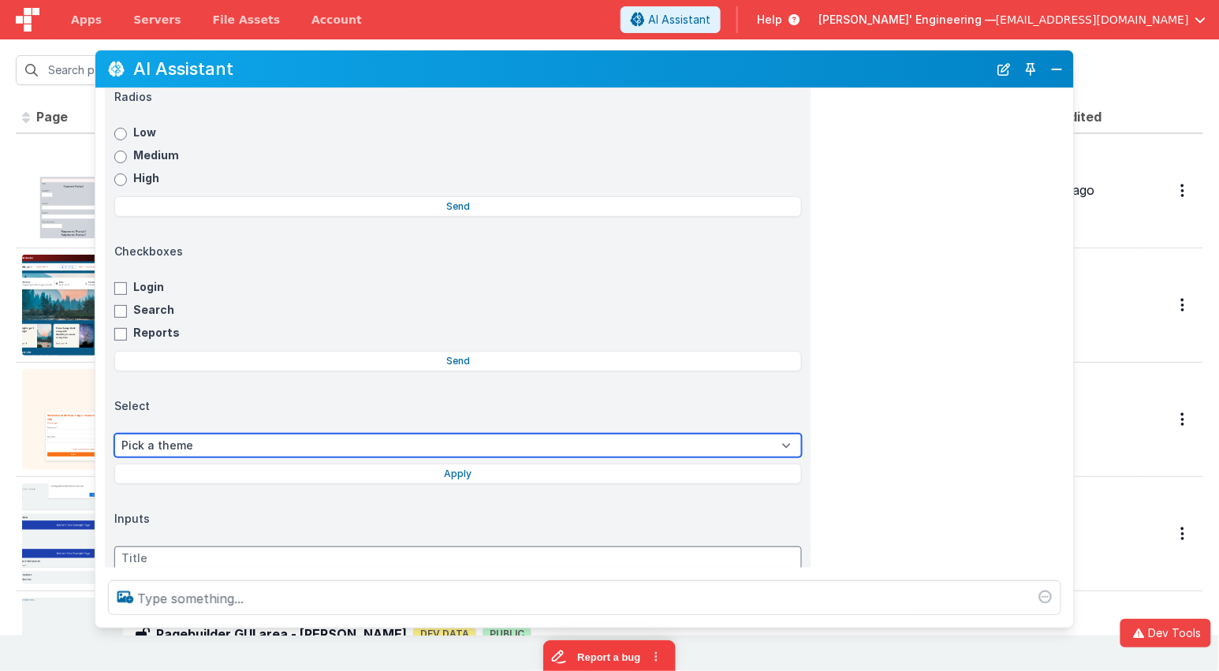
click at [736, 434] on select "Pick a theme Light Dark System" at bounding box center [458, 446] width 688 height 24
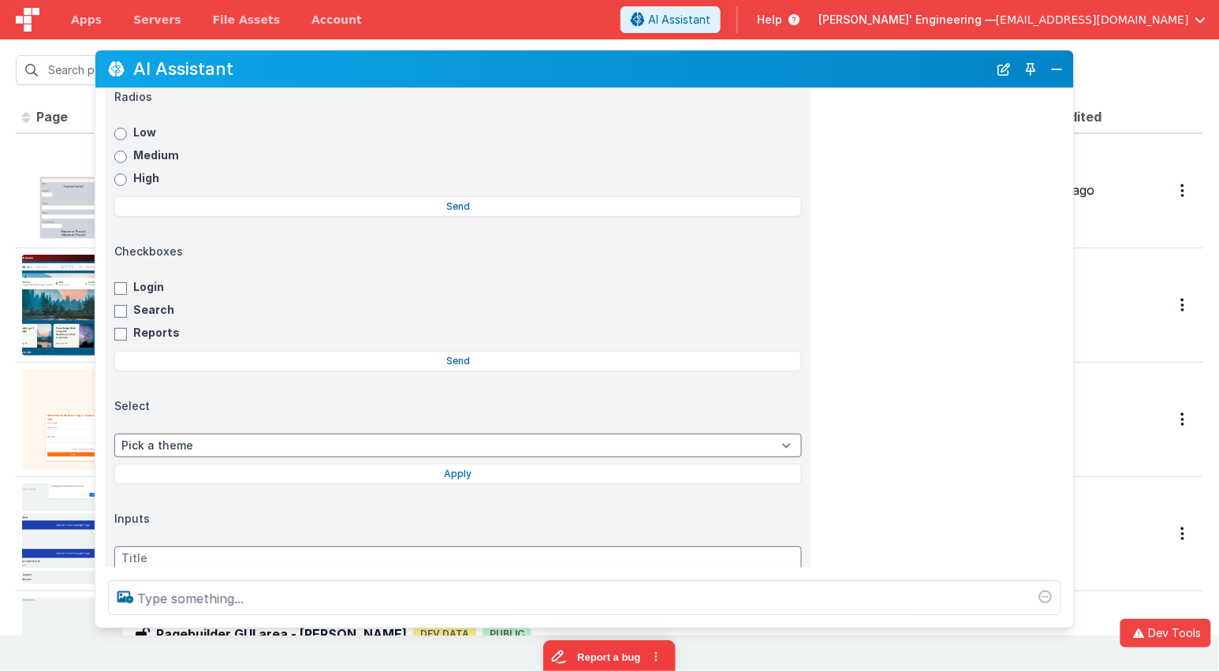
click at [936, 417] on div "🧰 Available Tools Tool Description Action functions.get_guide Step-by-step guid…" at bounding box center [584, 69] width 978 height 1424
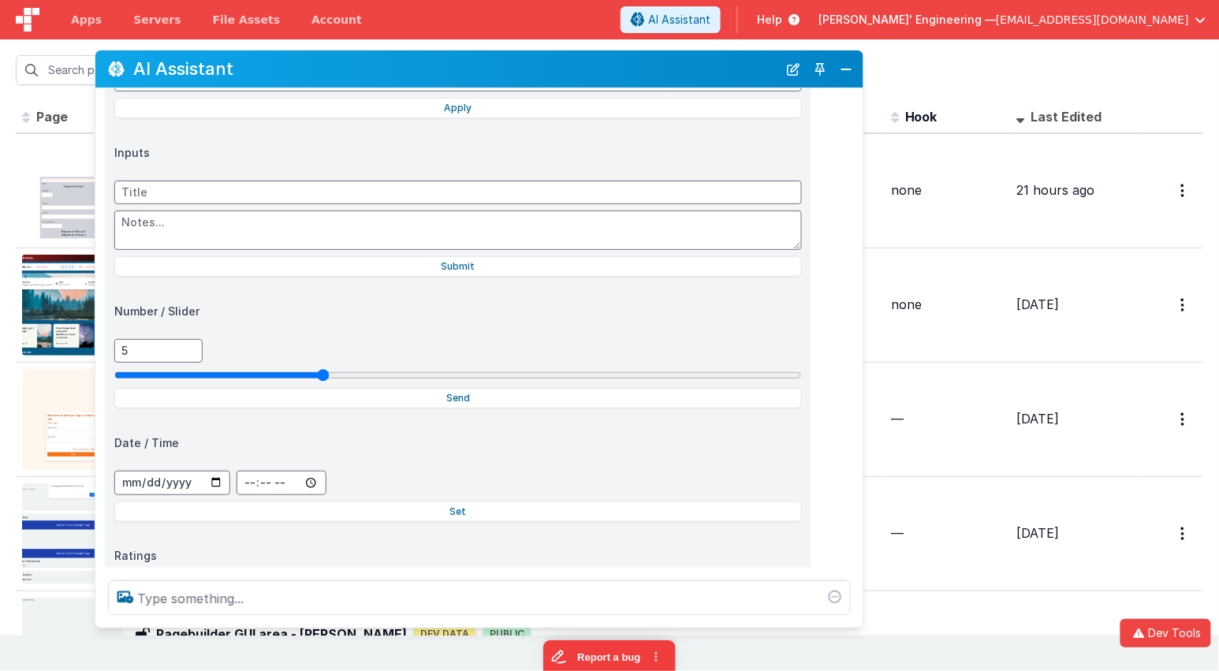
scroll to position [1273, 0]
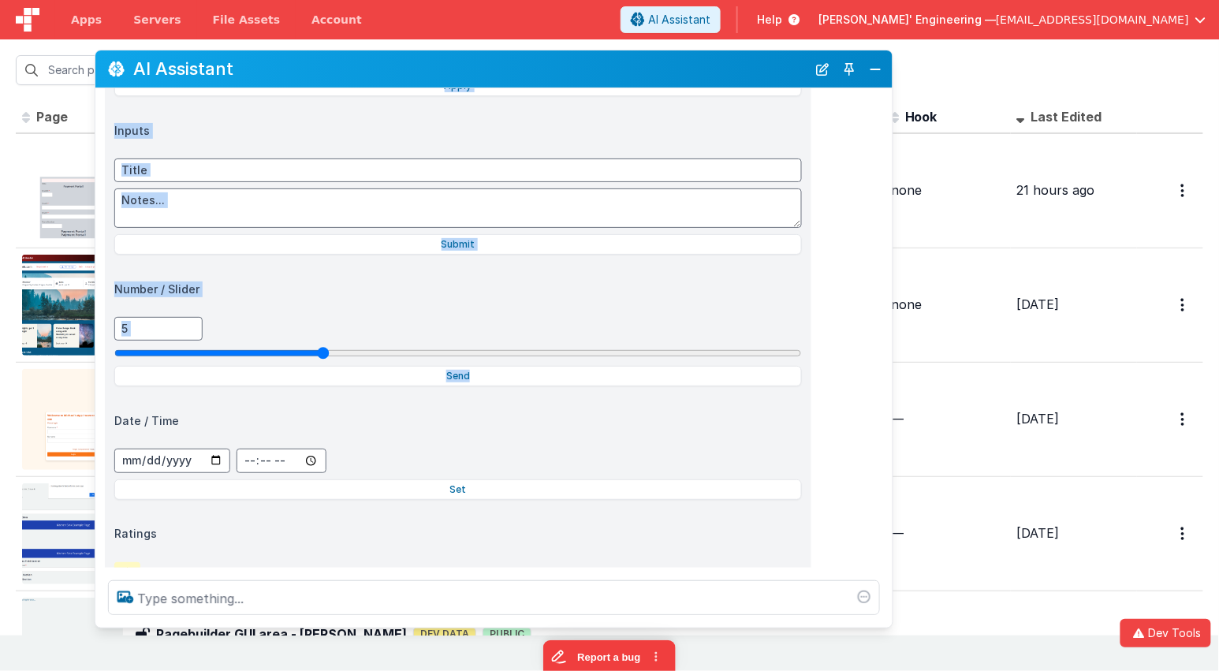
drag, startPoint x: 1072, startPoint y: 371, endPoint x: 884, endPoint y: 362, distance: 187.9
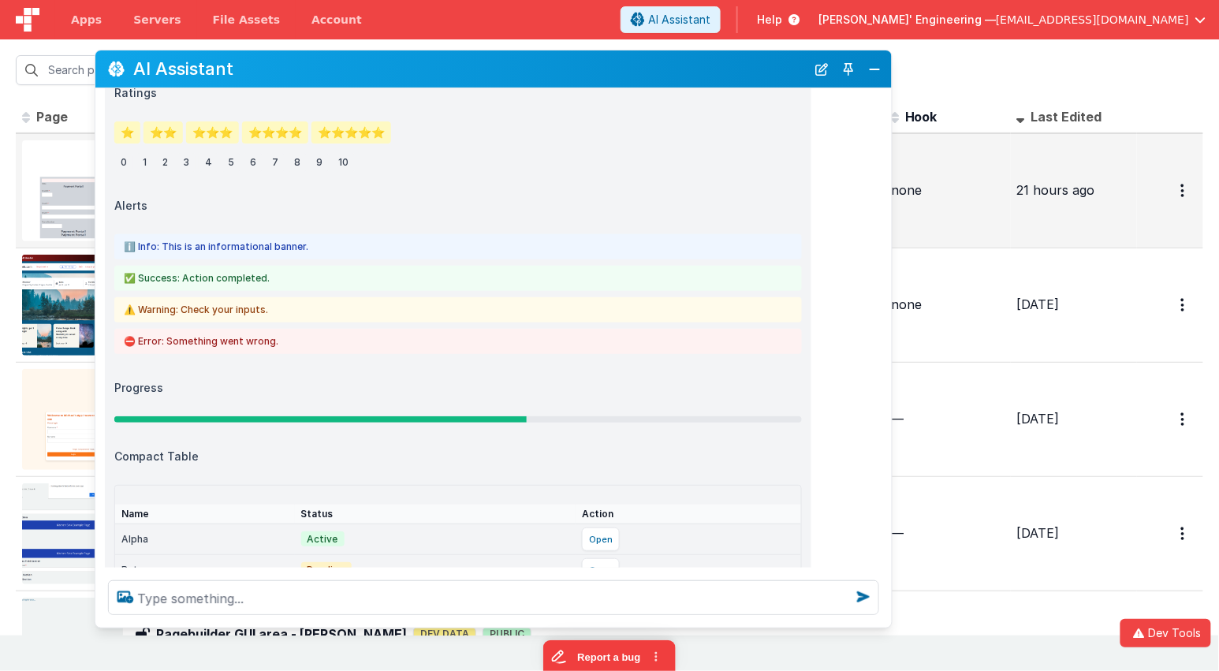
scroll to position [1853, 0]
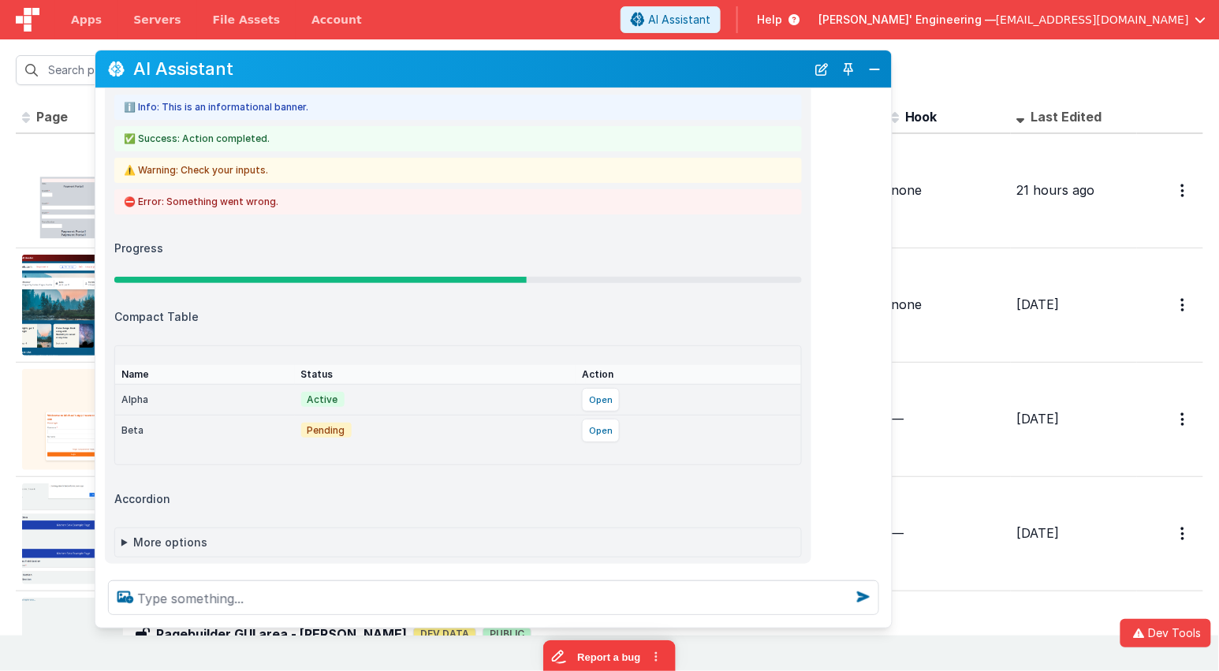
click at [122, 535] on summary "More options" at bounding box center [457, 543] width 673 height 16
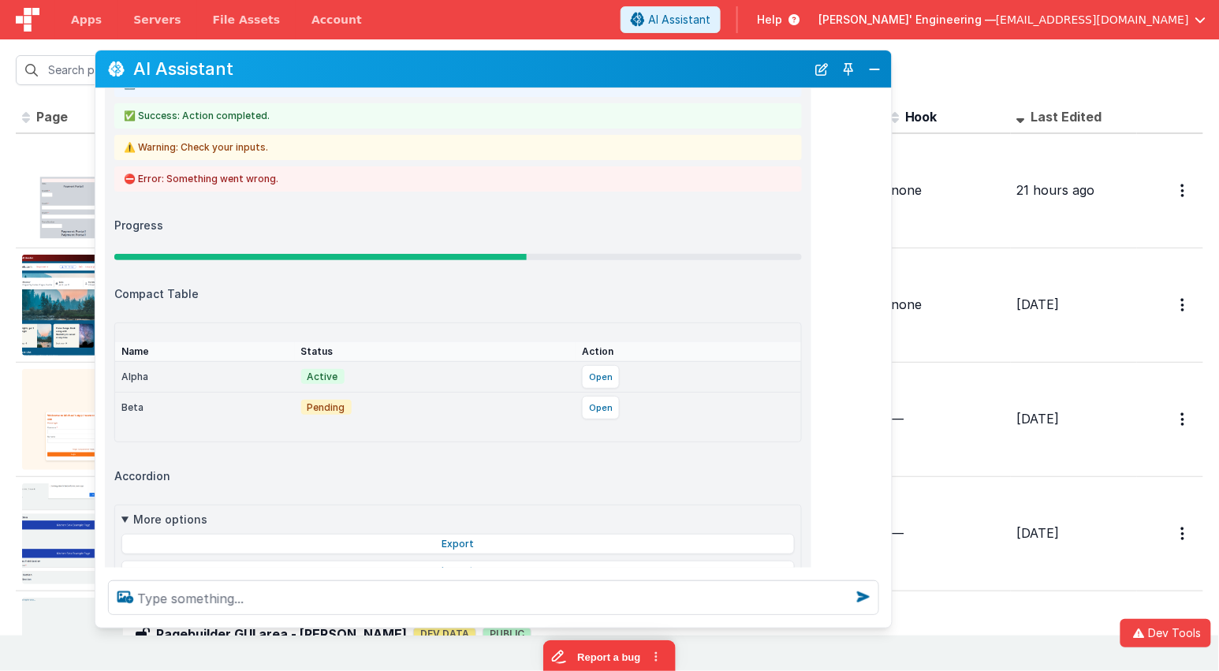
scroll to position [1874, 0]
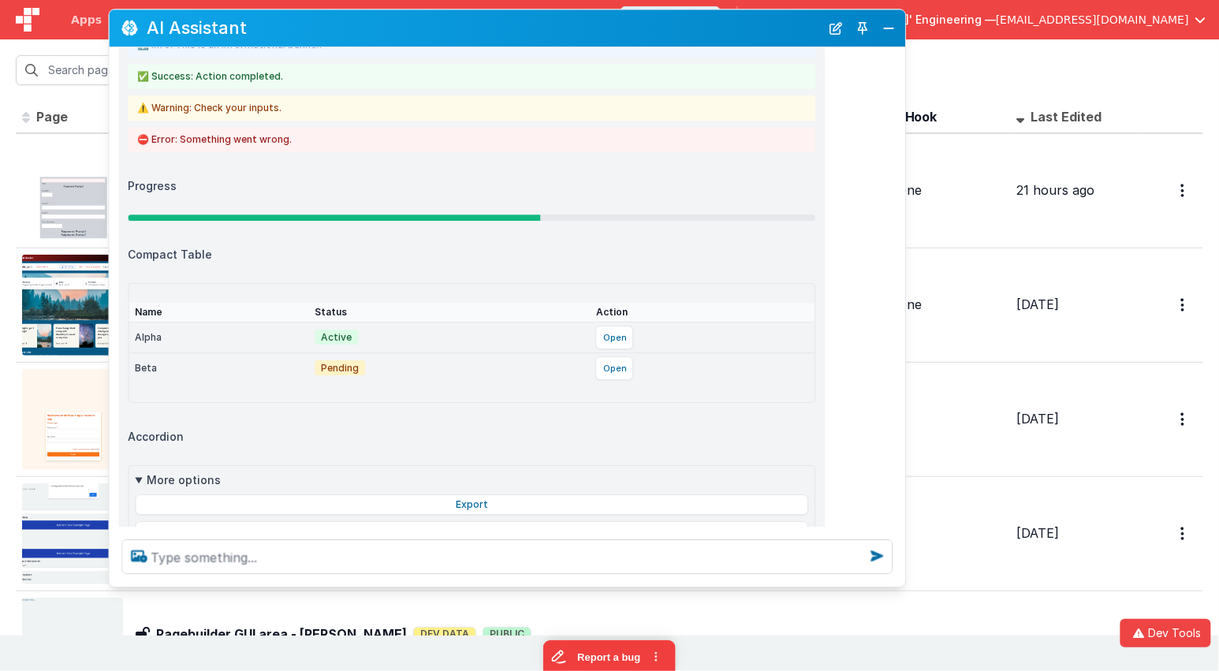
drag, startPoint x: 428, startPoint y: 80, endPoint x: 445, endPoint y: 50, distance: 34.9
click at [442, 39] on div "AI Assistant" at bounding box center [508, 27] width 796 height 37
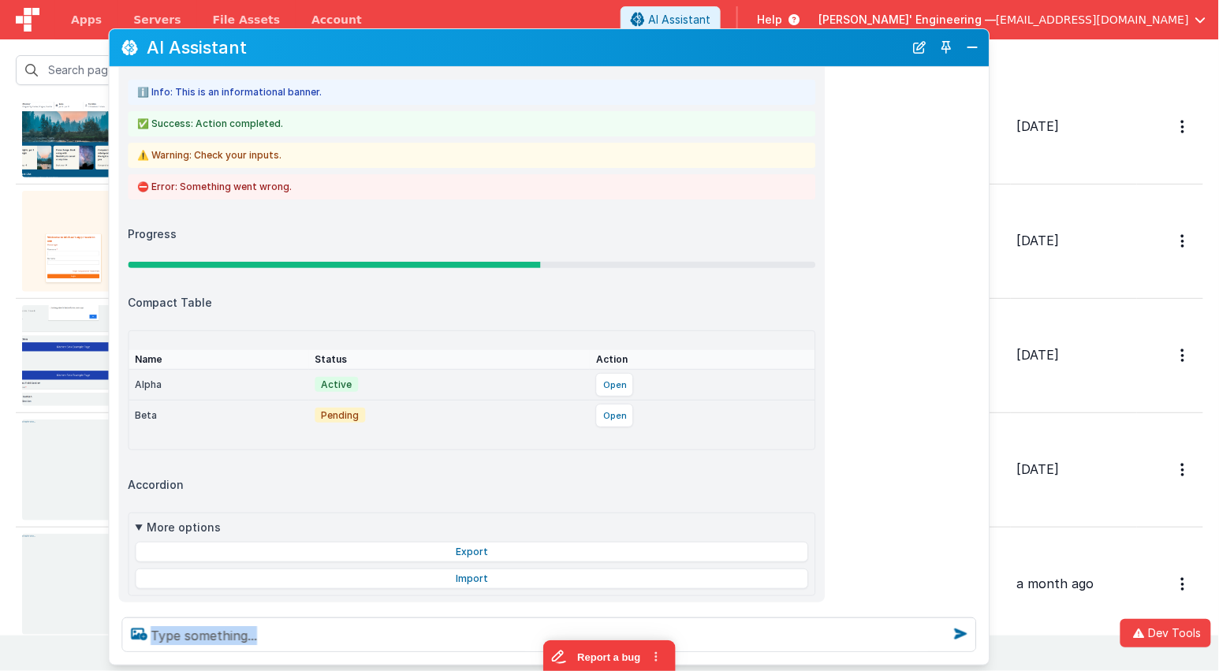
scroll to position [376, 0]
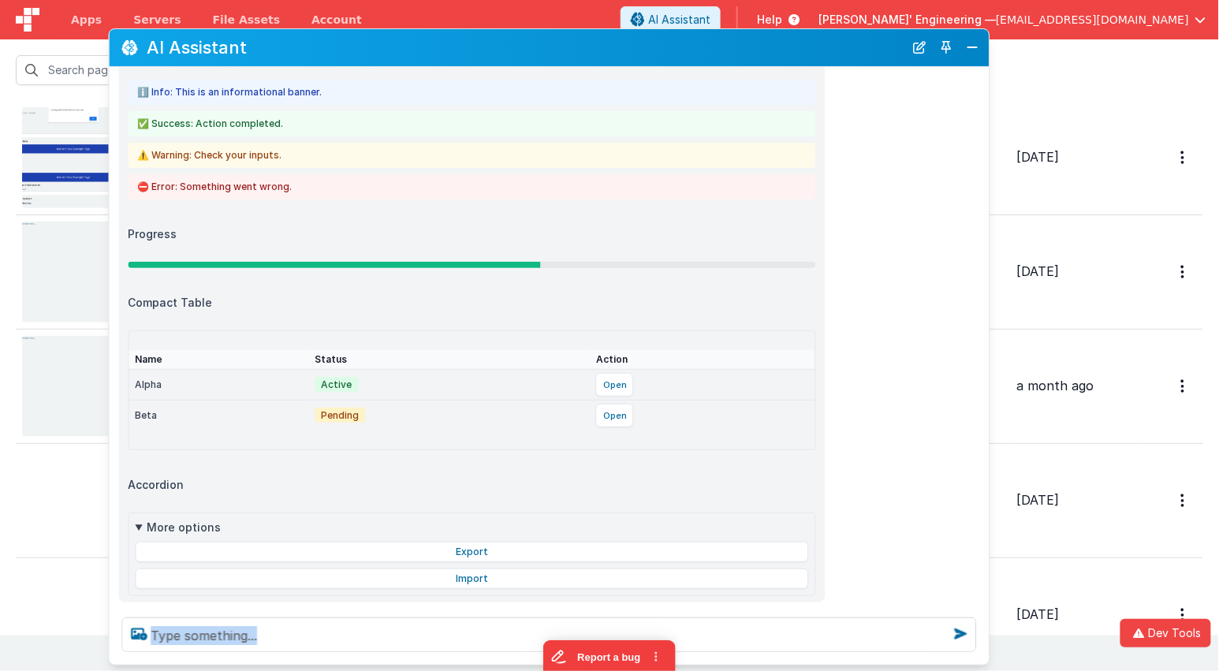
drag, startPoint x: 952, startPoint y: 643, endPoint x: 971, endPoint y: 613, distance: 35.9
click at [982, 659] on div at bounding box center [550, 635] width 880 height 60
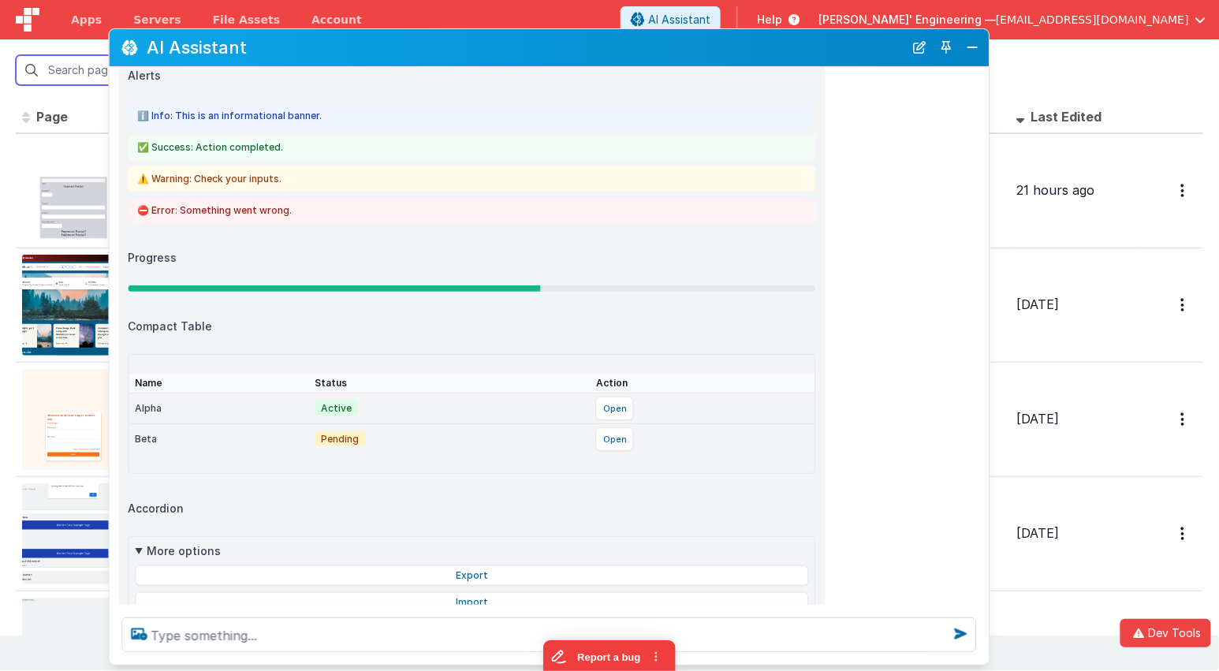
scroll to position [0, 0]
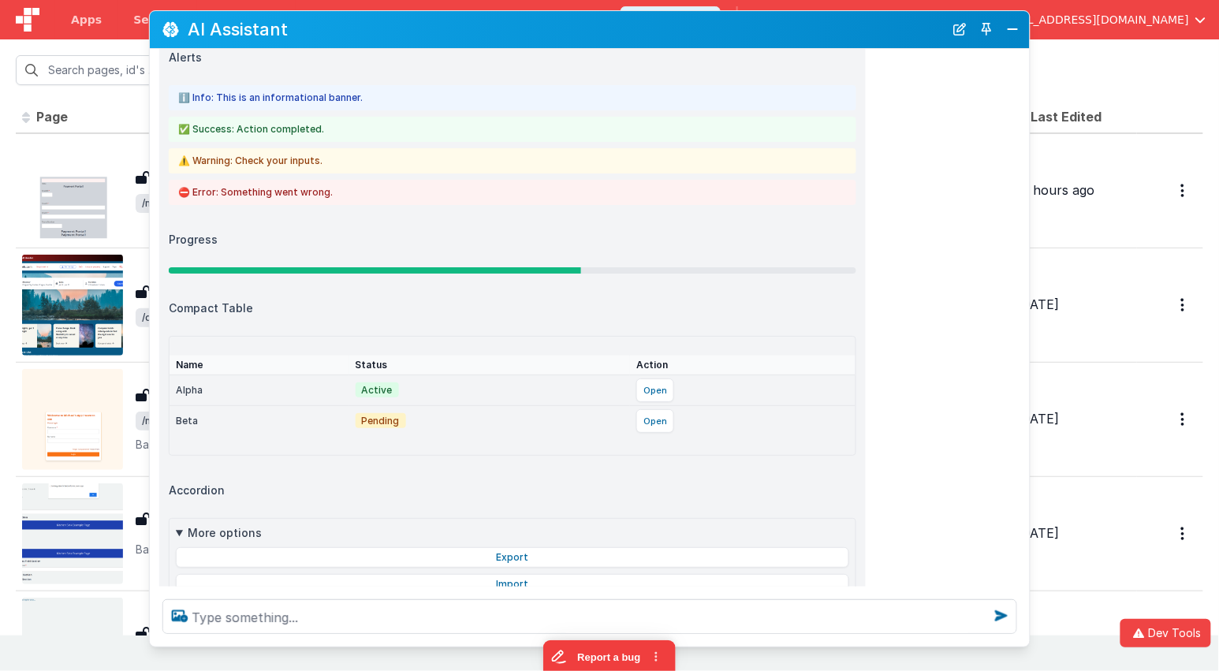
drag, startPoint x: 826, startPoint y: 50, endPoint x: 866, endPoint y: 32, distance: 43.4
click at [866, 32] on h2 "AI Assistant" at bounding box center [566, 29] width 757 height 19
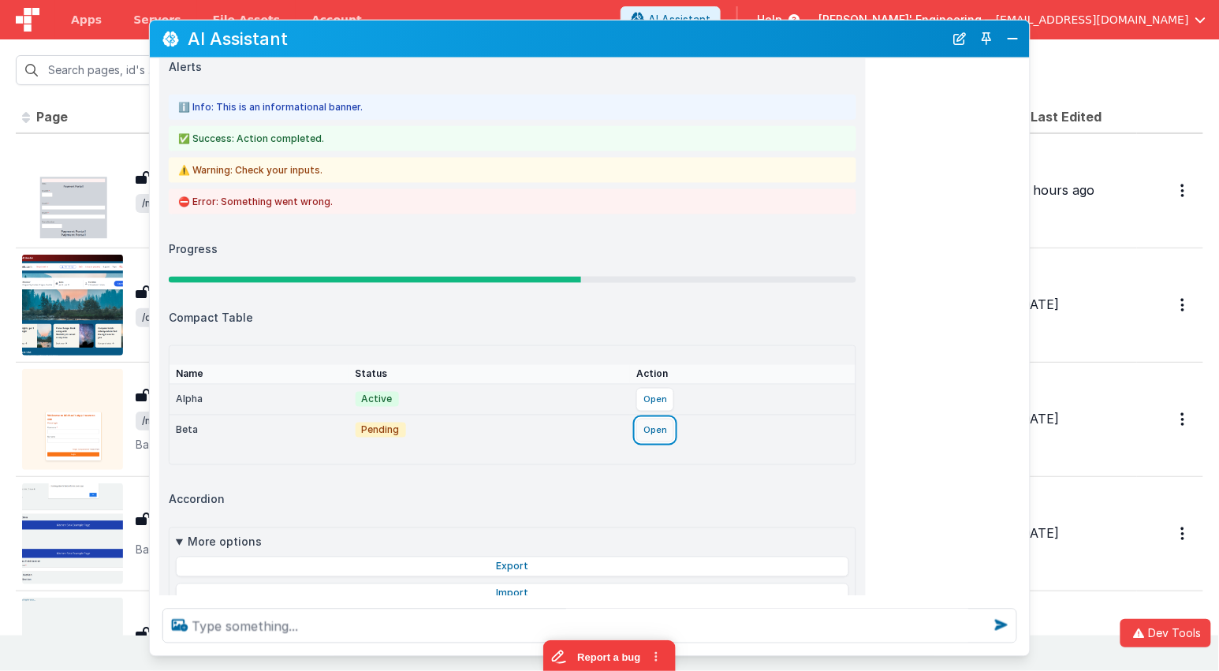
click at [655, 419] on button "Open" at bounding box center [655, 431] width 38 height 24
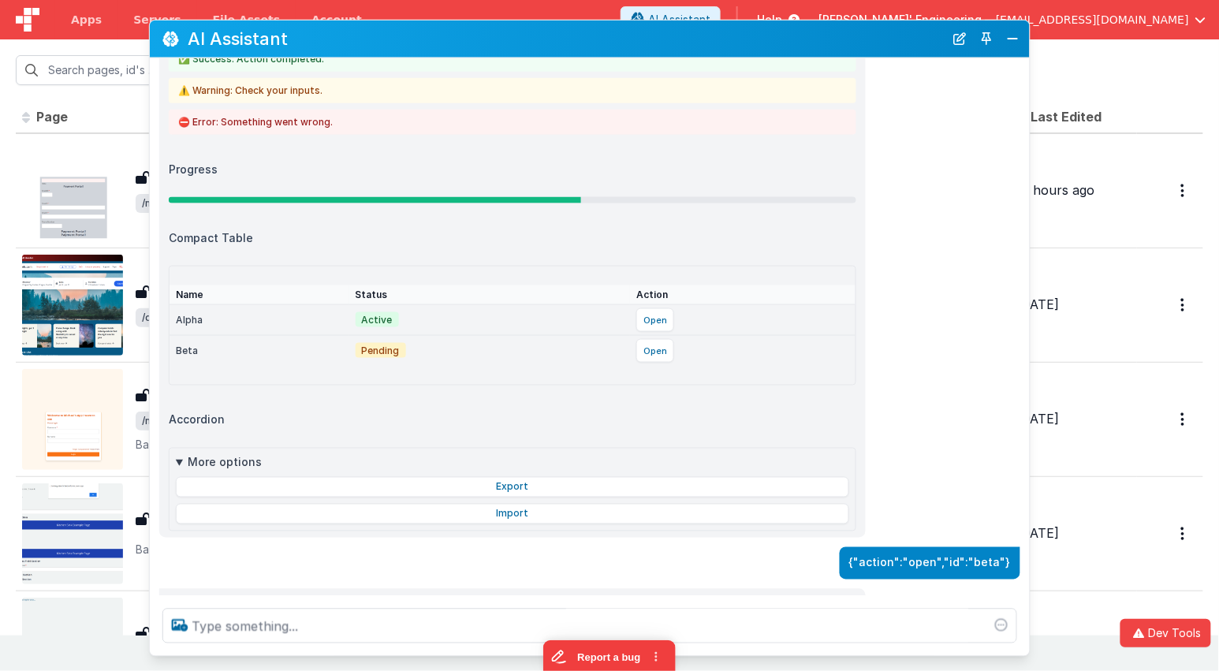
drag, startPoint x: 566, startPoint y: 177, endPoint x: 518, endPoint y: 177, distance: 48.1
click at [518, 197] on div at bounding box center [375, 200] width 412 height 6
click at [962, 42] on button "New Chat" at bounding box center [960, 39] width 22 height 22
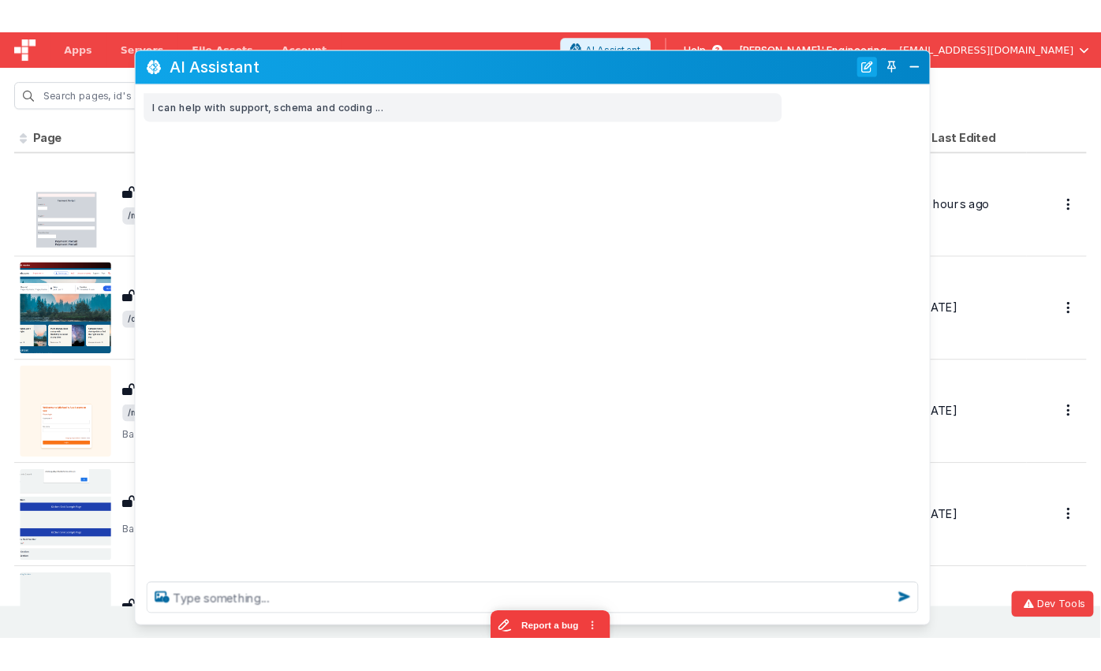
scroll to position [0, 0]
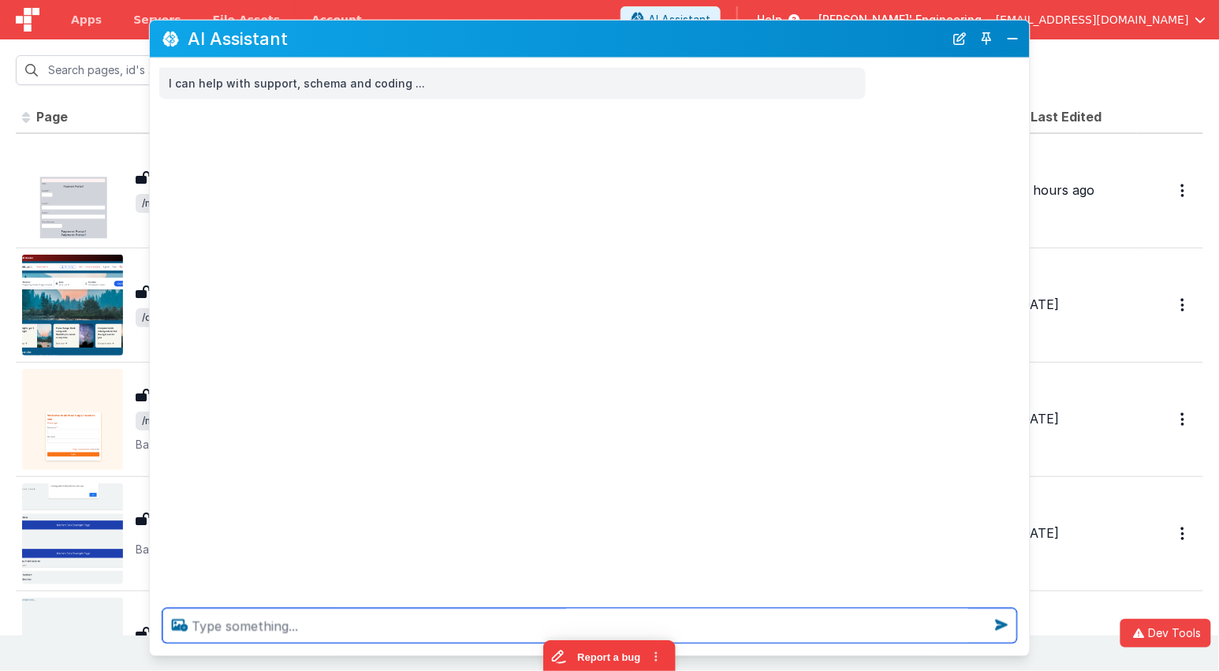
click at [680, 630] on textarea at bounding box center [589, 626] width 855 height 35
type textarea "get an image of a cat, cow and dog"
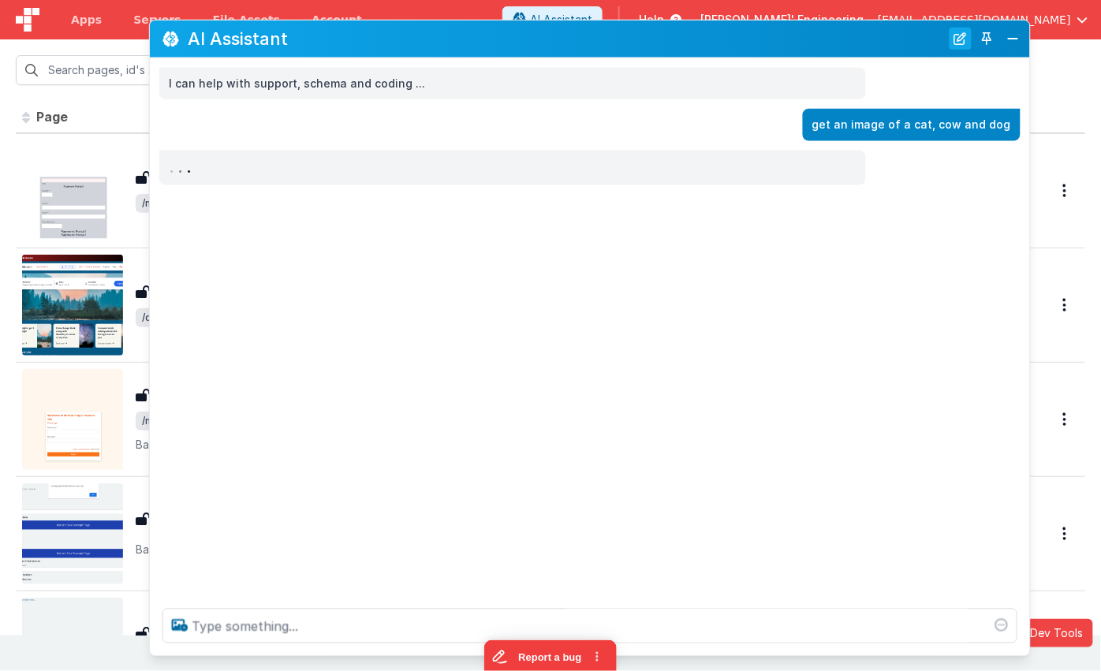
click at [952, 42] on button "New Chat" at bounding box center [960, 39] width 22 height 22
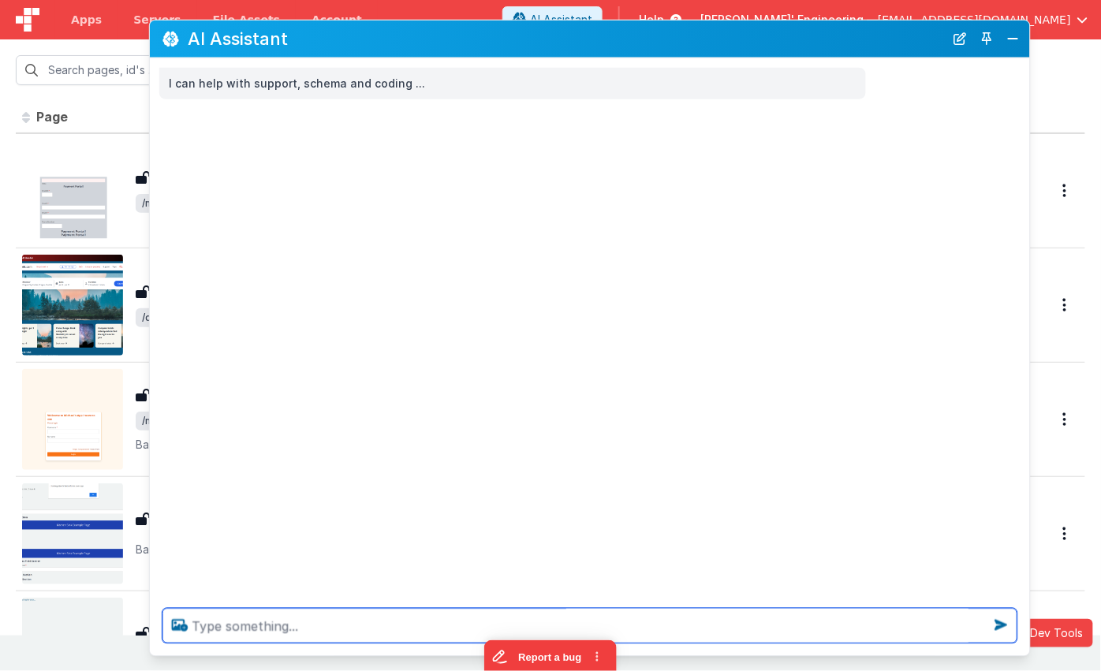
click at [207, 622] on textarea at bounding box center [589, 626] width 855 height 35
type textarea "get an inage of a cat and a parrot"
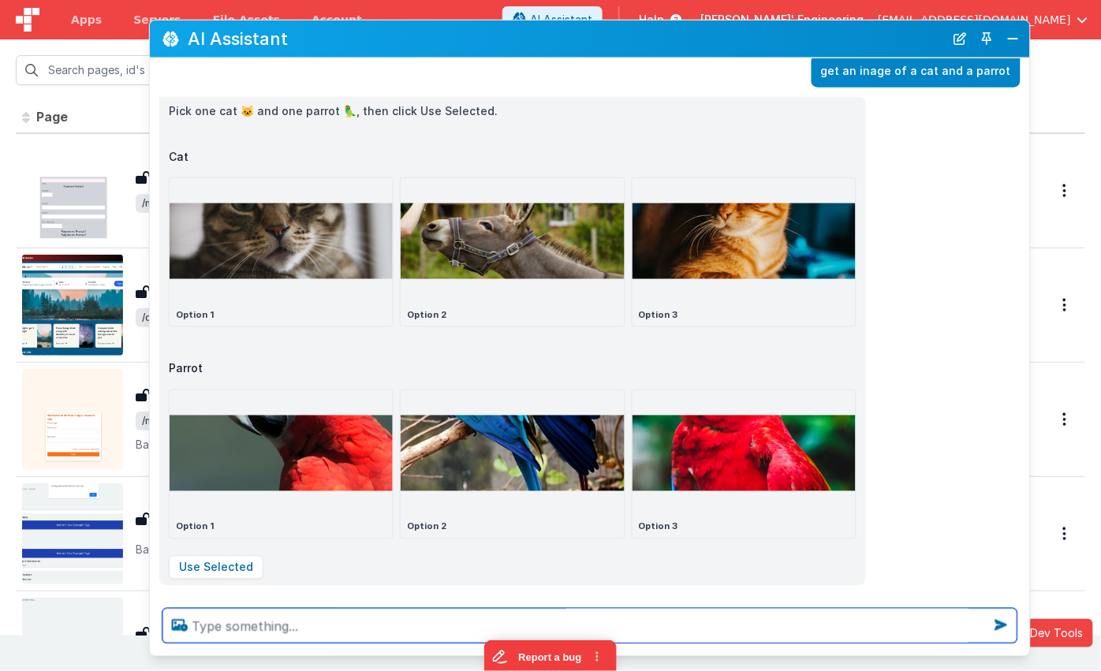
scroll to position [69, 0]
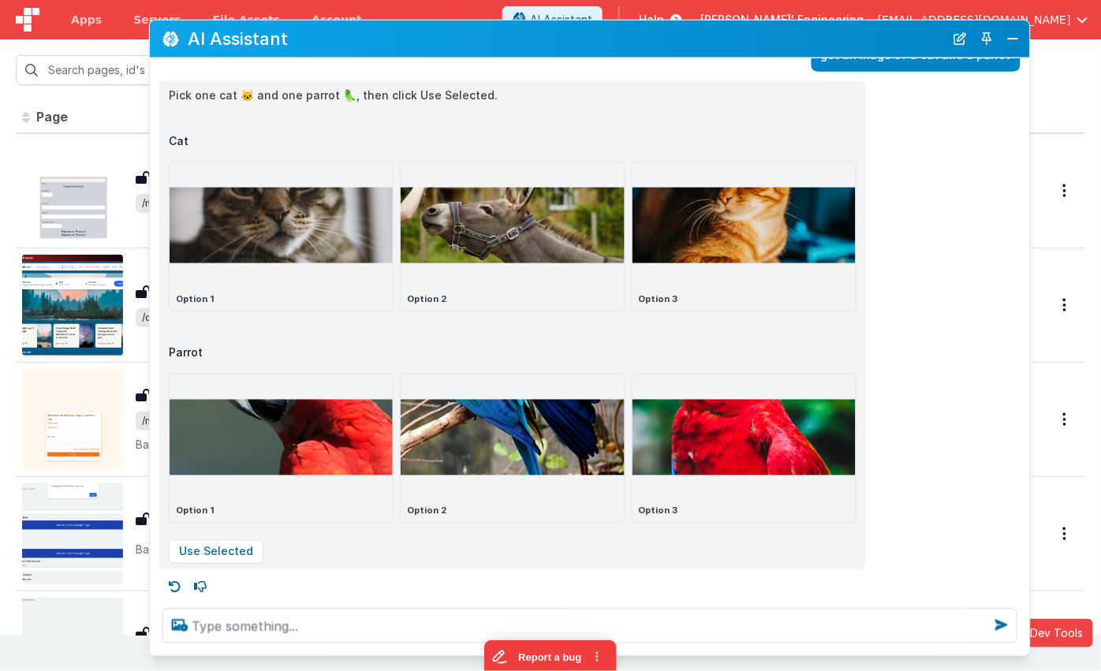
click at [463, 35] on h2 "AI Assistant" at bounding box center [566, 38] width 757 height 19
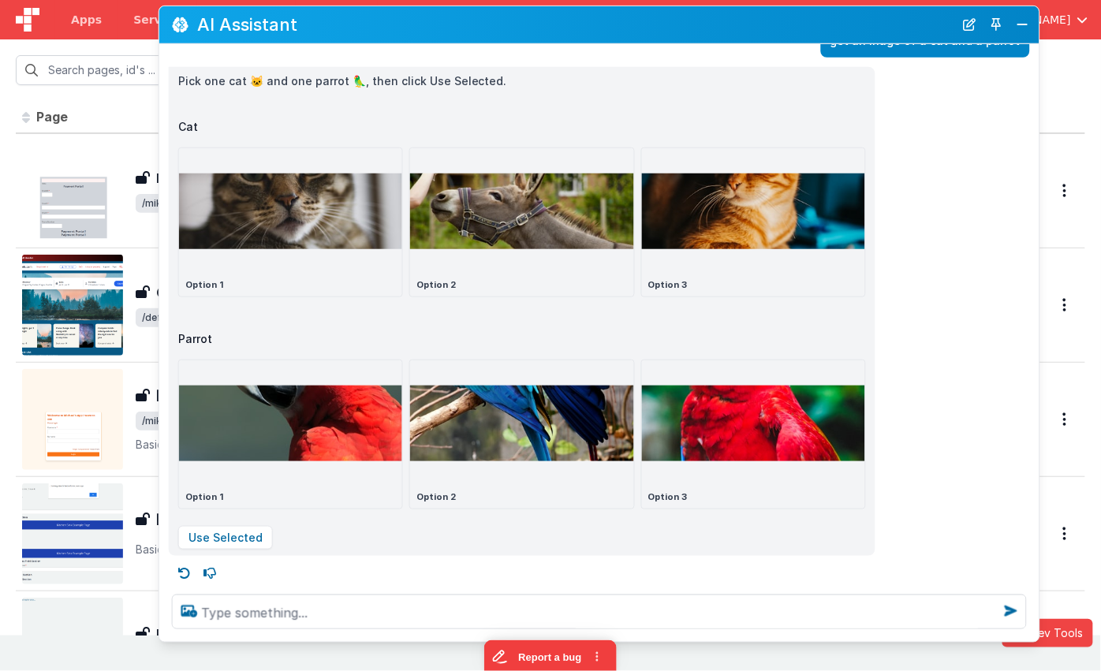
drag, startPoint x: 470, startPoint y: 19, endPoint x: 479, endPoint y: 5, distance: 17.1
click at [479, 6] on div "AI Assistant" at bounding box center [599, 24] width 880 height 37
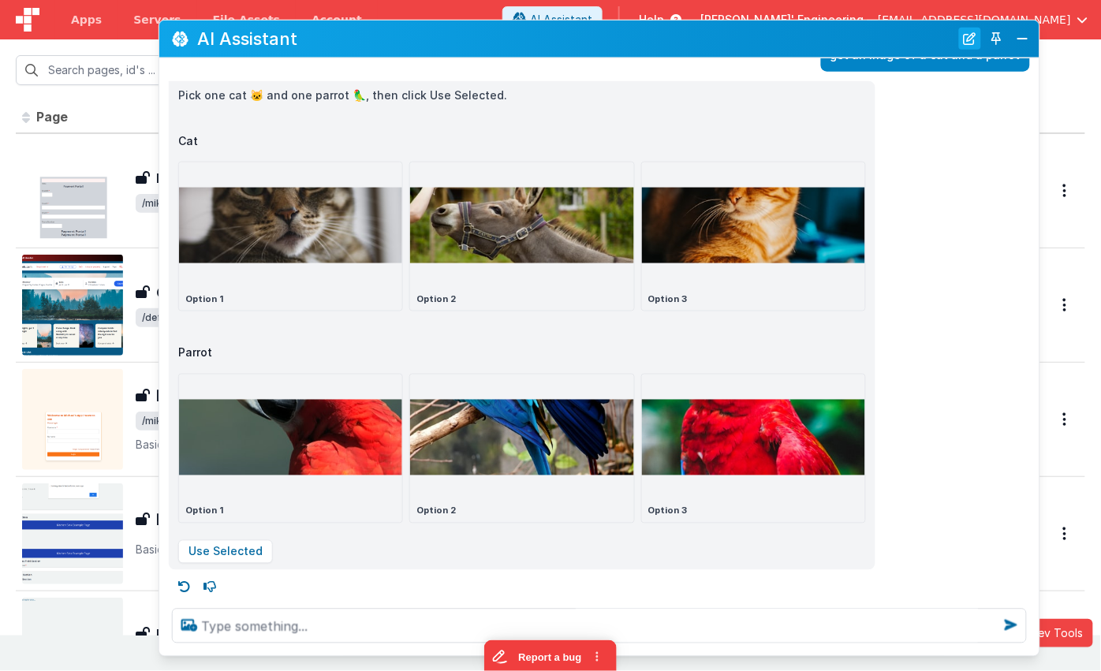
click at [971, 35] on button "New Chat" at bounding box center [970, 39] width 22 height 22
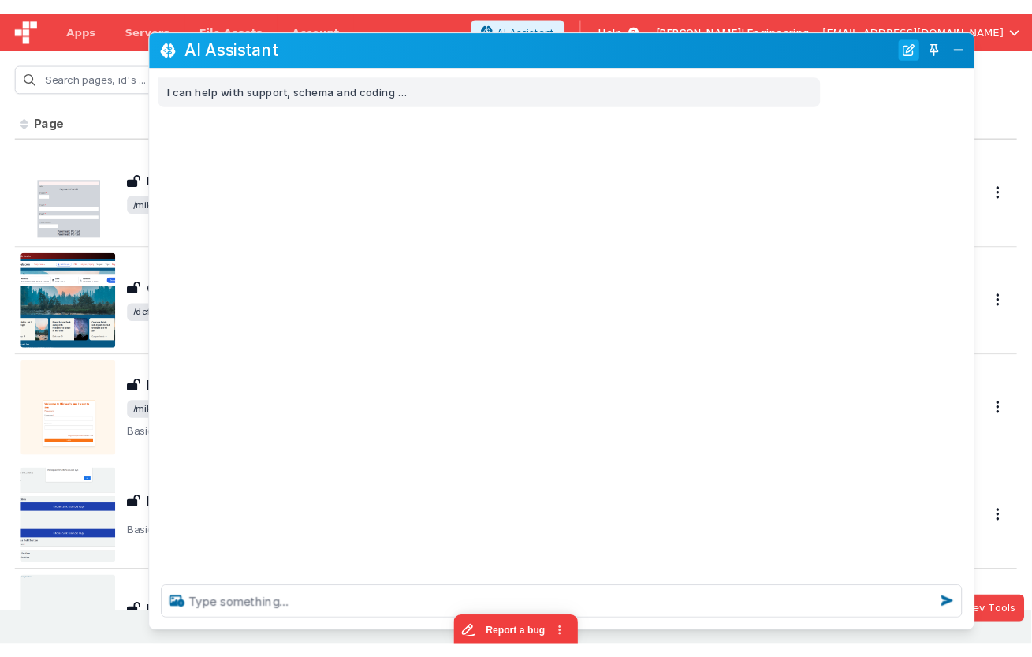
scroll to position [0, 0]
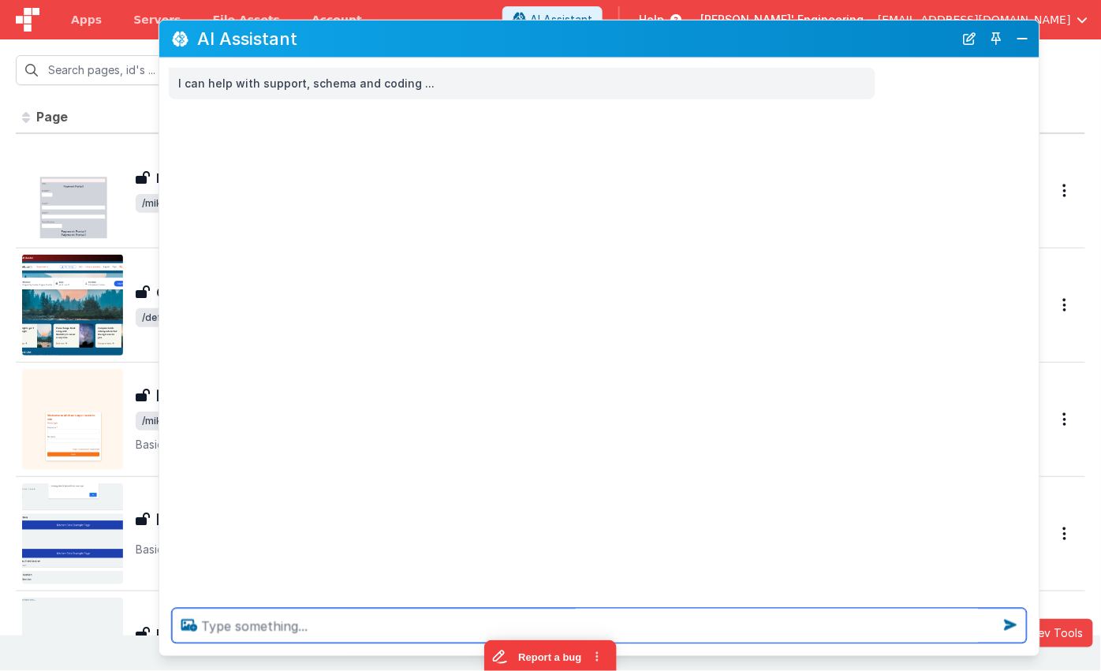
click at [710, 628] on textarea at bounding box center [599, 626] width 855 height 35
type textarea "I'm testing tool use call the get images and fetch three random animals through…"
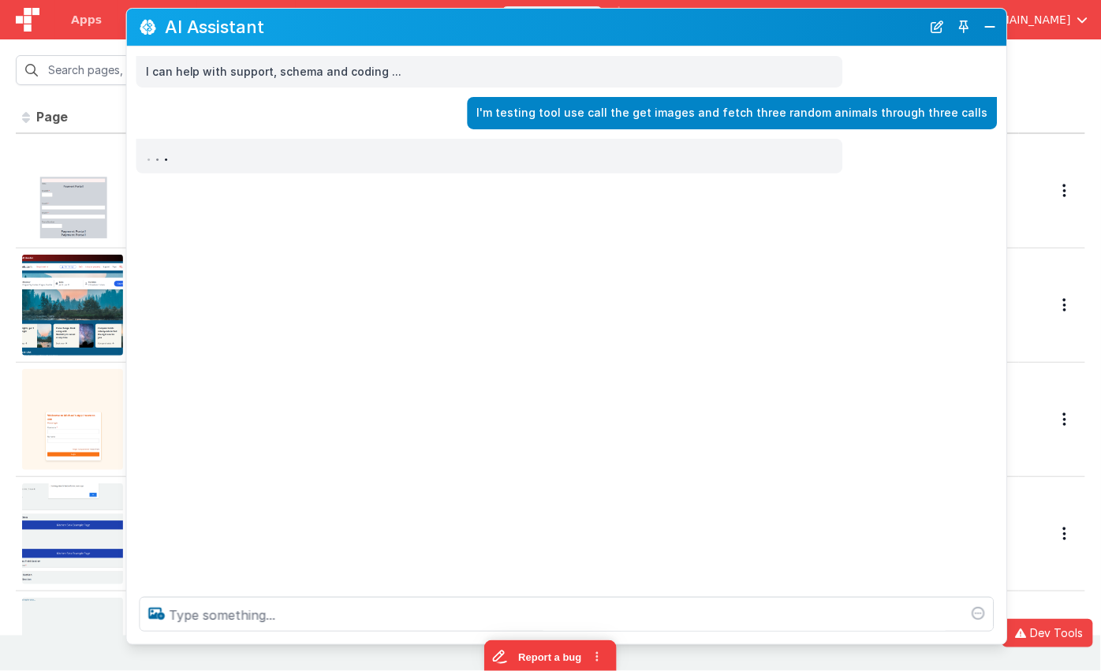
drag, startPoint x: 547, startPoint y: 43, endPoint x: 516, endPoint y: 33, distance: 32.2
click at [516, 33] on h2 "AI Assistant" at bounding box center [543, 26] width 757 height 19
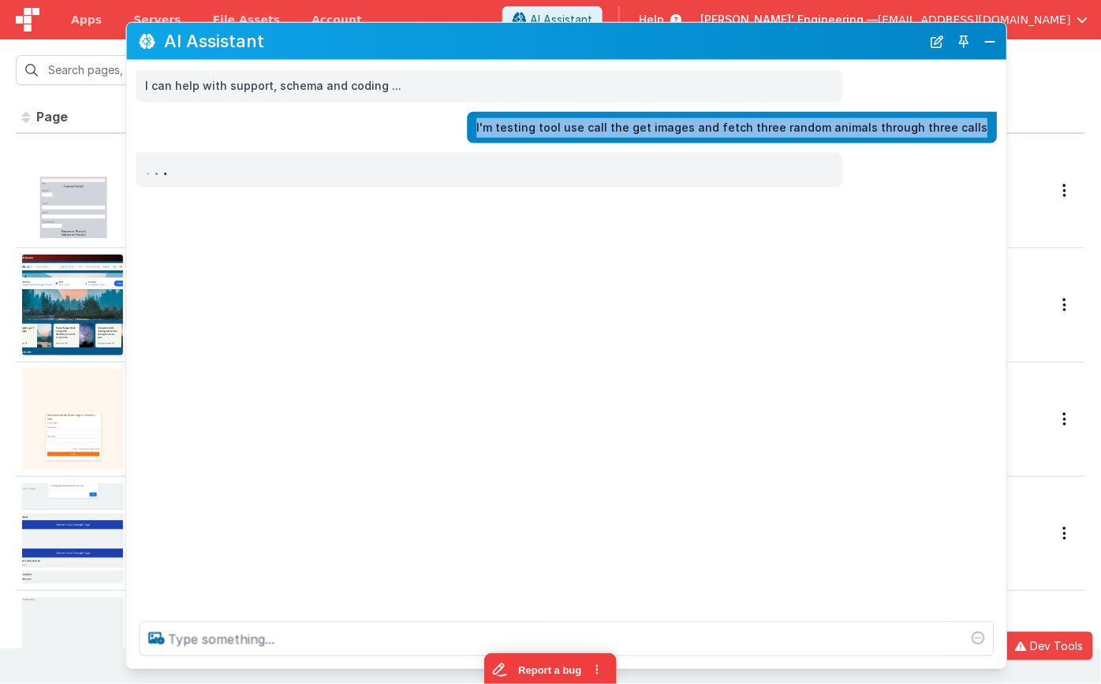
drag, startPoint x: 959, startPoint y: 129, endPoint x: 515, endPoint y: 125, distance: 443.9
click at [514, 125] on div "I'm testing tool use call the get images and fetch three random animals through…" at bounding box center [732, 127] width 530 height 32
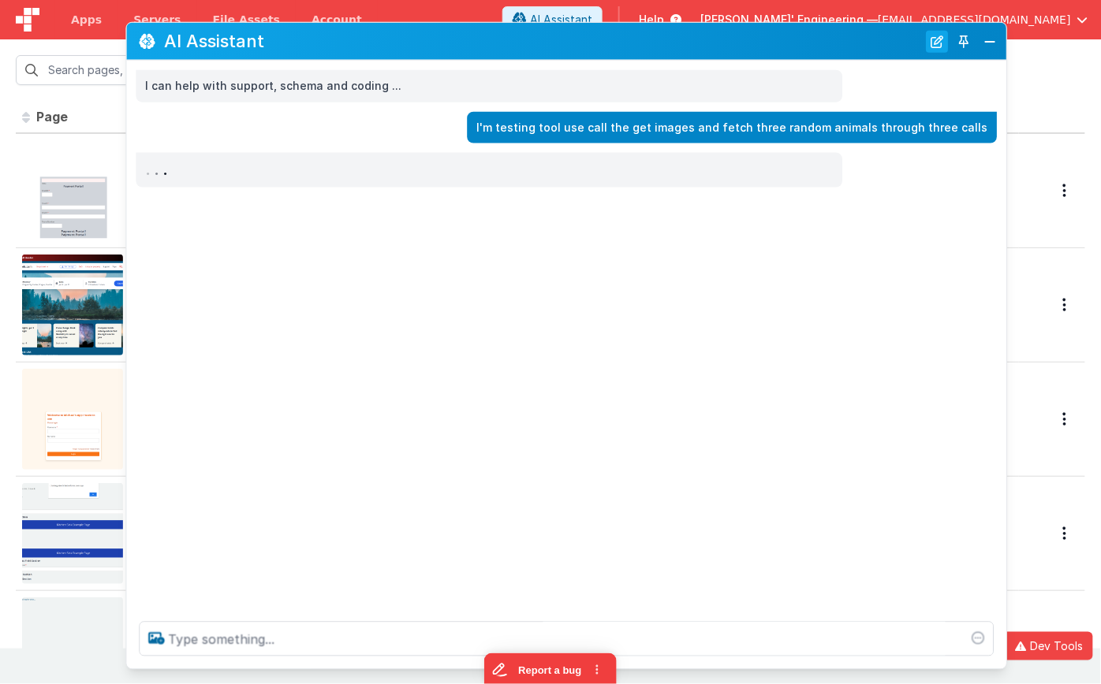
click at [930, 40] on button "New Chat" at bounding box center [937, 41] width 22 height 22
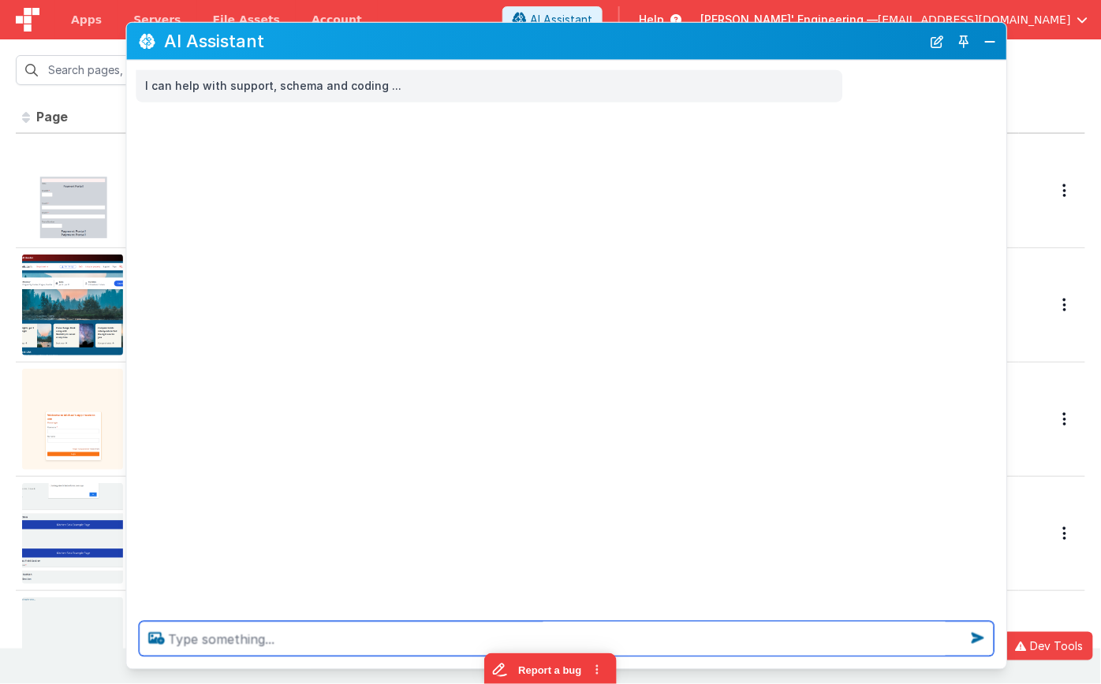
click at [257, 640] on textarea at bounding box center [566, 639] width 855 height 35
paste textarea "[llm/stream] event=delta bytes=21 client=tab|BNvIXVRY9HhVzWMUAAAB action=assist…"
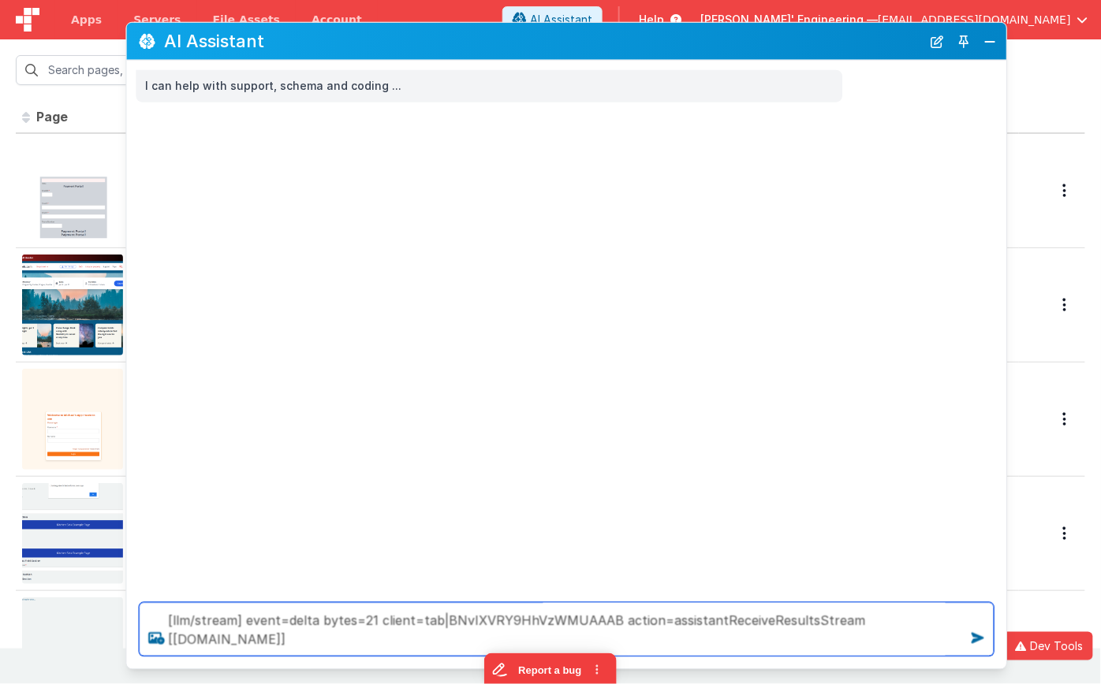
drag, startPoint x: 379, startPoint y: 639, endPoint x: 276, endPoint y: 591, distance: 114.3
click at [276, 591] on div "[llm/stream] event=delta bytes=21 client=tab|BNvIXVRY9HhVzWMUAAAB action=assist…" at bounding box center [566, 630] width 880 height 79
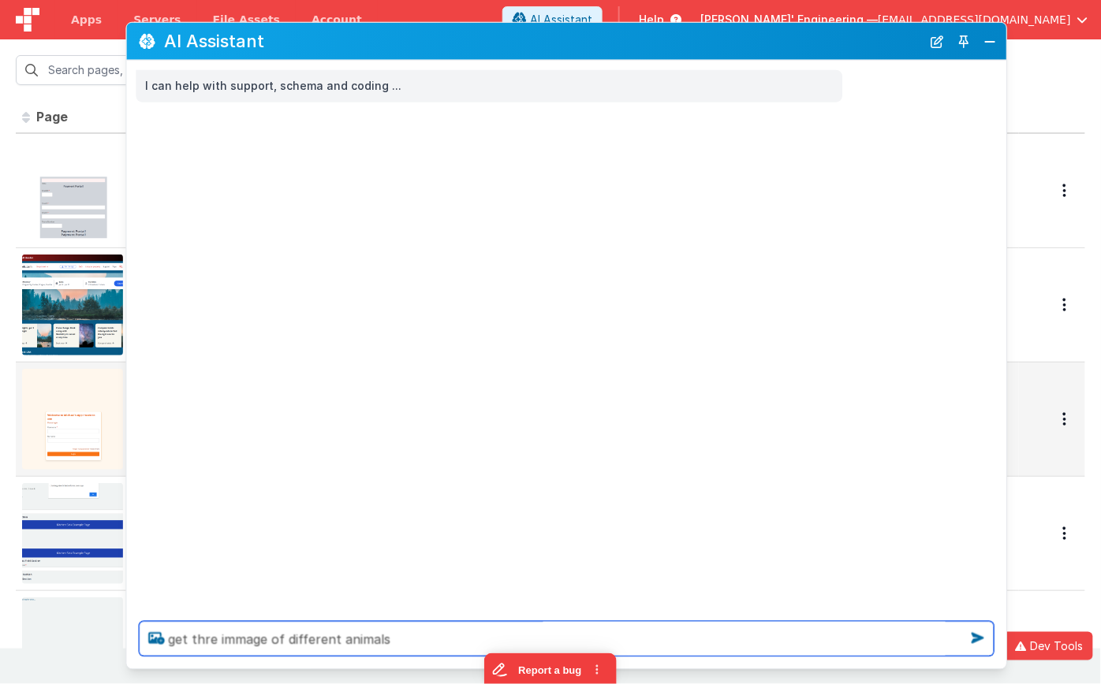
type textarea "get thre immage of different animals"
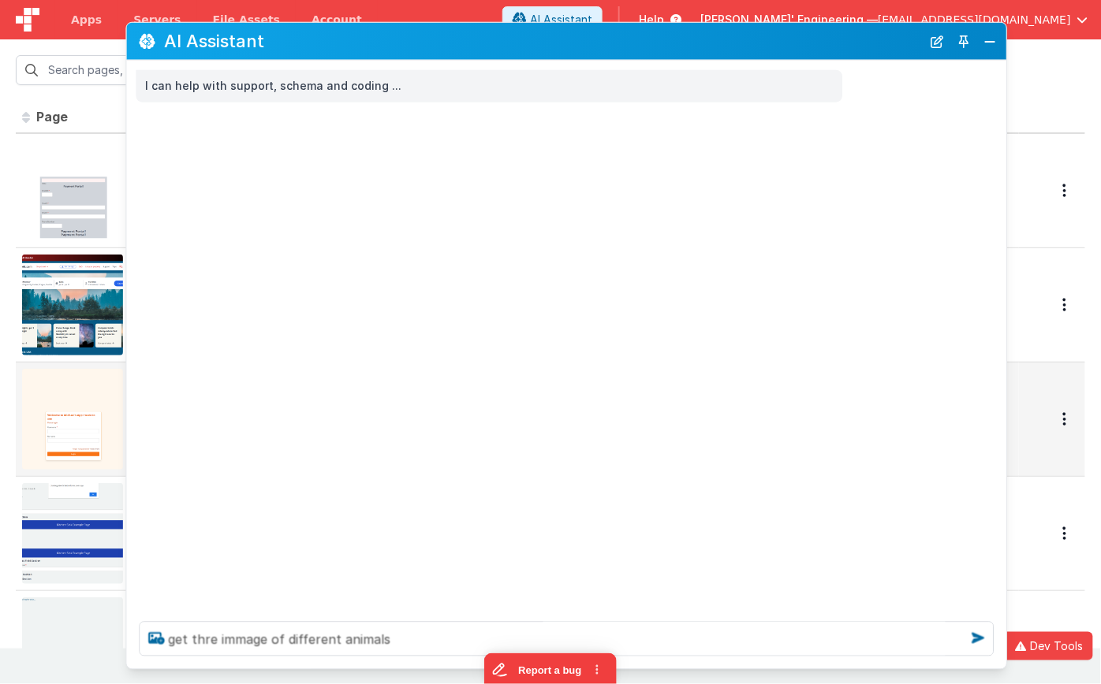
click at [106, 453] on img at bounding box center [72, 419] width 101 height 101
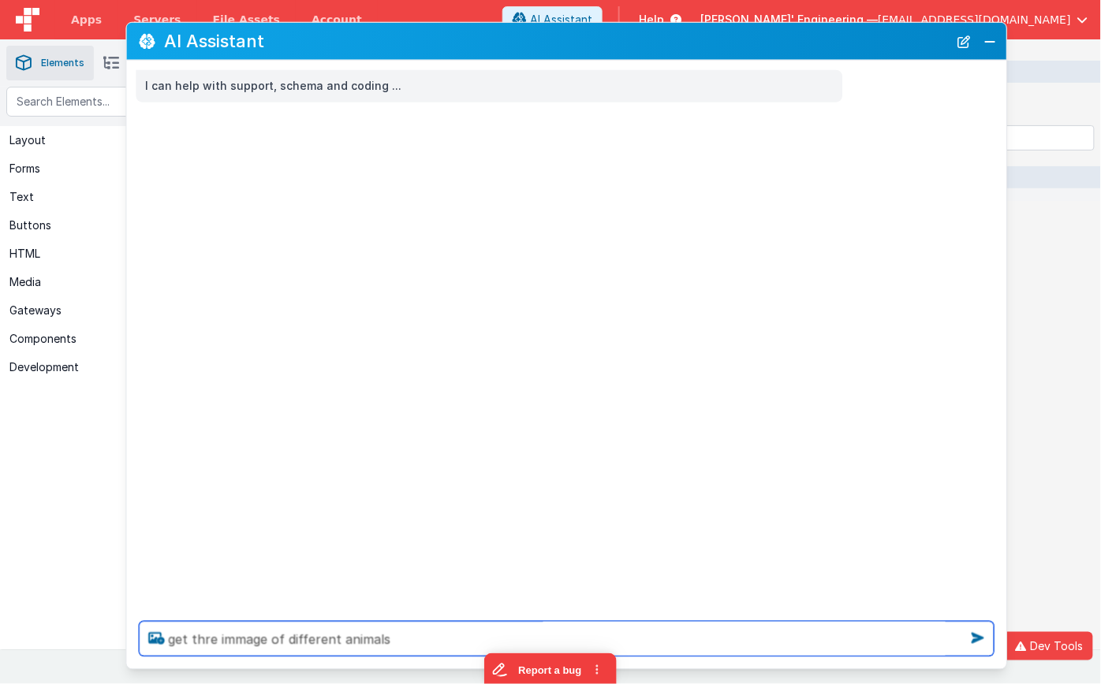
drag, startPoint x: 207, startPoint y: 643, endPoint x: 242, endPoint y: 642, distance: 34.7
click at [207, 643] on textarea "get thre immage of different animals" at bounding box center [566, 639] width 855 height 35
click at [439, 639] on textarea "get three immage of different animals" at bounding box center [566, 639] width 855 height 35
type textarea "get three immage of different animals"
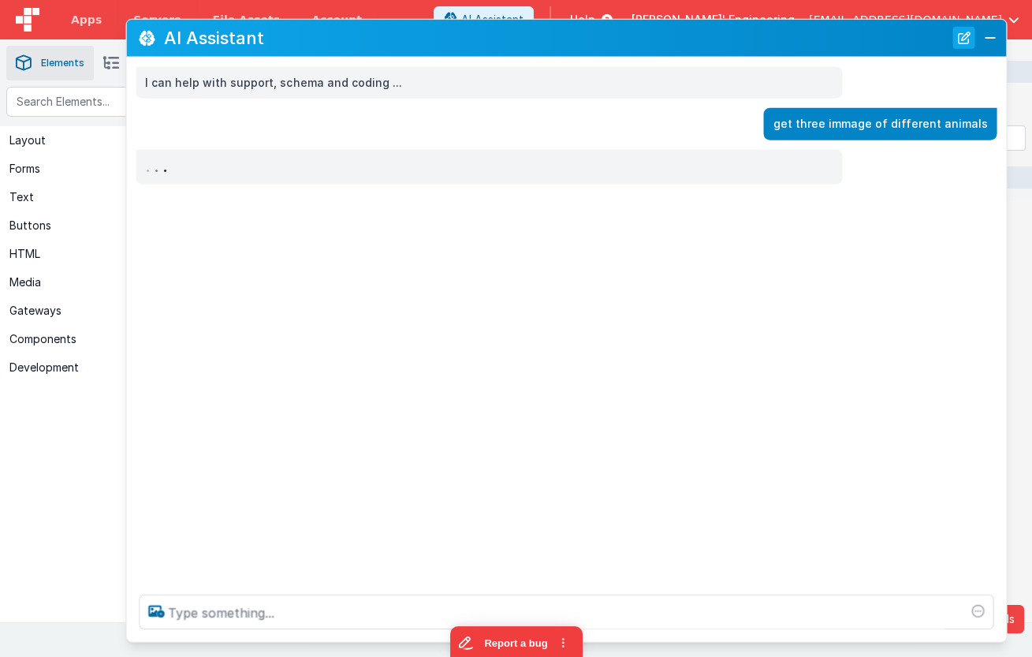
click at [968, 35] on button "New Chat" at bounding box center [963, 38] width 22 height 22
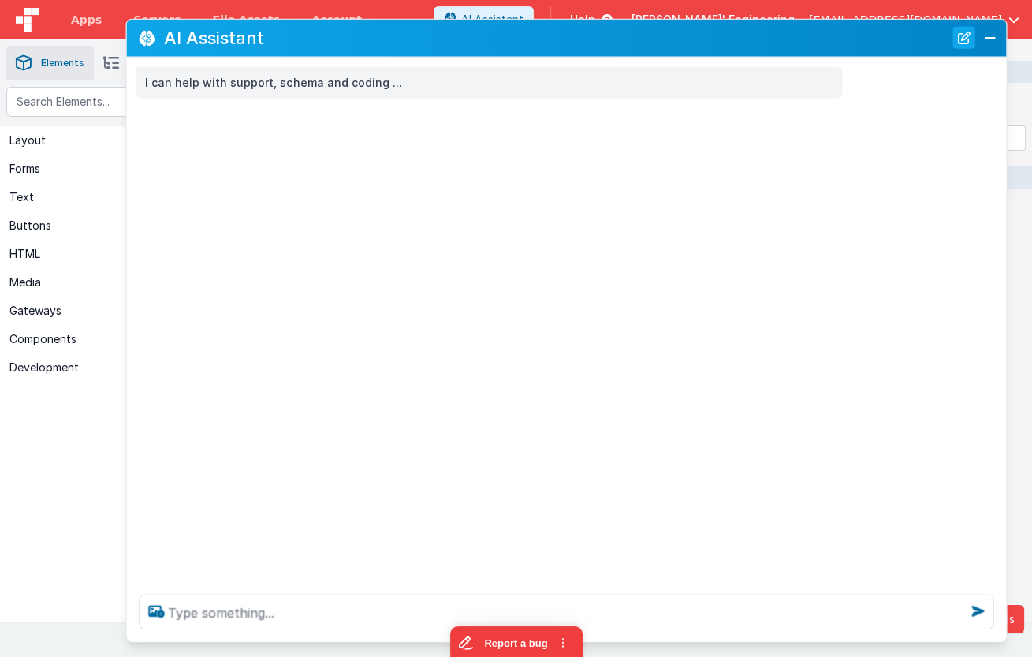
click at [966, 39] on button "New Chat" at bounding box center [963, 38] width 22 height 22
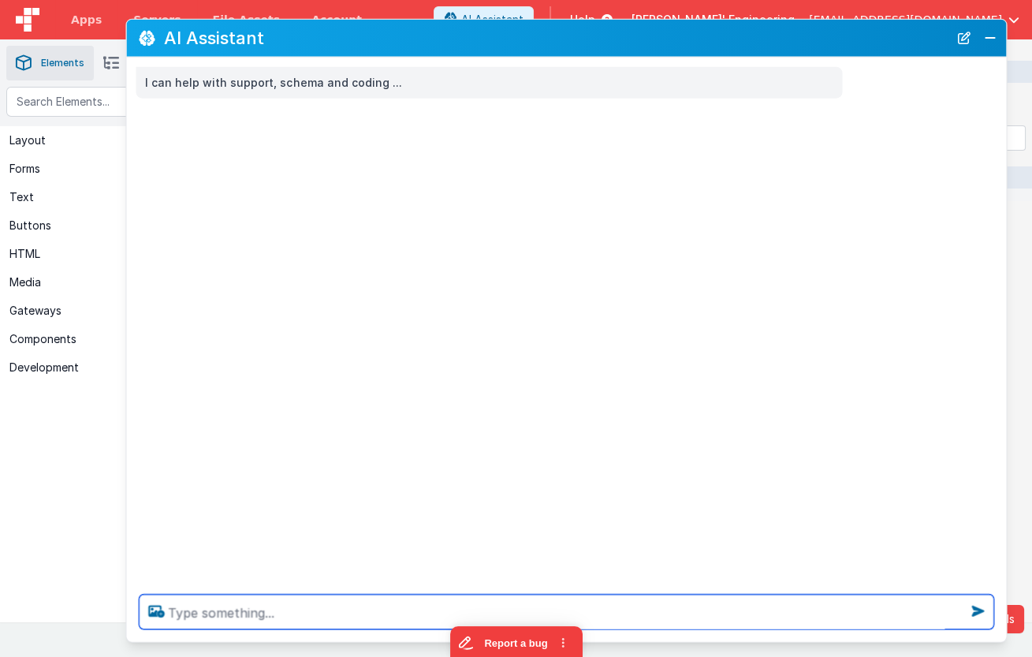
click at [425, 615] on textarea at bounding box center [566, 611] width 855 height 35
type textarea "get three pics of different animals"
